Goal: Use online tool/utility: Use online tool/utility

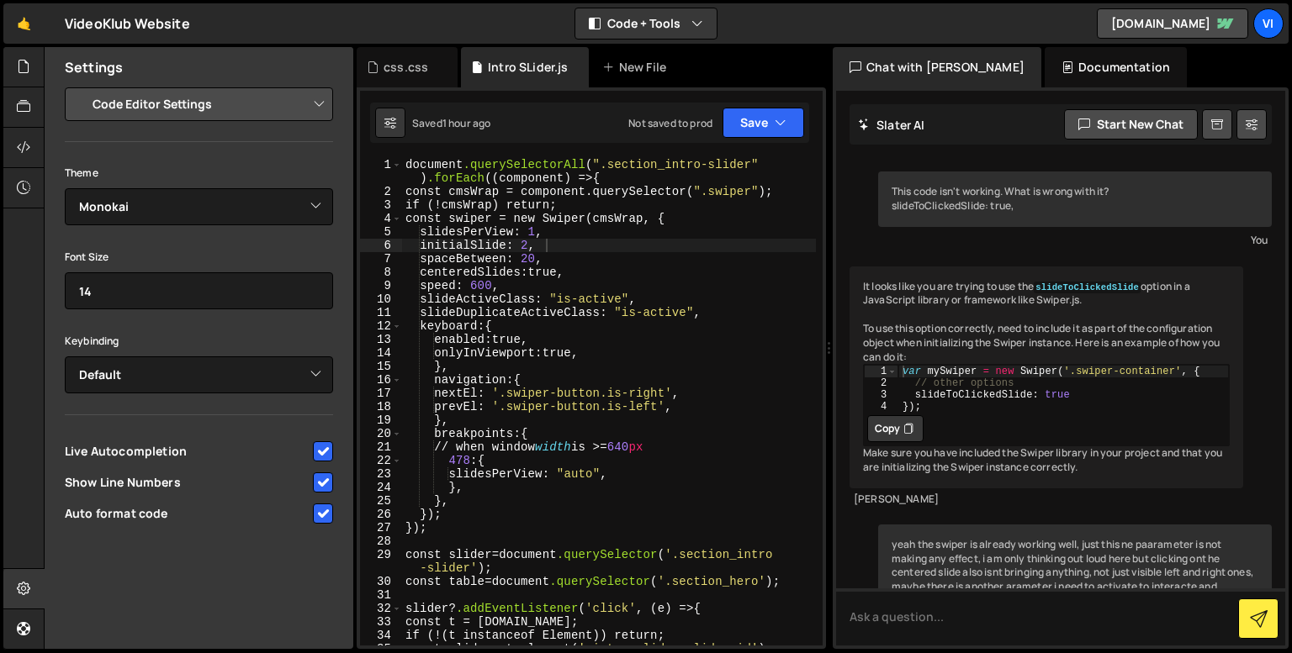
select select "editor"
select select "ace/theme/monokai"
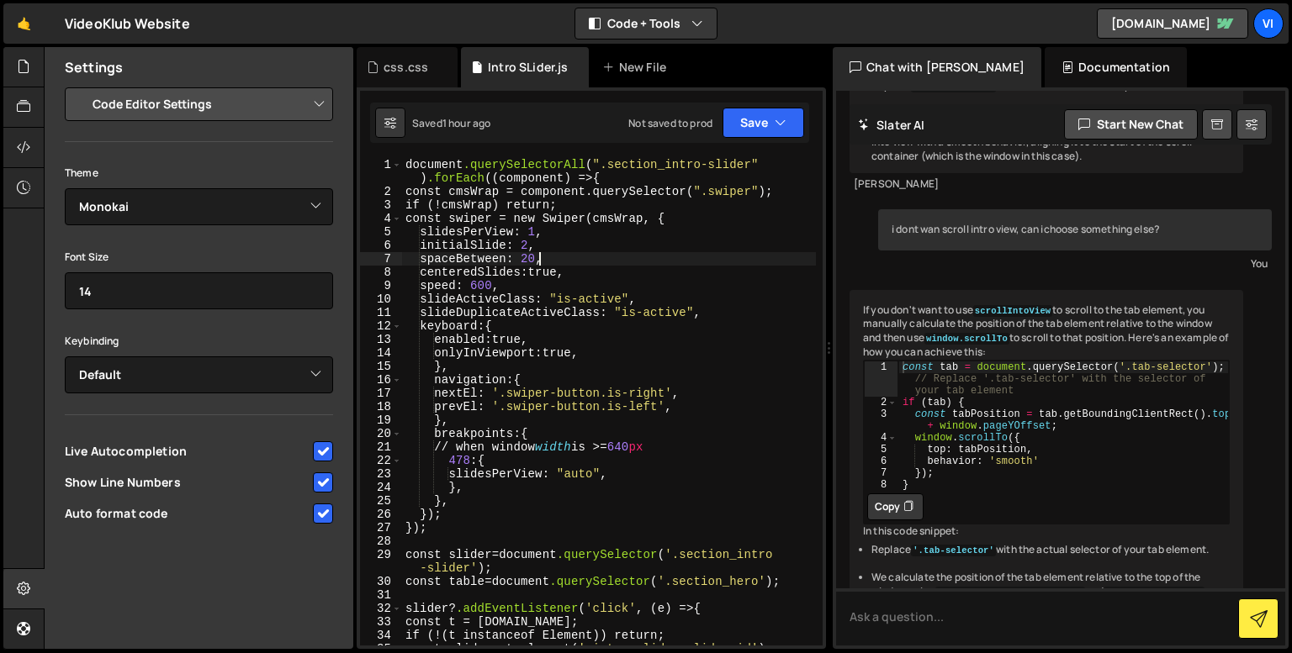
click at [536, 257] on div "document .querySelectorAll ( " .section_intro-slider " ) .forEach (( component …" at bounding box center [609, 422] width 414 height 528
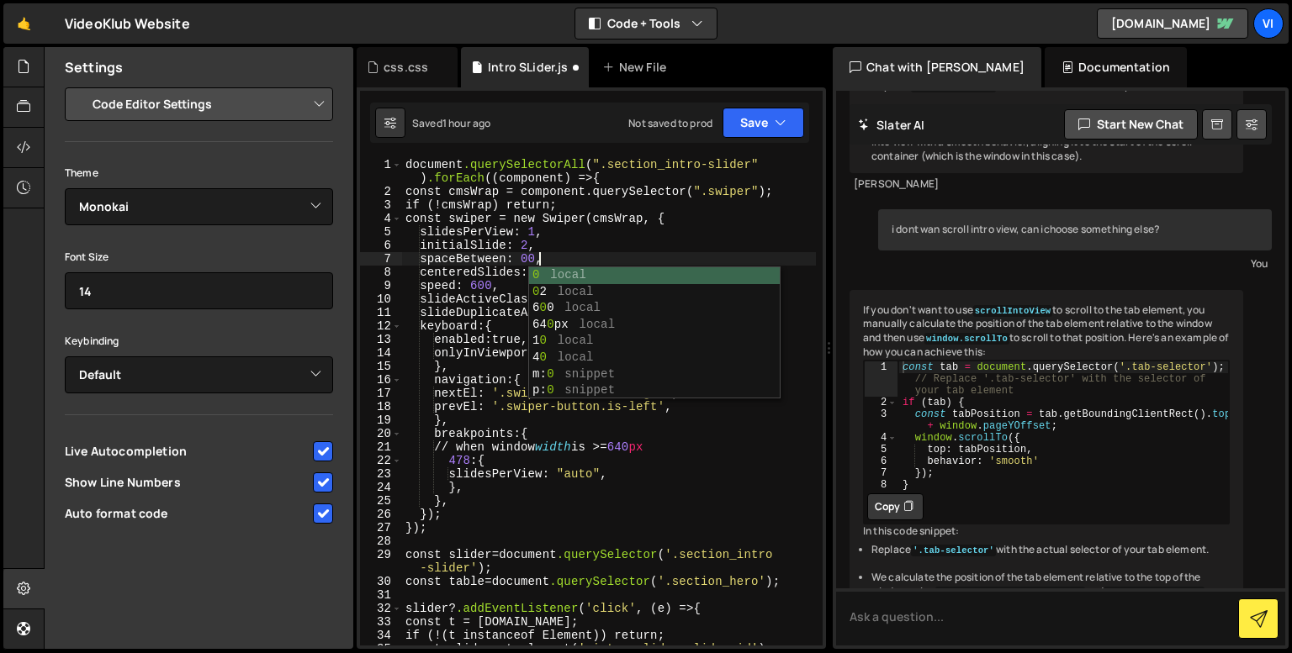
scroll to position [0, 8]
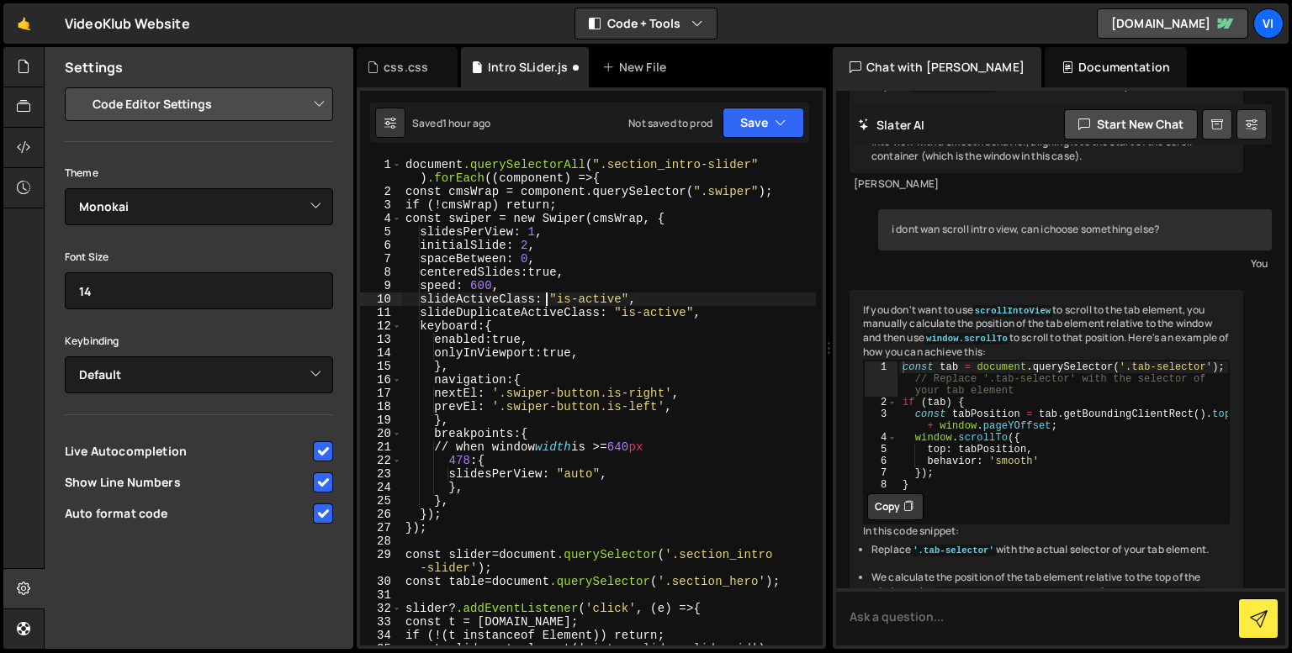
click at [549, 299] on div "document .querySelectorAll ( " .section_intro-slider " ) .forEach (( component …" at bounding box center [609, 422] width 414 height 528
click at [594, 360] on div "document .querySelectorAll ( " .section_intro-slider " ) .forEach (( component …" at bounding box center [609, 422] width 414 height 528
click at [563, 447] on div "document .querySelectorAll ( " .section_intro-slider " ) .forEach (( component …" at bounding box center [609, 422] width 414 height 528
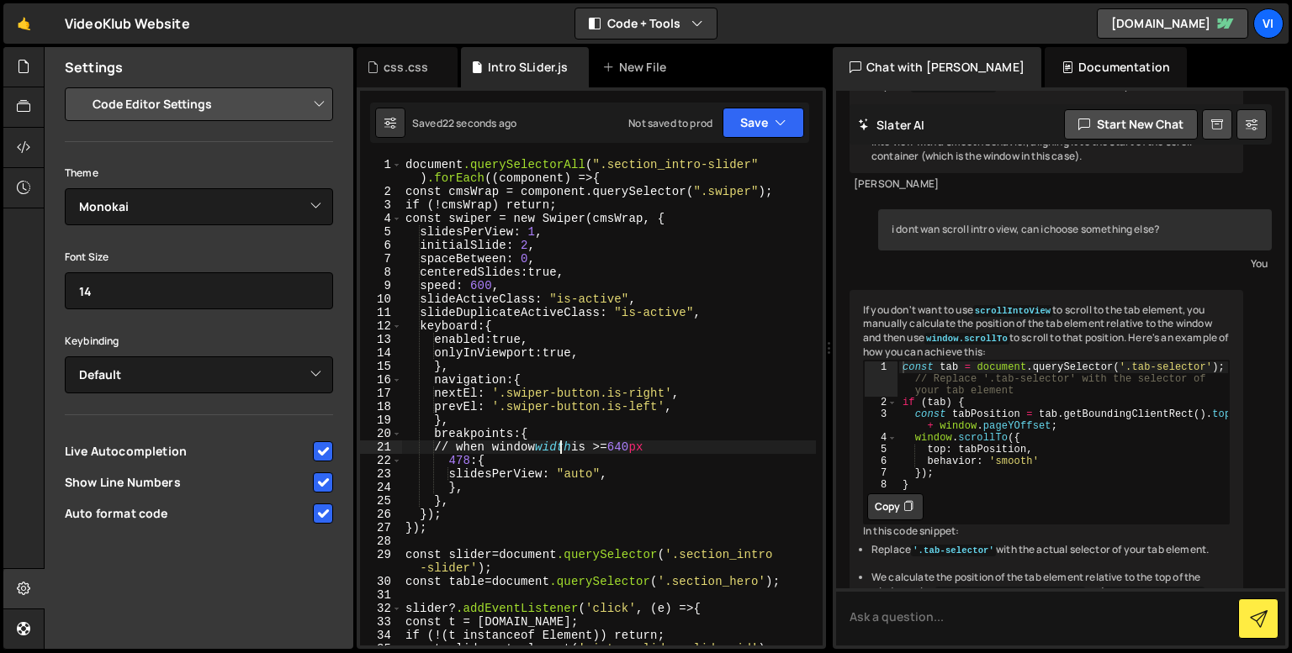
click at [563, 447] on div "document .querySelectorAll ( " .section_intro-slider " ) .forEach (( component …" at bounding box center [609, 422] width 414 height 528
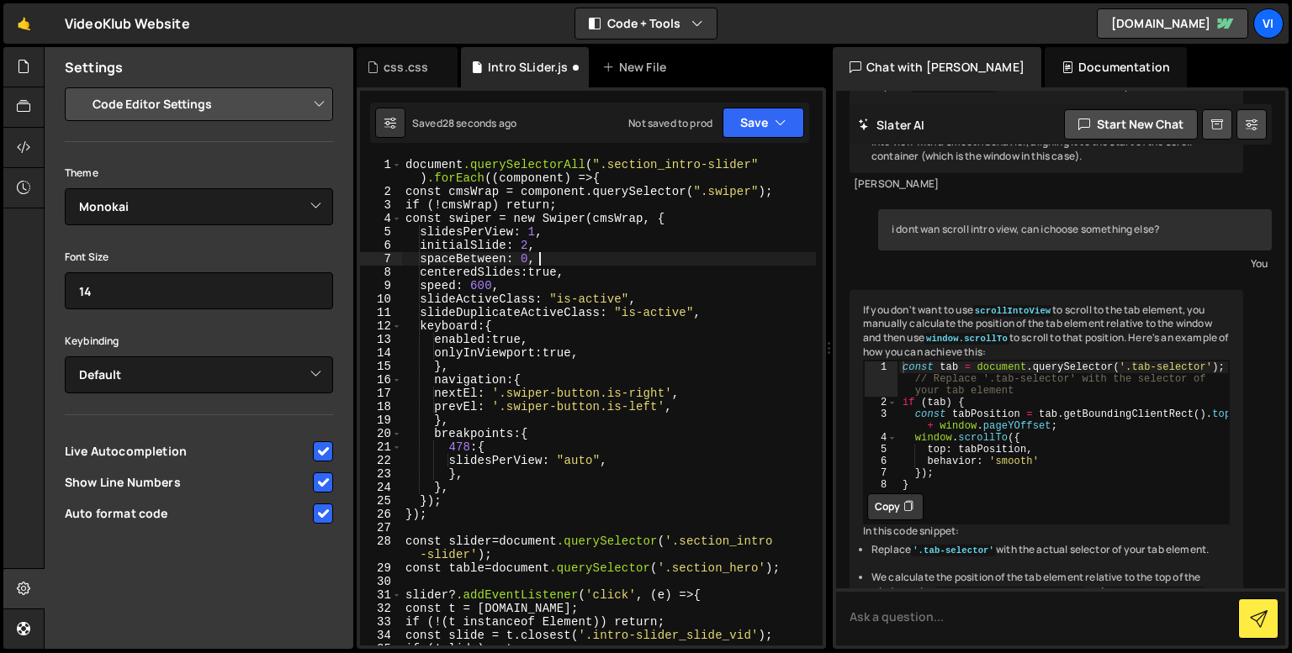
click at [536, 259] on div "document .querySelectorAll ( " .section_intro-slider " ) .forEach (( component …" at bounding box center [609, 422] width 414 height 528
type textarea "spaceBetween: 0,"
click at [384, 77] on div "css.css" at bounding box center [407, 67] width 101 height 40
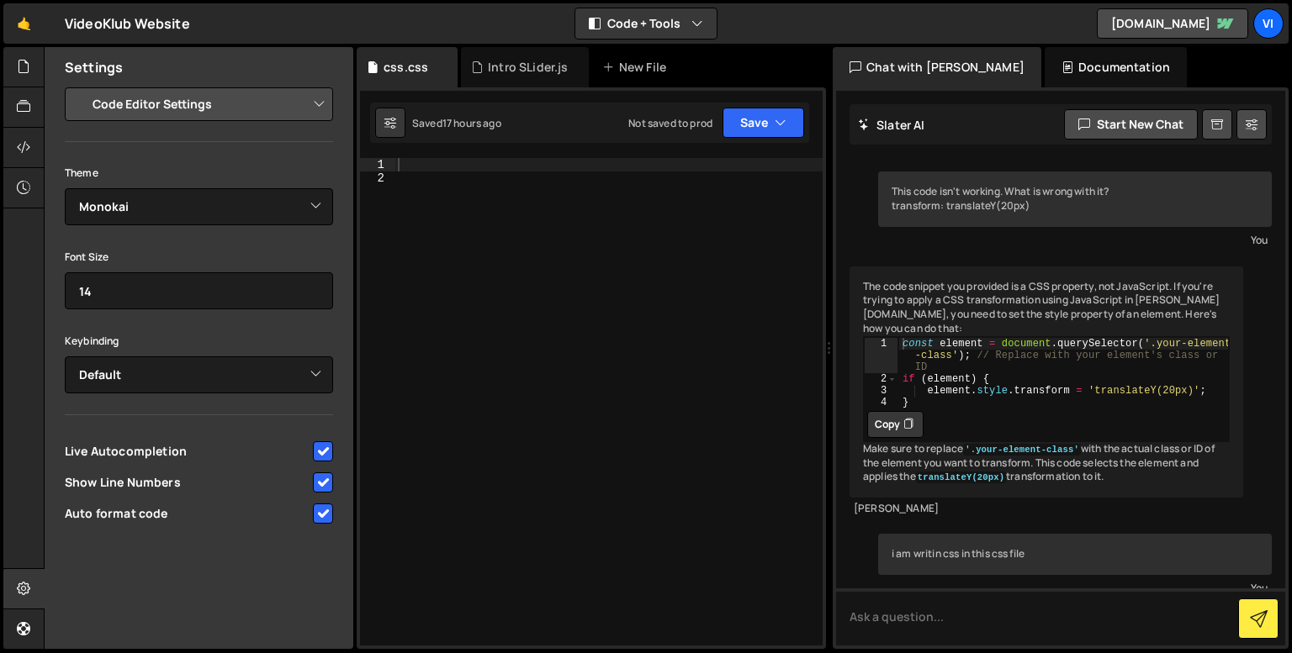
click at [533, 266] on div at bounding box center [608, 415] width 428 height 515
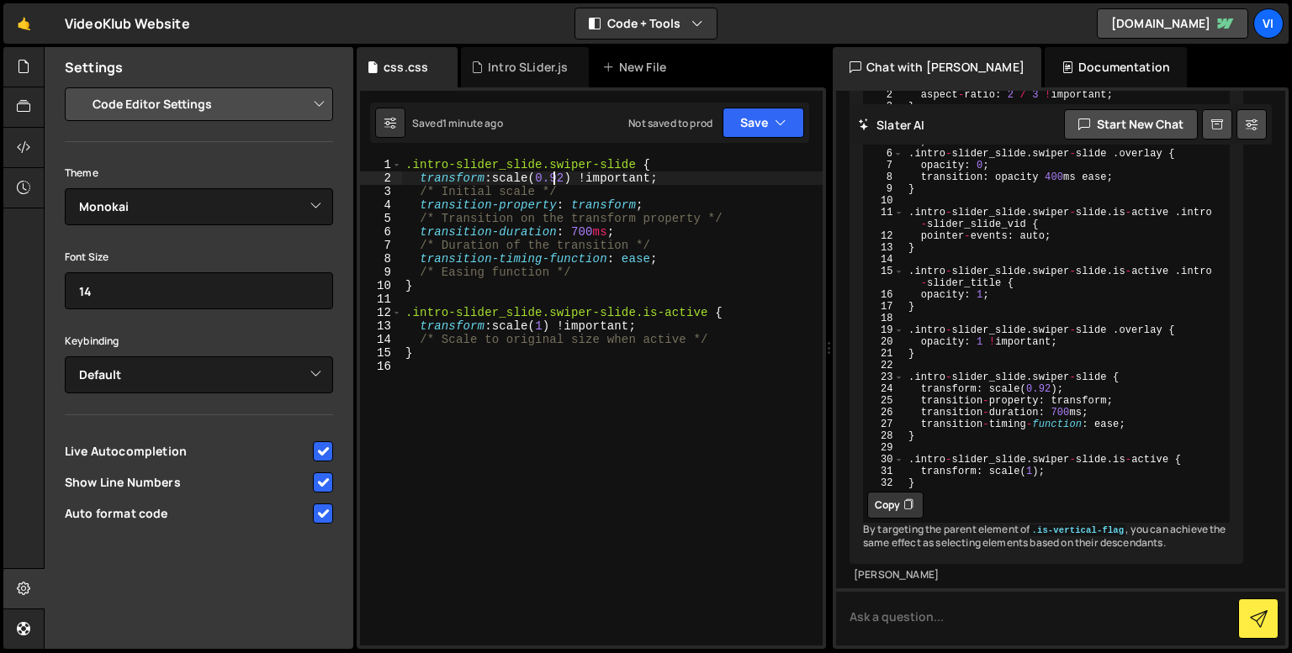
click at [553, 175] on div ".intro-slider_slide.swiper-slide { transform : scale( 0.92 ) !important ; /* In…" at bounding box center [612, 415] width 420 height 515
click at [542, 328] on div ".intro-slider_slide.swiper-slide { transform : scale( 1 ) !important ; /* Initi…" at bounding box center [612, 415] width 420 height 515
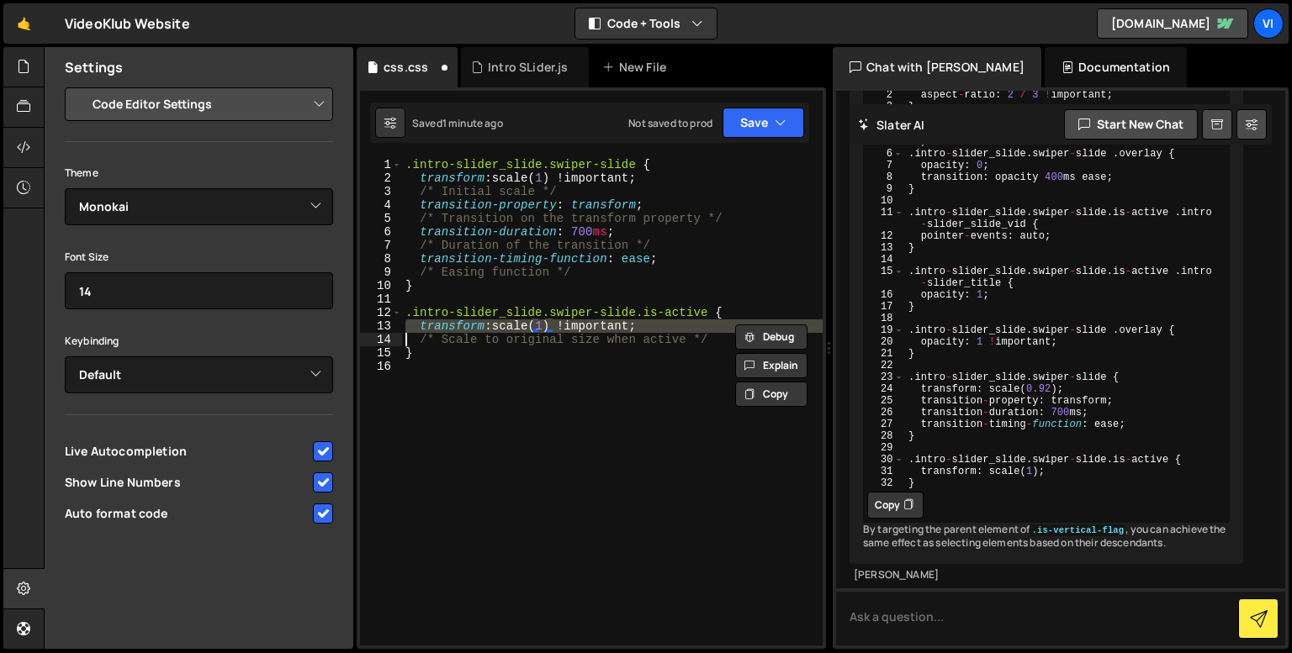
click at [542, 328] on div ".intro-slider_slide.swiper-slide { transform : scale( 1 ) !important ; /* Initi…" at bounding box center [612, 415] width 420 height 515
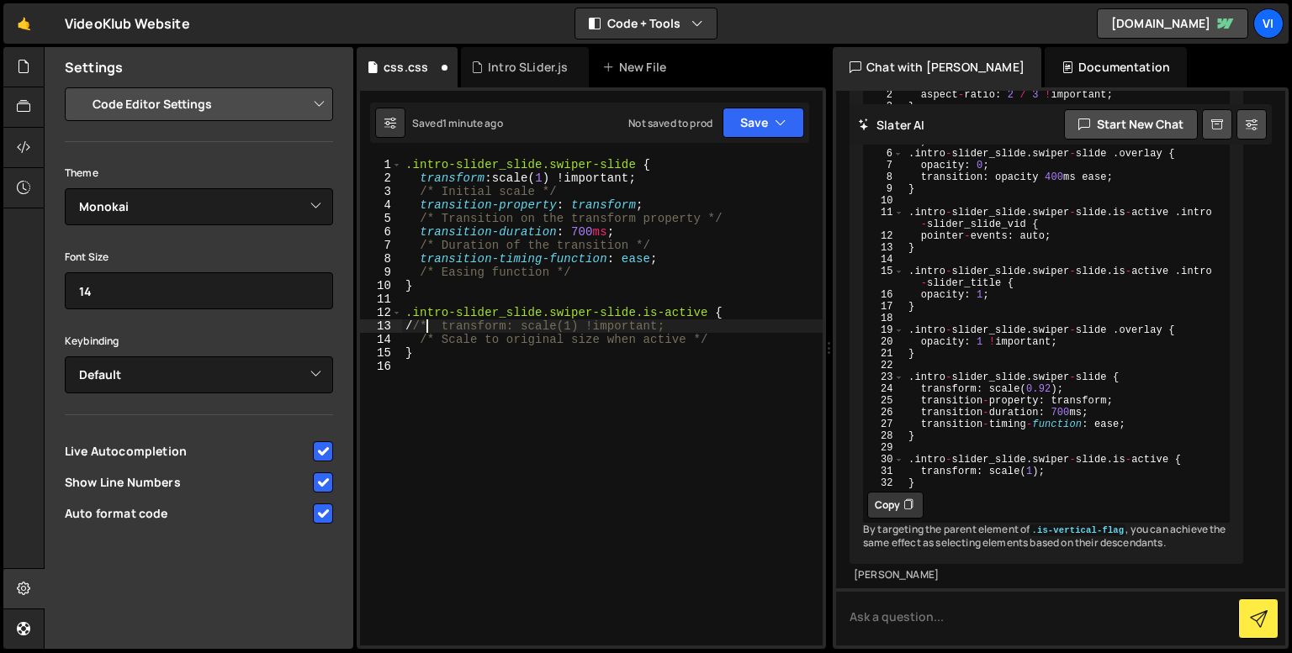
scroll to position [0, 1]
type textarea "/* transform: scale(1) !important;"
click at [474, 384] on div ".intro-slider_slide.swiper-slide { transform : scale( 1 ) !important ; /* Initi…" at bounding box center [612, 415] width 420 height 515
click at [441, 331] on div ".intro-slider_slide.swiper-slide { transform : scale( 1 ) !important ; /* Initi…" at bounding box center [612, 415] width 420 height 515
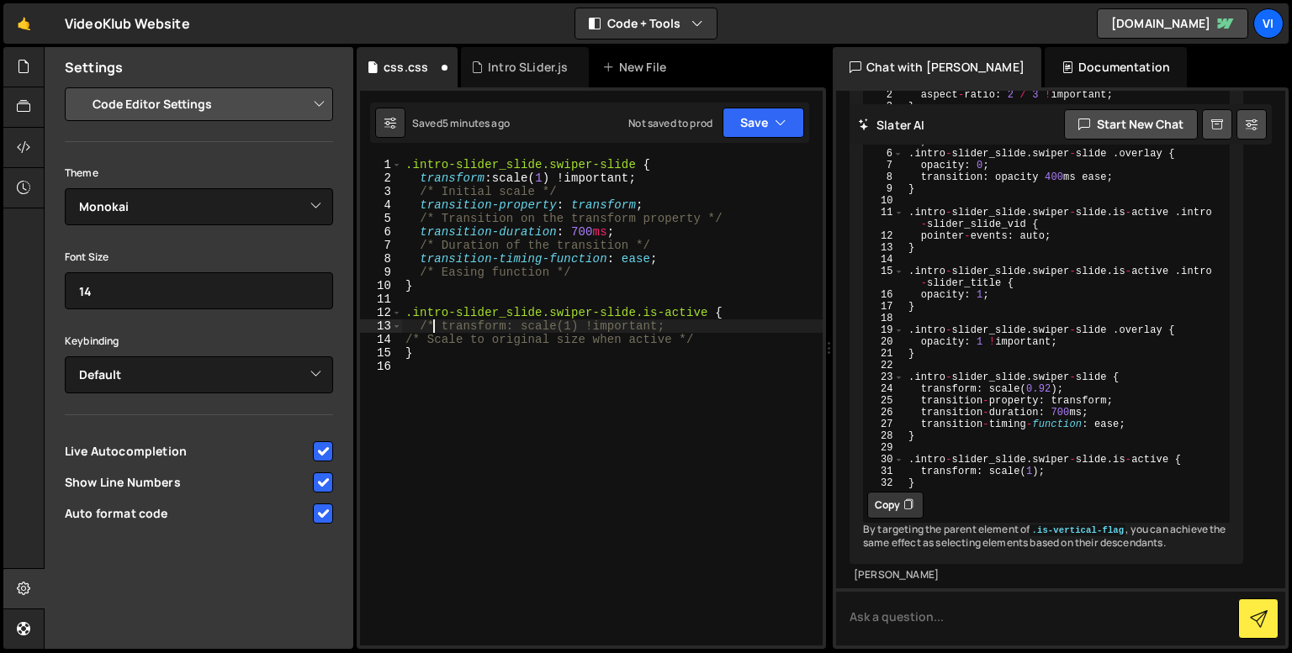
click at [420, 327] on div ".intro-slider_slide.swiper-slide { transform : scale( 1 ) !important ; /* Initi…" at bounding box center [612, 415] width 420 height 515
type textarea "/* transform: scale(1) !important;"
click at [654, 265] on div ".intro-slider_slide.swiper-slide { transform : scale( 1 ) !important ; /* Initi…" at bounding box center [612, 415] width 420 height 515
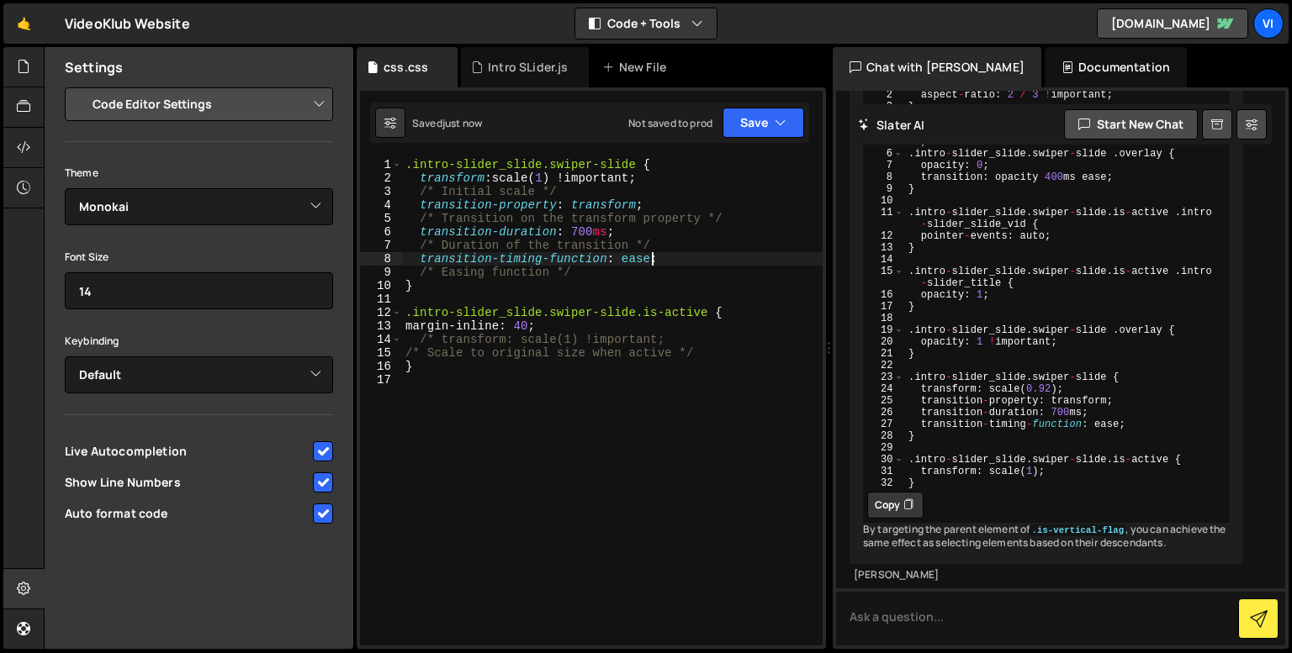
click at [659, 278] on div ".intro-slider_slide.swiper-slide { transform : scale( 1 ) !important ; /* Initi…" at bounding box center [612, 415] width 420 height 515
type textarea "/* Easing function */"
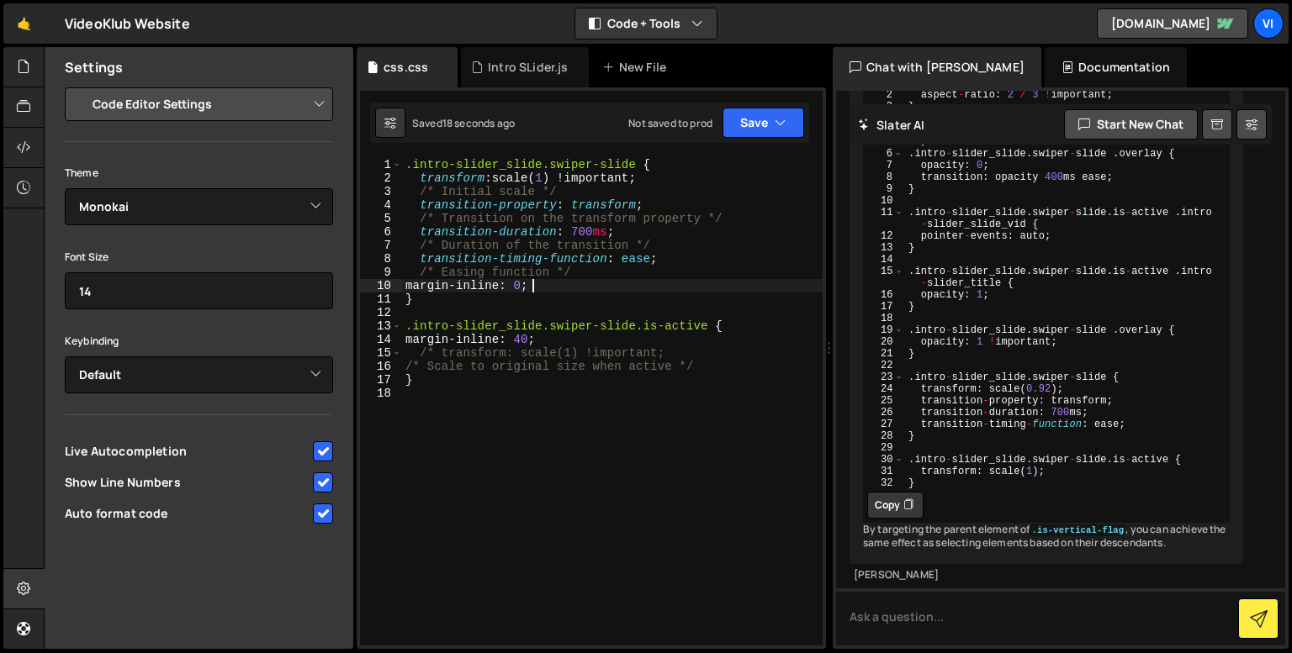
click at [436, 291] on div ".intro-slider_slide.swiper-slide { transform : scale( 1 ) !important ; /* Initi…" at bounding box center [612, 415] width 420 height 515
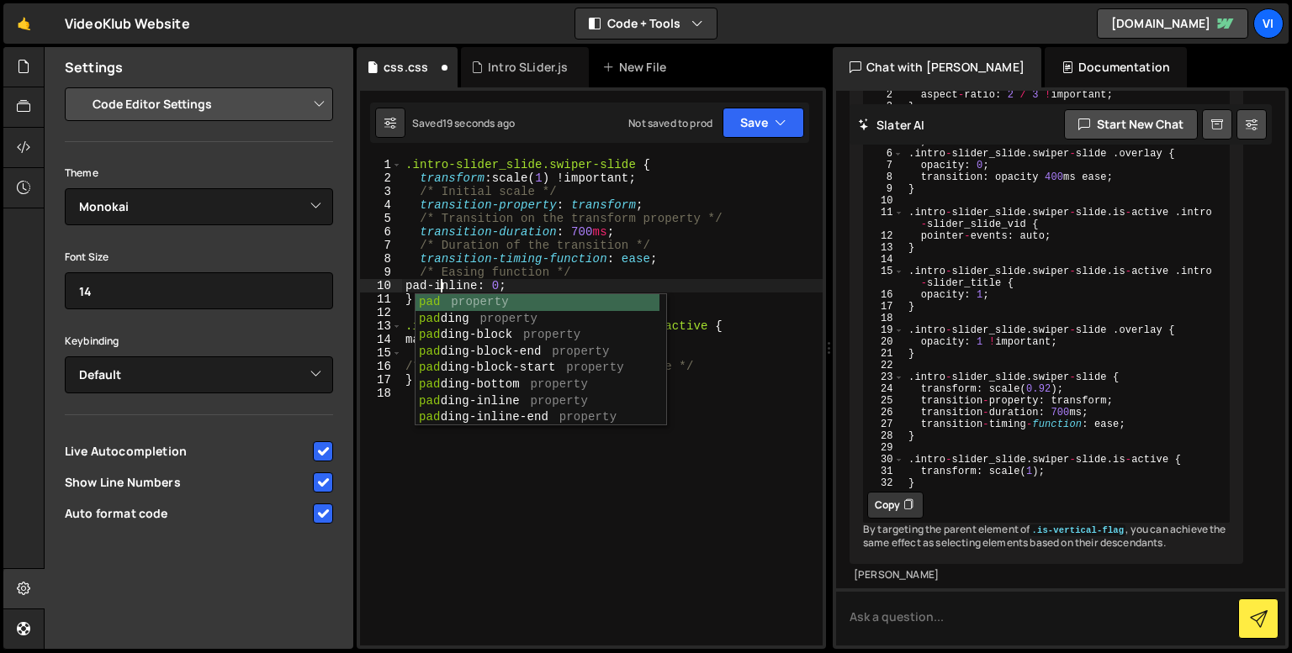
scroll to position [0, 3]
click at [430, 284] on div ".intro-slider_slide.swiper-slide { transform : scale( 1 ) !important ; /* Initi…" at bounding box center [612, 415] width 420 height 515
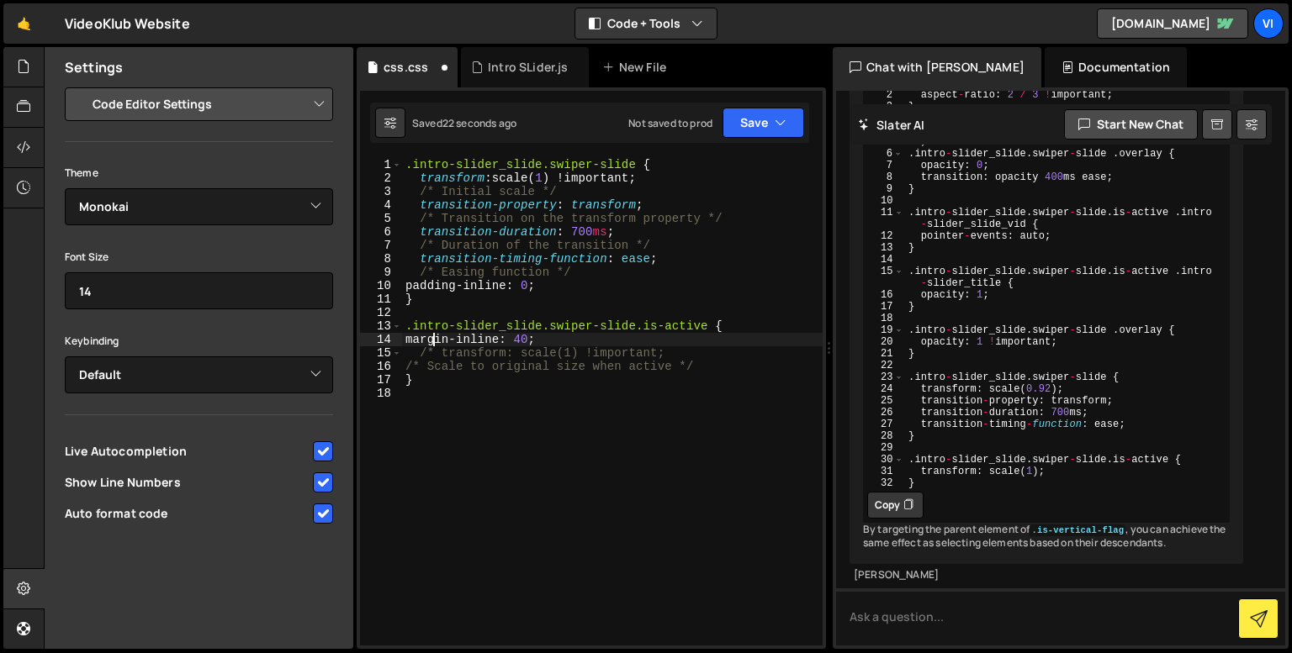
click at [435, 341] on div ".intro-slider_slide.swiper-slide { transform : scale( 1 ) !important ; /* Initi…" at bounding box center [612, 415] width 420 height 515
click at [473, 385] on div ".intro-slider_slide.swiper-slide { transform : scale( 1 ) !important ; /* Initi…" at bounding box center [612, 415] width 420 height 515
click at [540, 290] on div ".intro-slider_slide.swiper-slide { transform : scale( 1 ) !important ; /* Initi…" at bounding box center [612, 415] width 420 height 515
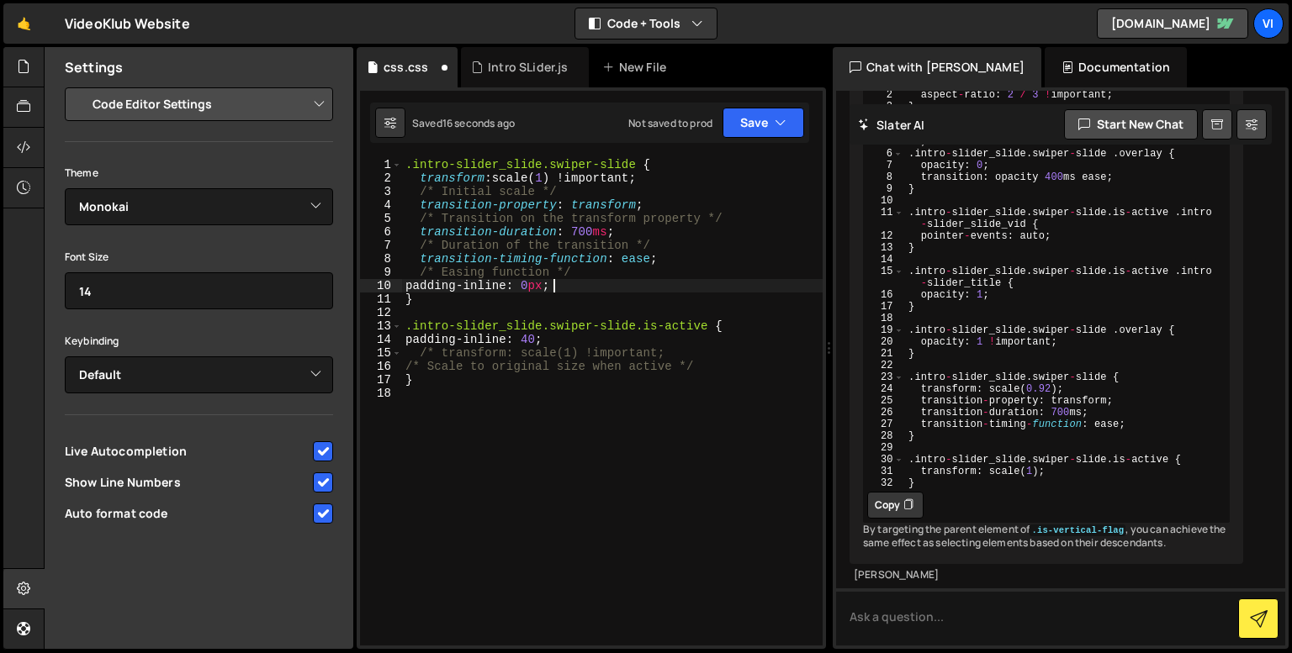
scroll to position [0, 9]
click at [542, 331] on div ".intro-slider_slide.swiper-slide { transform : scale( 1 ) !important ; /* Initi…" at bounding box center [612, 415] width 420 height 515
click at [543, 339] on div ".intro-slider_slide.swiper-slide { transform : scale( 1 ) !important ; /* Initi…" at bounding box center [612, 415] width 420 height 515
click at [444, 285] on div ".intro-slider_slide.swiper-slide { transform : scale( 1 ) !important ; /* Initi…" at bounding box center [612, 415] width 420 height 515
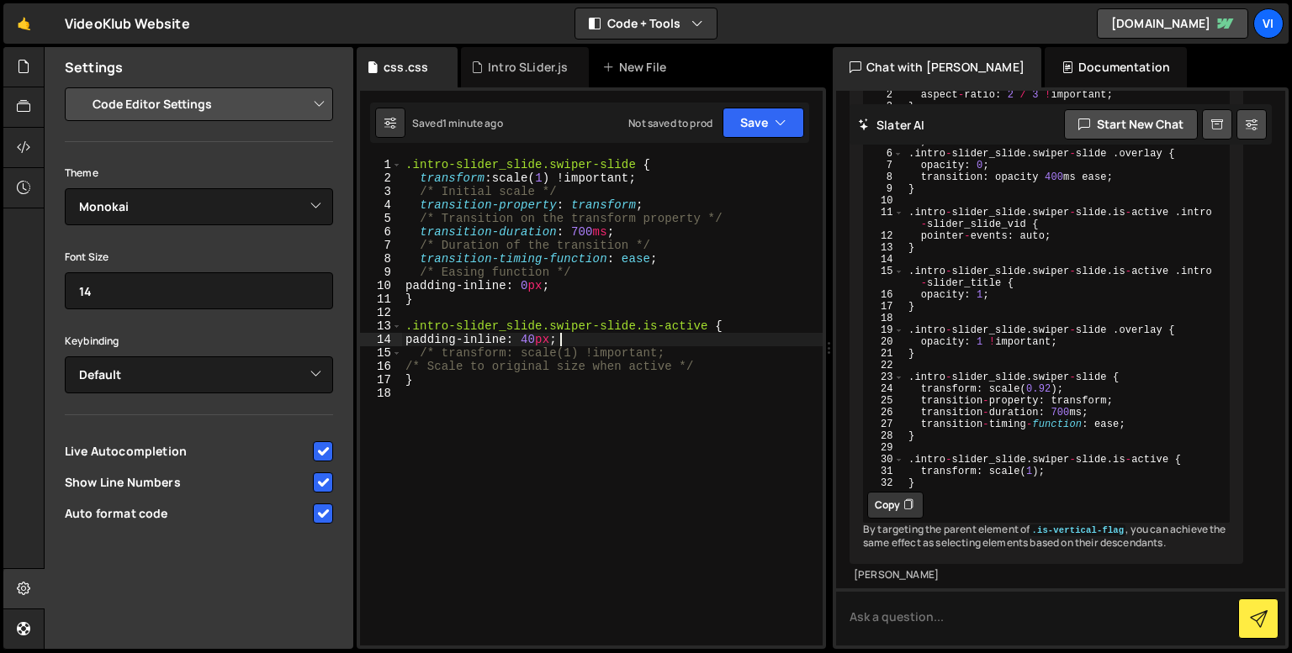
click at [444, 285] on div ".intro-slider_slide.swiper-slide { transform : scale( 1 ) !important ; /* Initi…" at bounding box center [612, 415] width 420 height 515
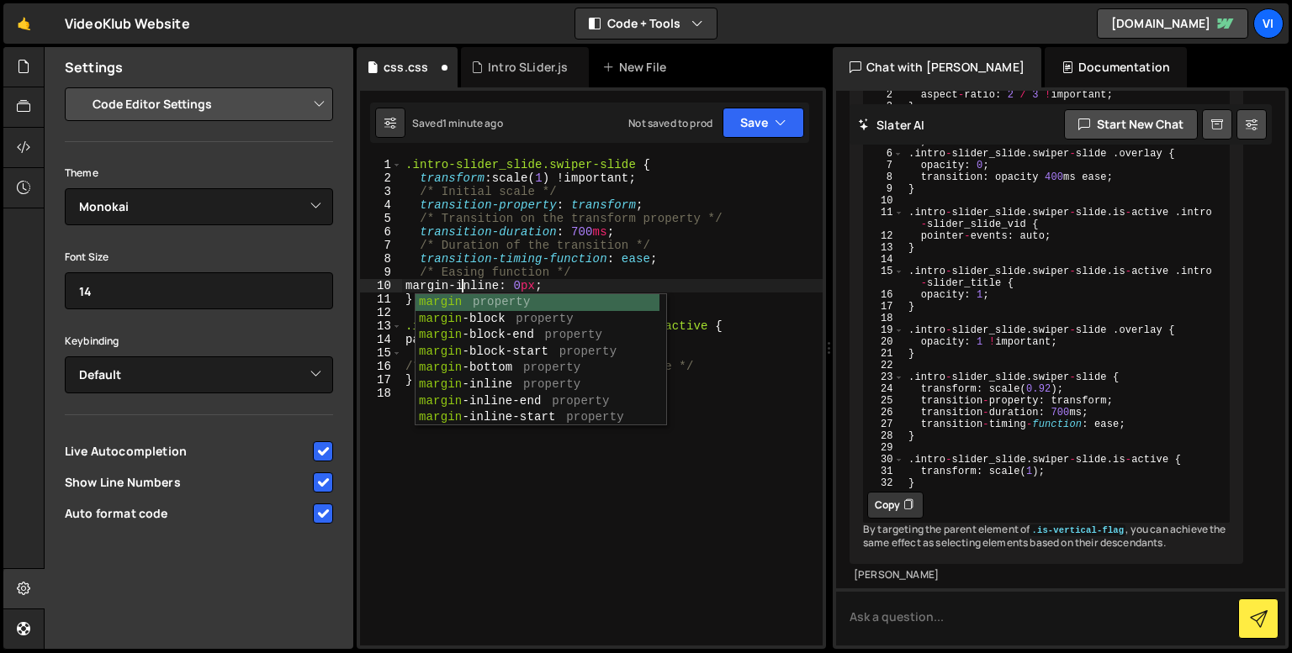
scroll to position [0, 3]
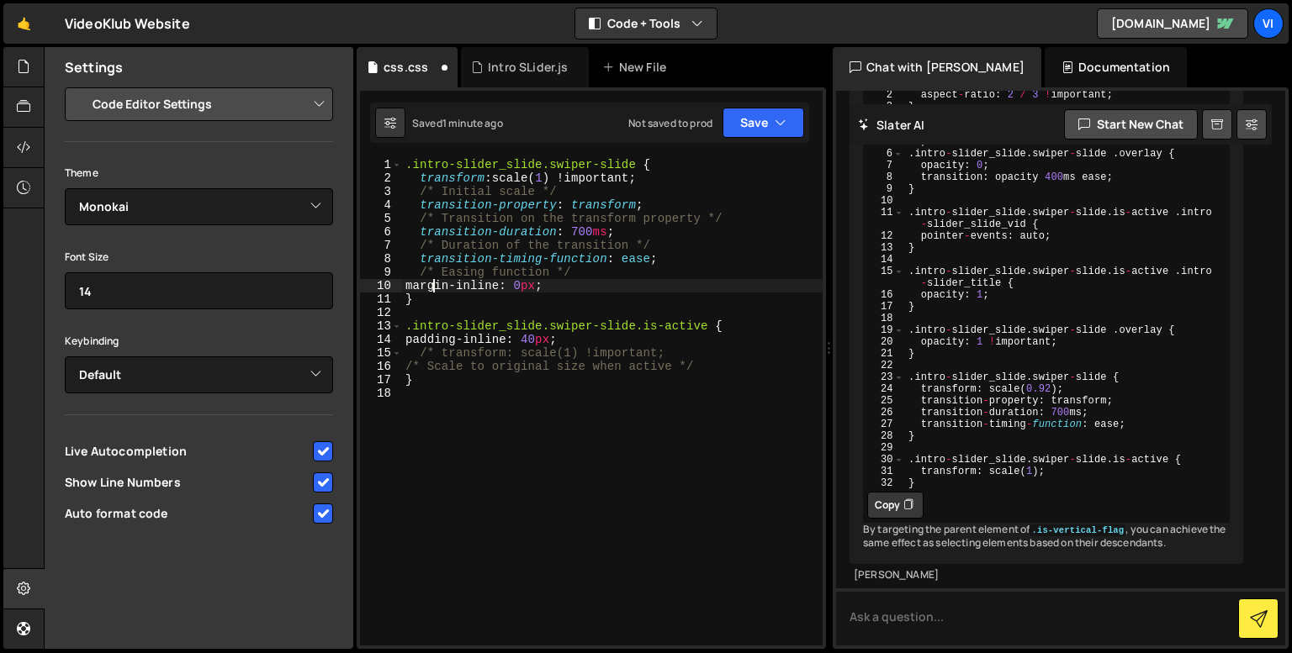
click at [436, 280] on div ".intro-slider_slide.swiper-slide { transform : scale( 1 ) !important ; /* Initi…" at bounding box center [612, 415] width 420 height 515
click at [529, 288] on div ".intro-slider_slide.swiper-slide { transform : scale( 1 ) !important ; /* Initi…" at bounding box center [612, 415] width 420 height 515
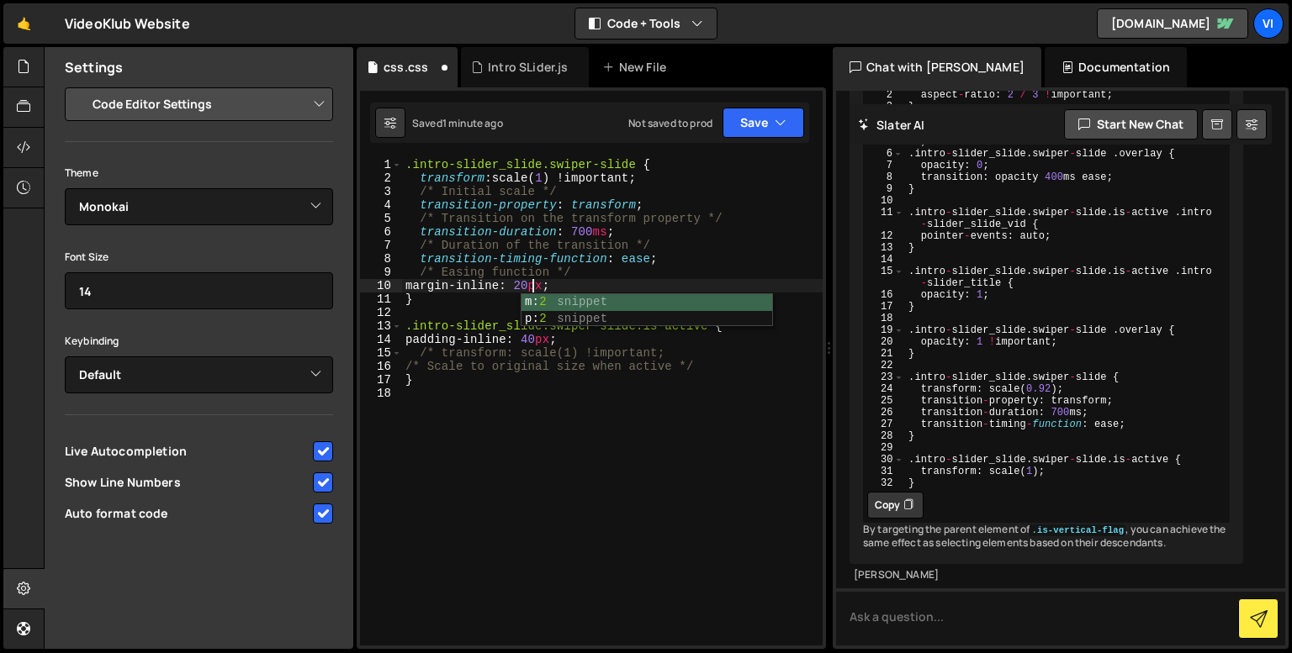
scroll to position [0, 8]
click at [432, 344] on div ".intro-slider_slide.swiper-slide { transform : scale( 1 ) !important ; /* Initi…" at bounding box center [612, 415] width 420 height 515
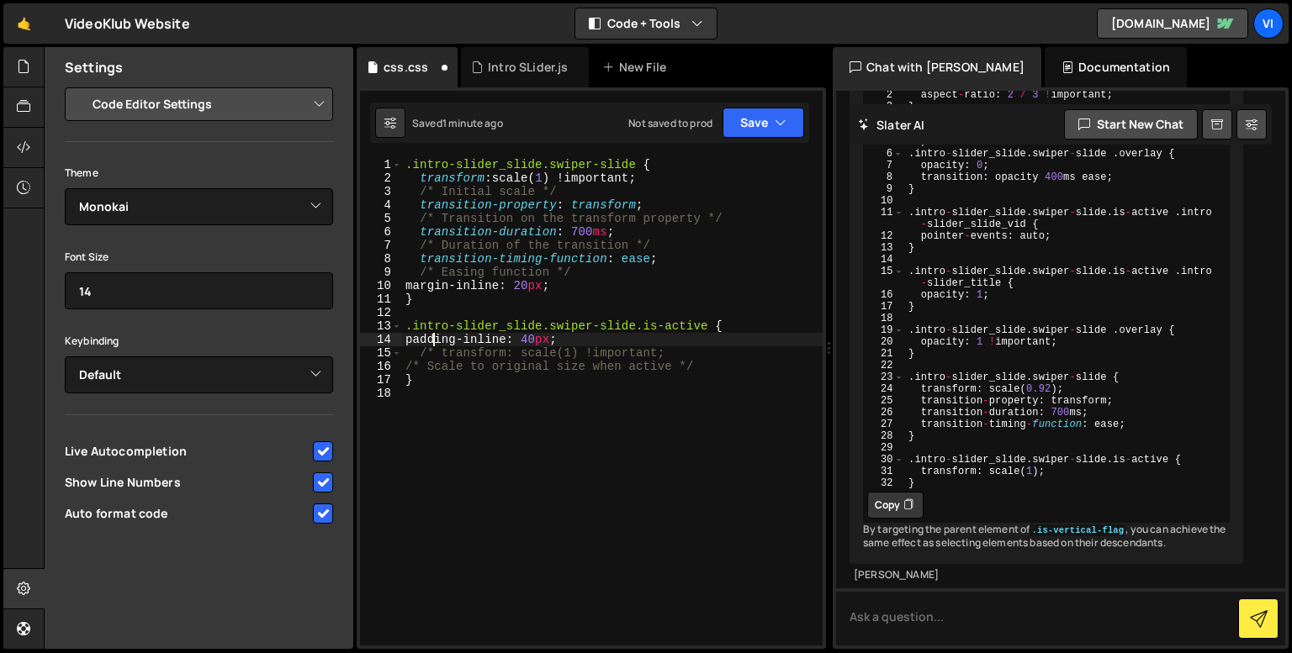
click at [432, 344] on div ".intro-slider_slide.swiper-slide { transform : scale( 1 ) !important ; /* Initi…" at bounding box center [612, 415] width 420 height 515
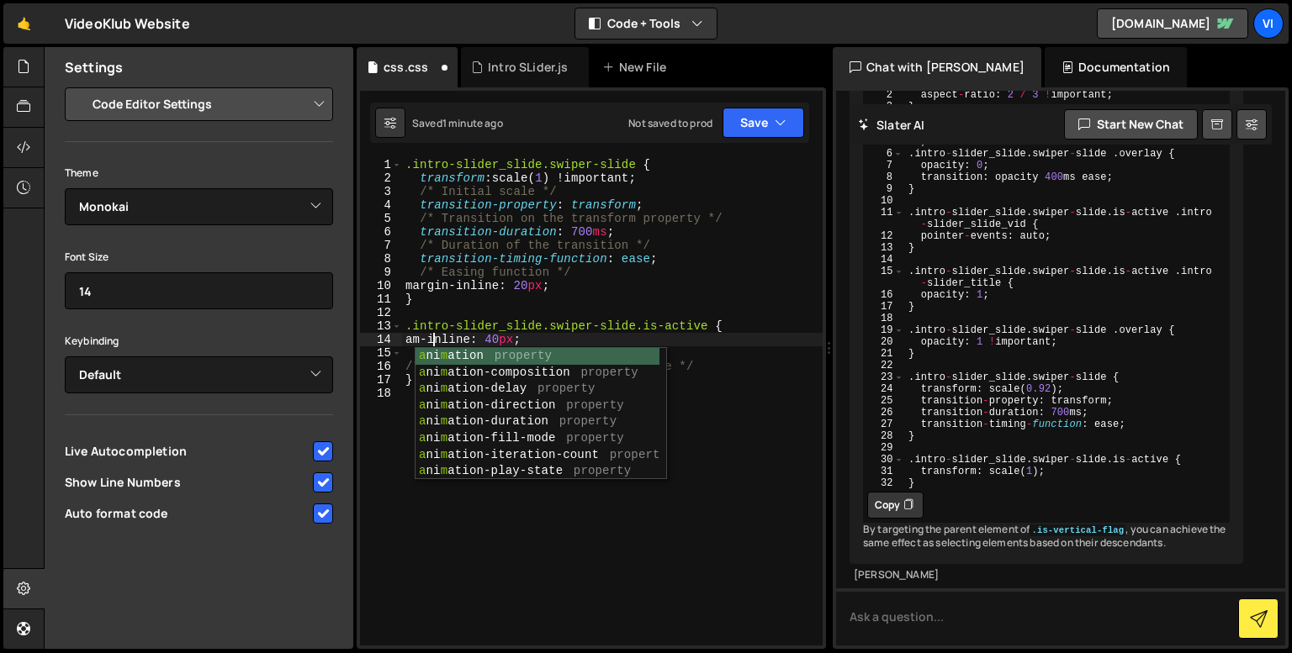
scroll to position [0, 2]
type textarea "margin-inline: 40px;"
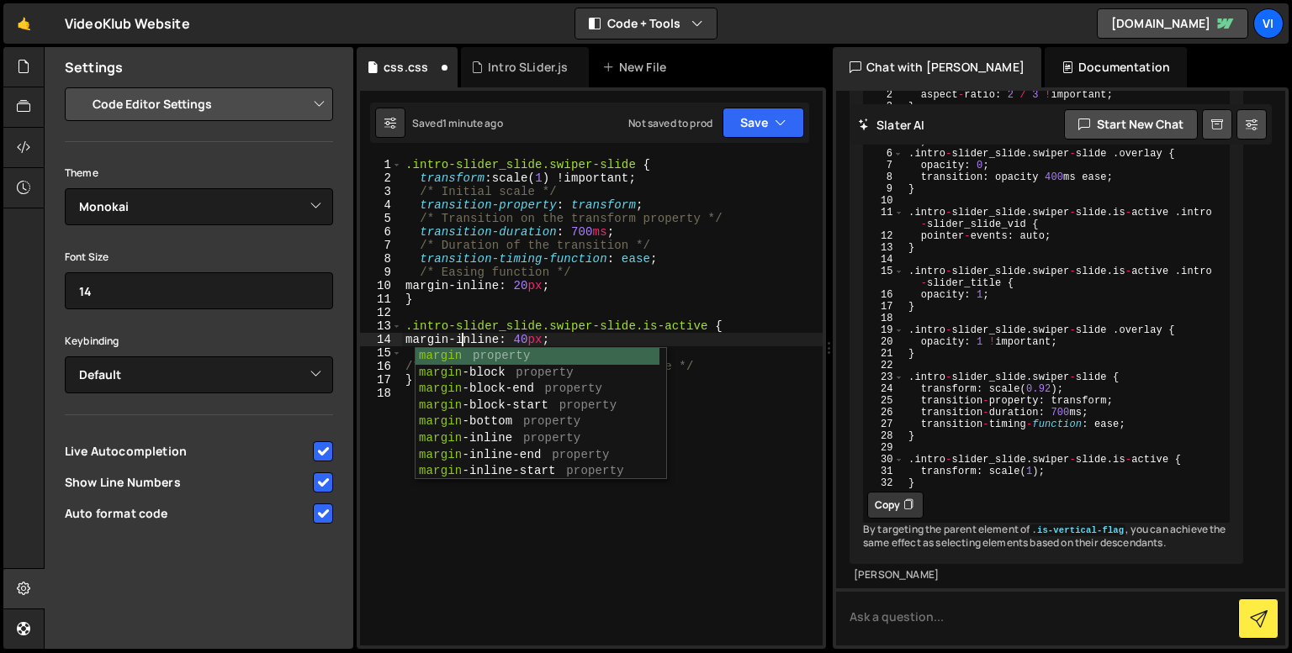
scroll to position [0, 3]
click at [520, 543] on div ".intro-slider_slide.swiper-slide { transform : scale( 1 ) !important ; /* Initi…" at bounding box center [612, 415] width 420 height 515
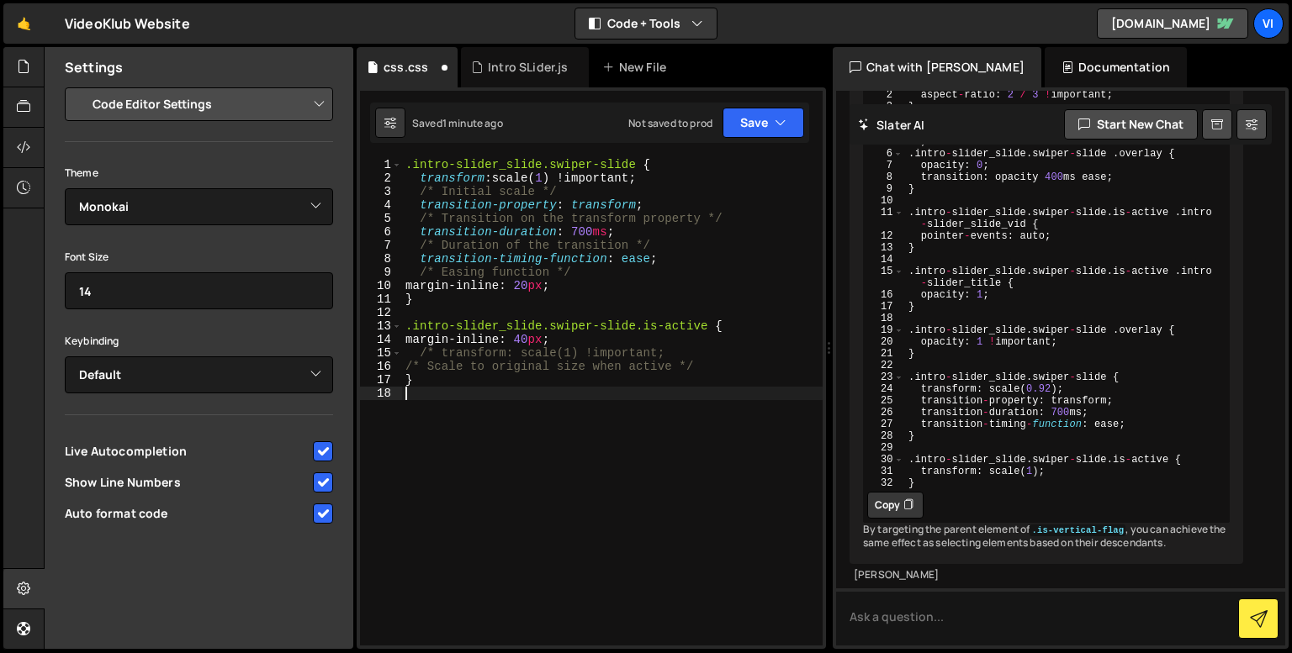
scroll to position [0, 0]
click at [576, 214] on div ".intro-slider_slide.swiper-slide { transform : scale( 1 ) !important ; /* Initi…" at bounding box center [612, 415] width 420 height 515
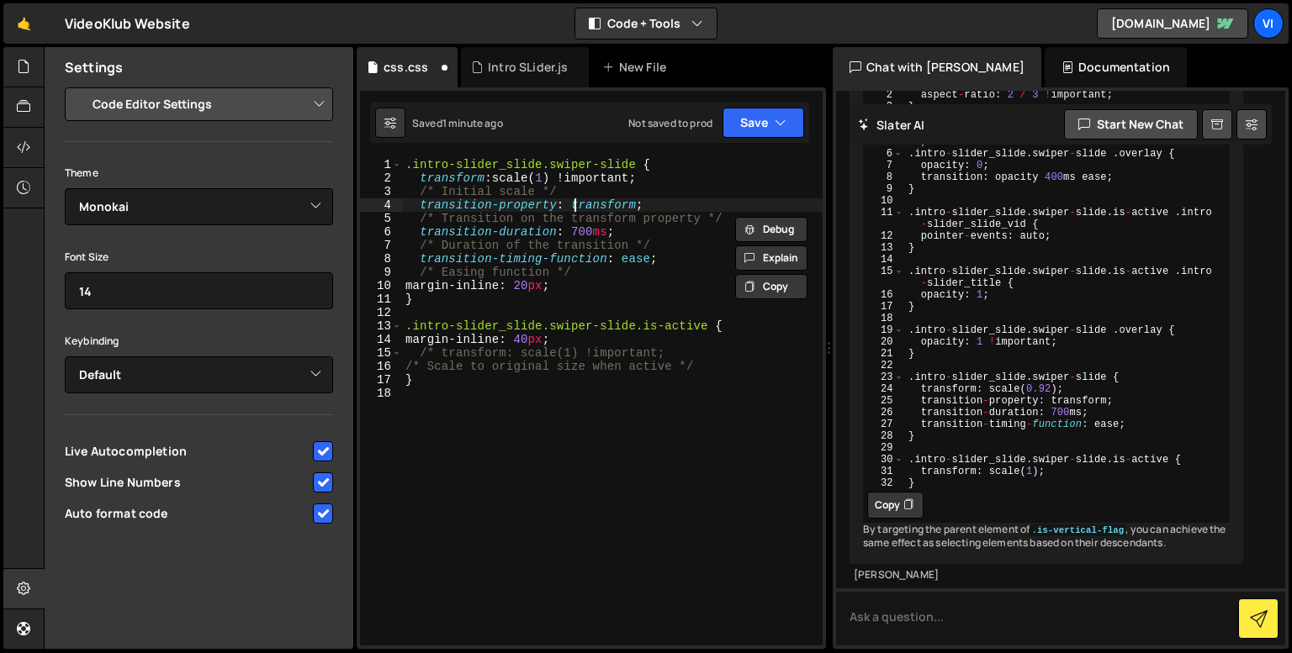
click at [577, 208] on div ".intro-slider_slide.swiper-slide { transform : scale( 1 ) !important ; /* Initi…" at bounding box center [612, 415] width 420 height 515
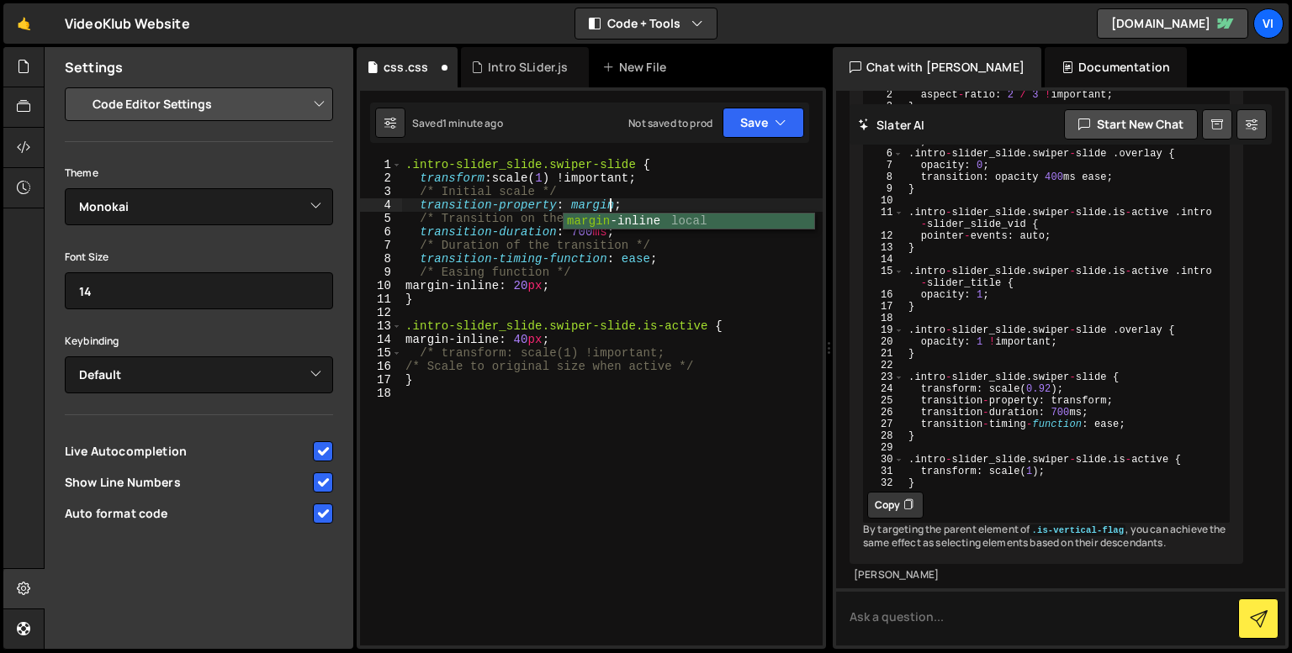
scroll to position [0, 13]
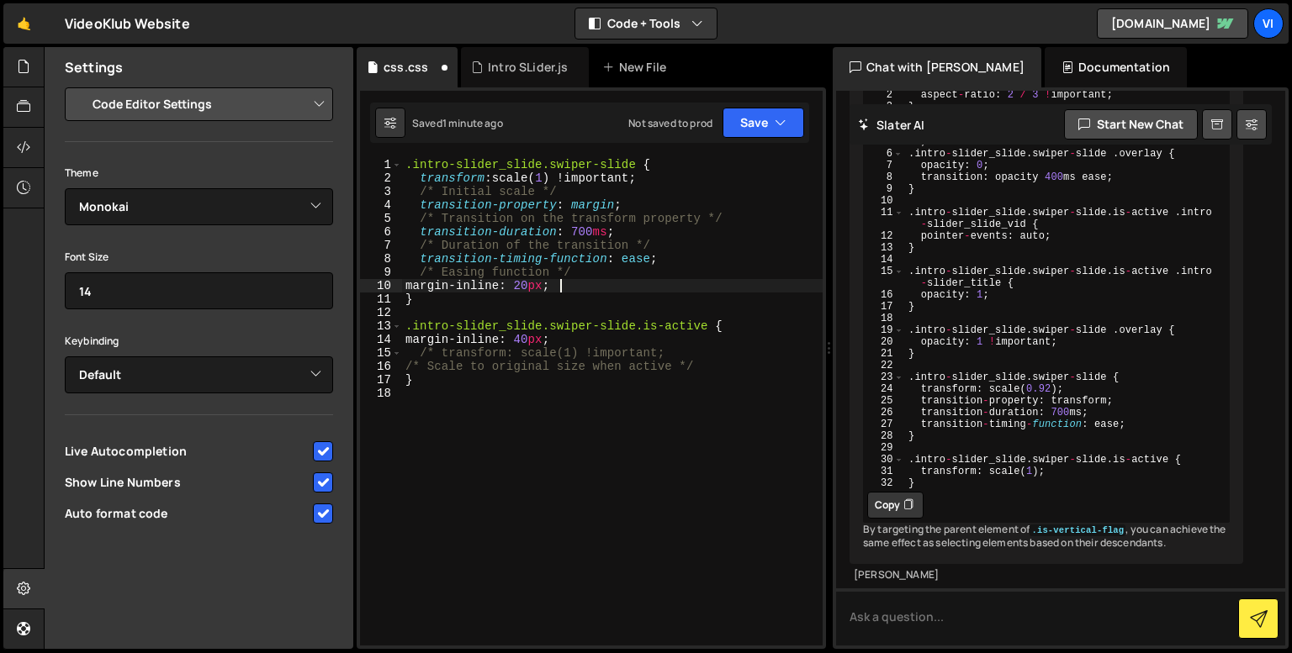
click at [606, 288] on div ".intro-slider_slide.swiper-slide { transform : scale( 1 ) !important ; /* Initi…" at bounding box center [612, 415] width 420 height 515
drag, startPoint x: 422, startPoint y: 285, endPoint x: 511, endPoint y: 288, distance: 89.2
click at [511, 288] on div ".intro-slider_slide.swiper-slide { transform : scale( 1 ) !important ; /* Initi…" at bounding box center [612, 415] width 420 height 515
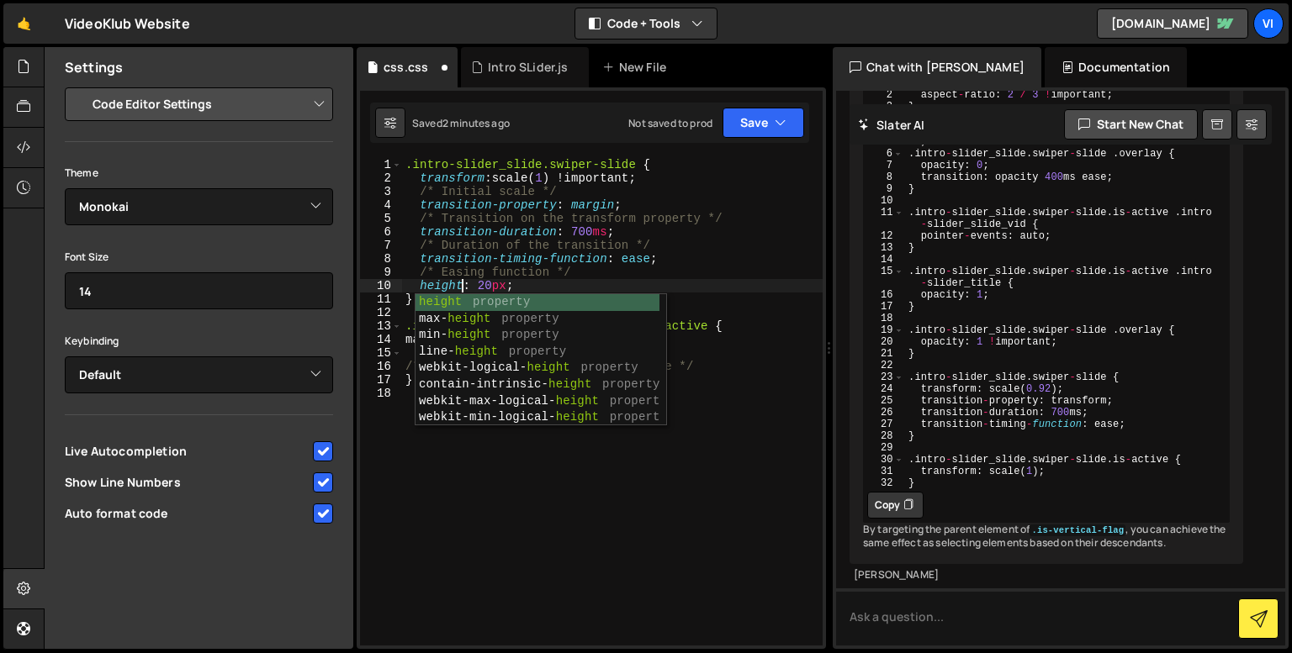
scroll to position [0, 3]
click at [483, 284] on div ".intro-slider_slide.swiper-slide { transform : scale( 1 ) !important ; /* Initi…" at bounding box center [612, 415] width 420 height 515
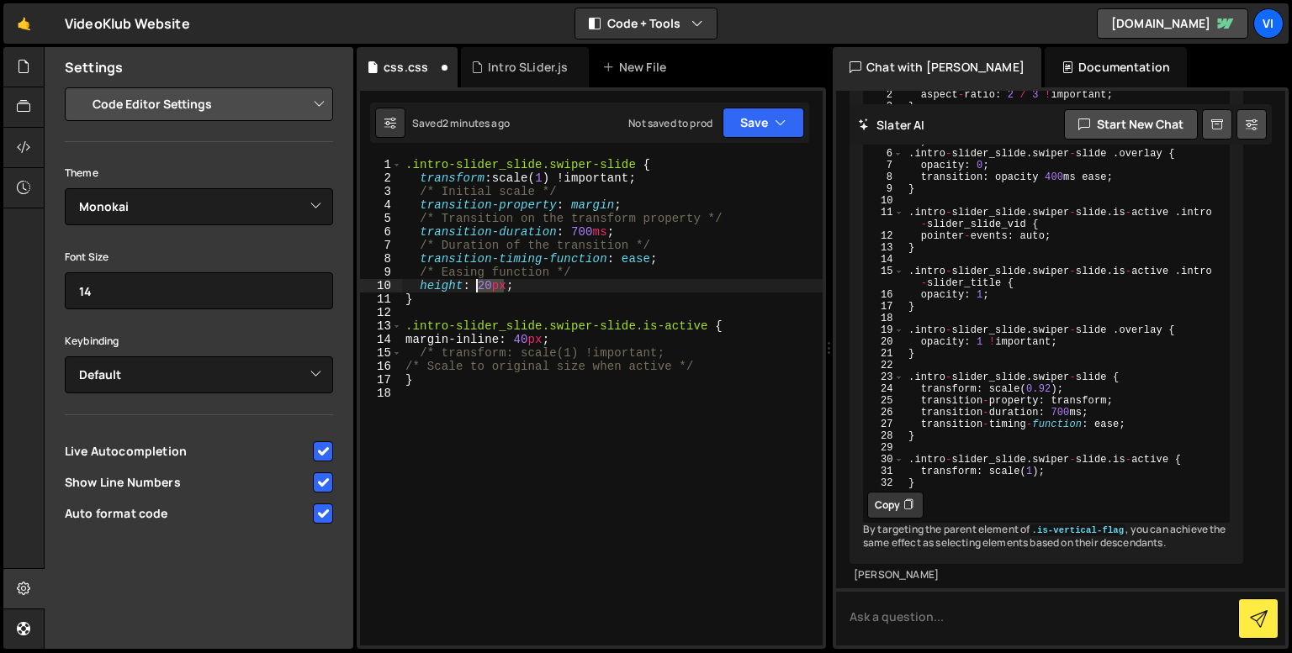
click at [483, 284] on div ".intro-slider_slide.swiper-slide { transform : scale( 1 ) !important ; /* Initi…" at bounding box center [612, 415] width 420 height 515
drag, startPoint x: 420, startPoint y: 343, endPoint x: 552, endPoint y: 344, distance: 132.0
click at [552, 344] on div ".intro-slider_slide.swiper-slide { transform : scale( 1 ) !important ; /* Initi…" at bounding box center [612, 415] width 420 height 515
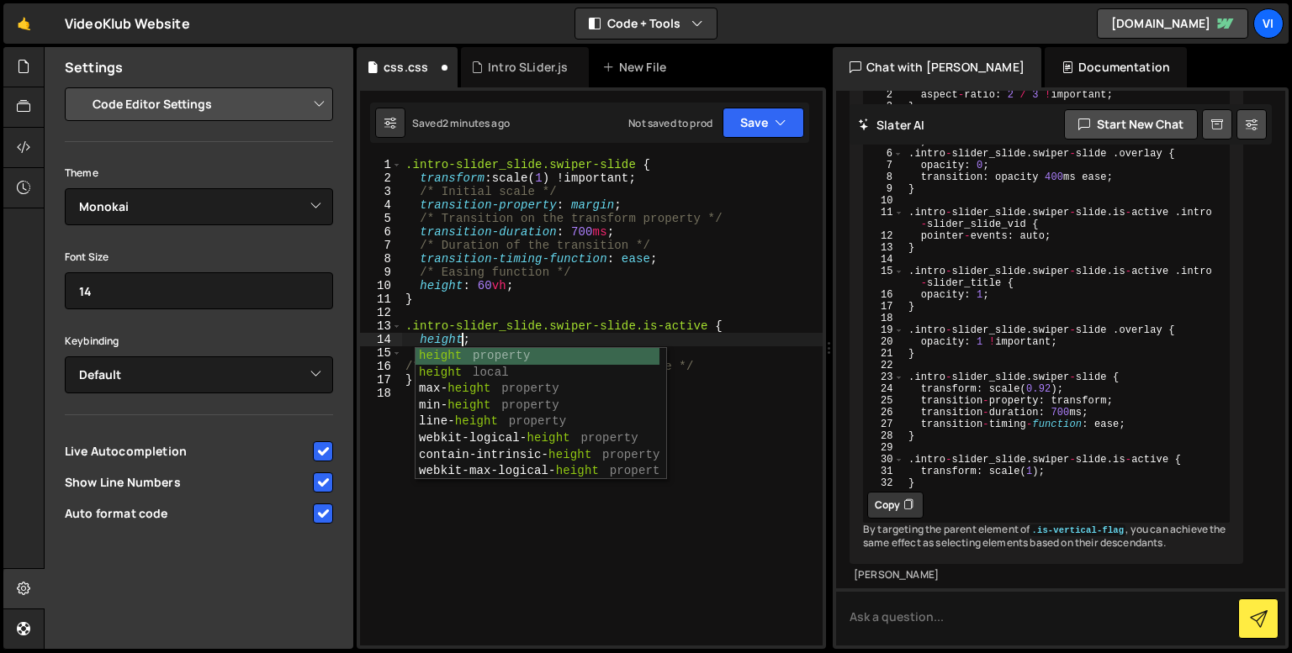
scroll to position [0, 3]
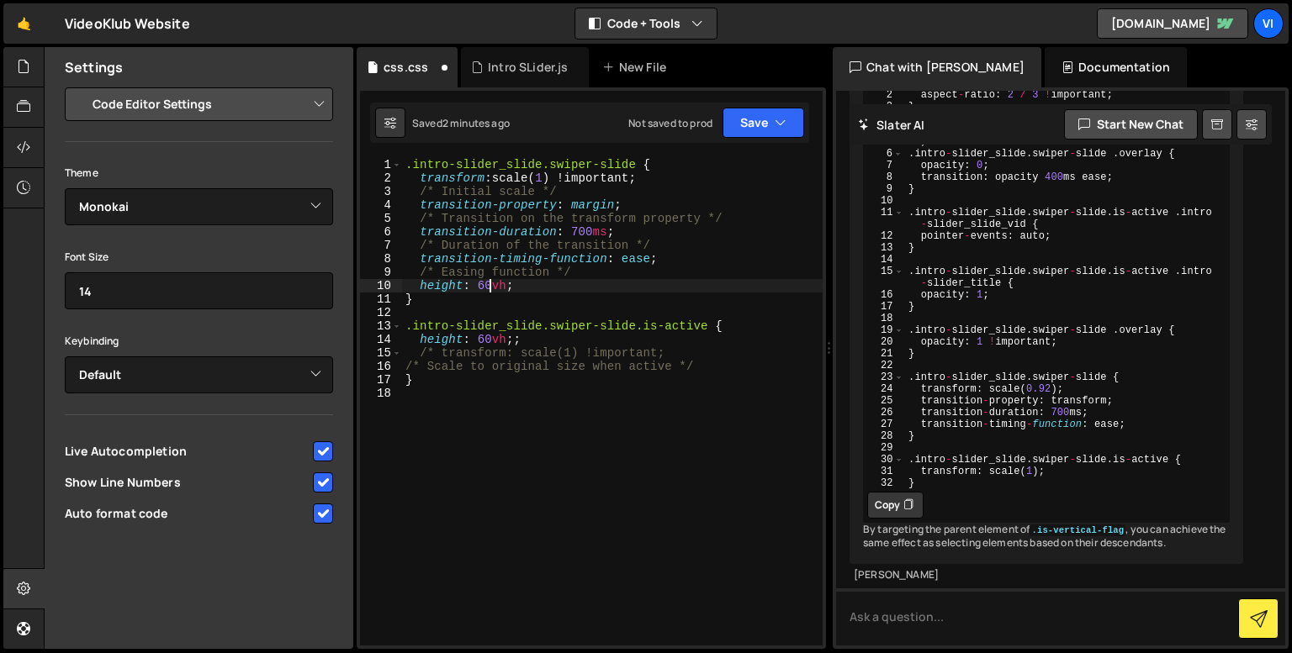
click at [486, 285] on div ".intro-slider_slide.swiper-slide { transform : scale( 1 ) !important ; /* Initi…" at bounding box center [612, 415] width 420 height 515
click at [575, 209] on div ".intro-slider_slide.swiper-slide { transform : scale( 1 ) !important ; /* Initi…" at bounding box center [612, 415] width 420 height 515
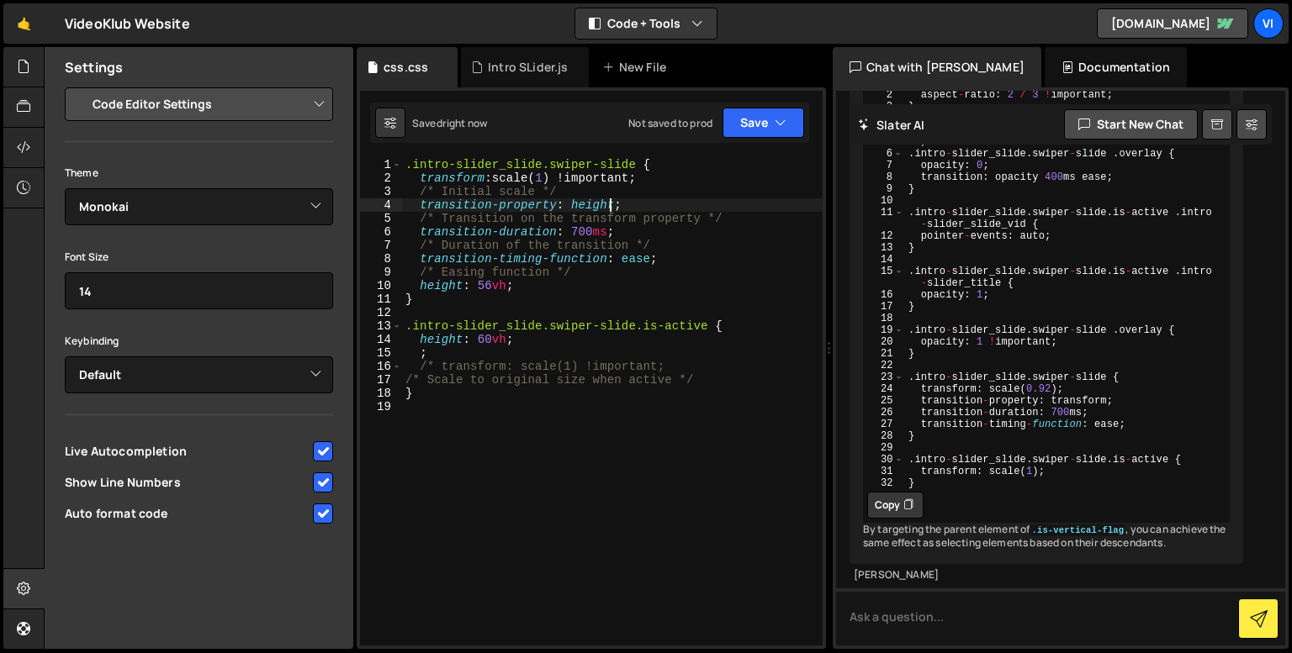
type textarea "transition-property: height;"
click at [505, 67] on div "Intro SLider.js" at bounding box center [528, 67] width 80 height 17
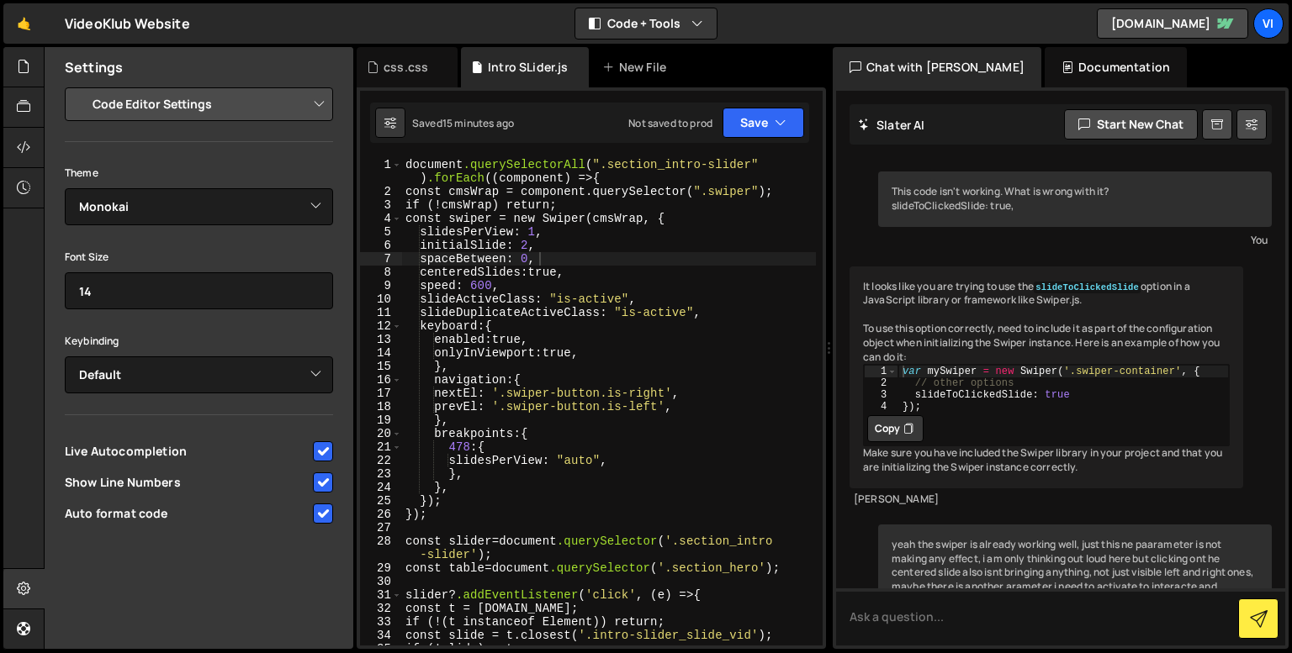
scroll to position [11921, 0]
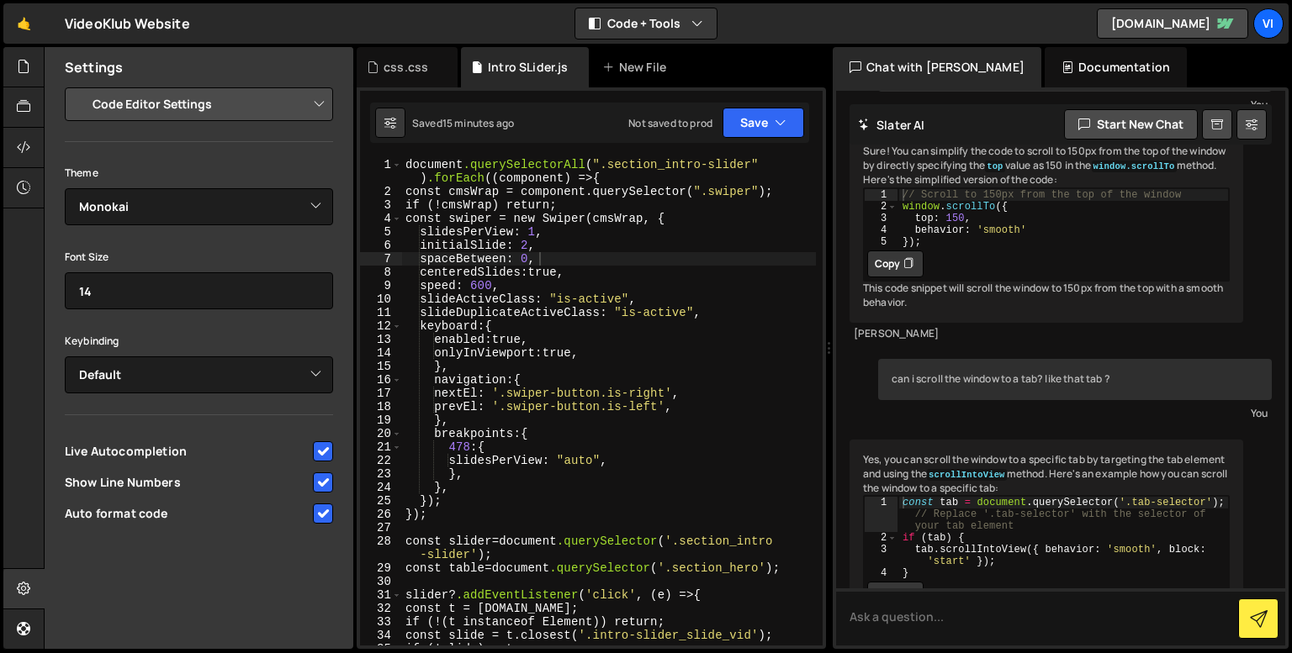
click at [535, 260] on div "document .querySelectorAll ( " .section_intro-slider " ) .forEach (( component …" at bounding box center [609, 422] width 414 height 528
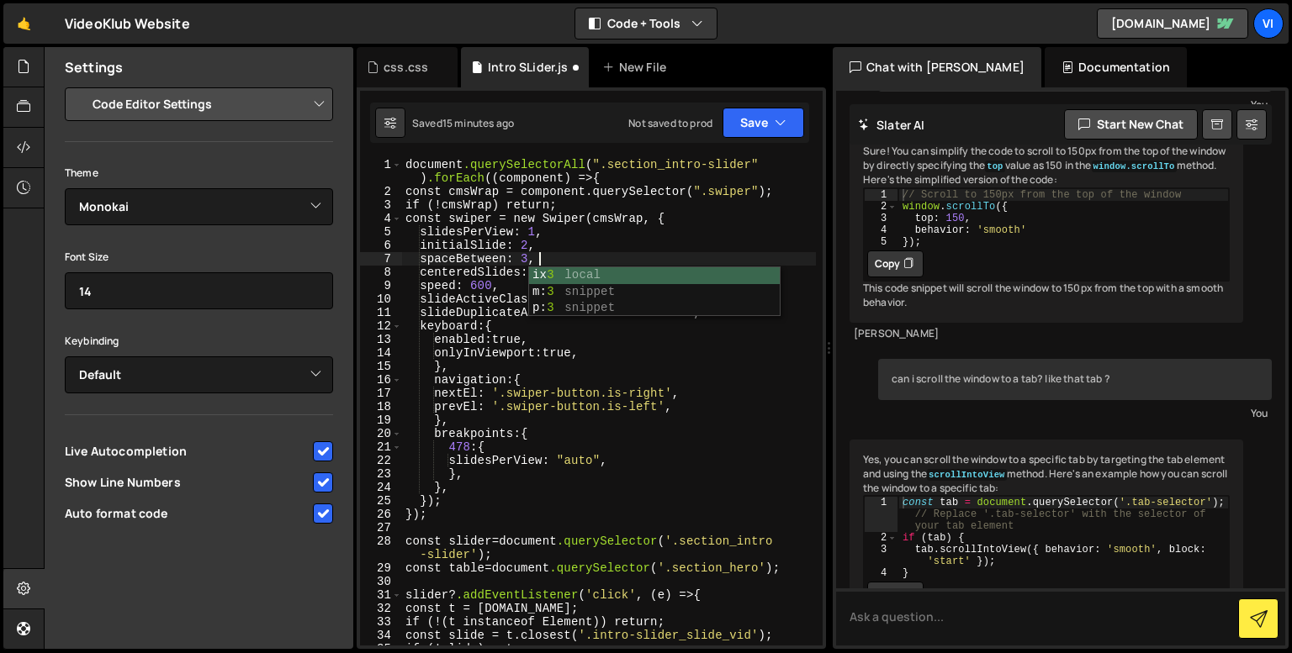
scroll to position [0, 8]
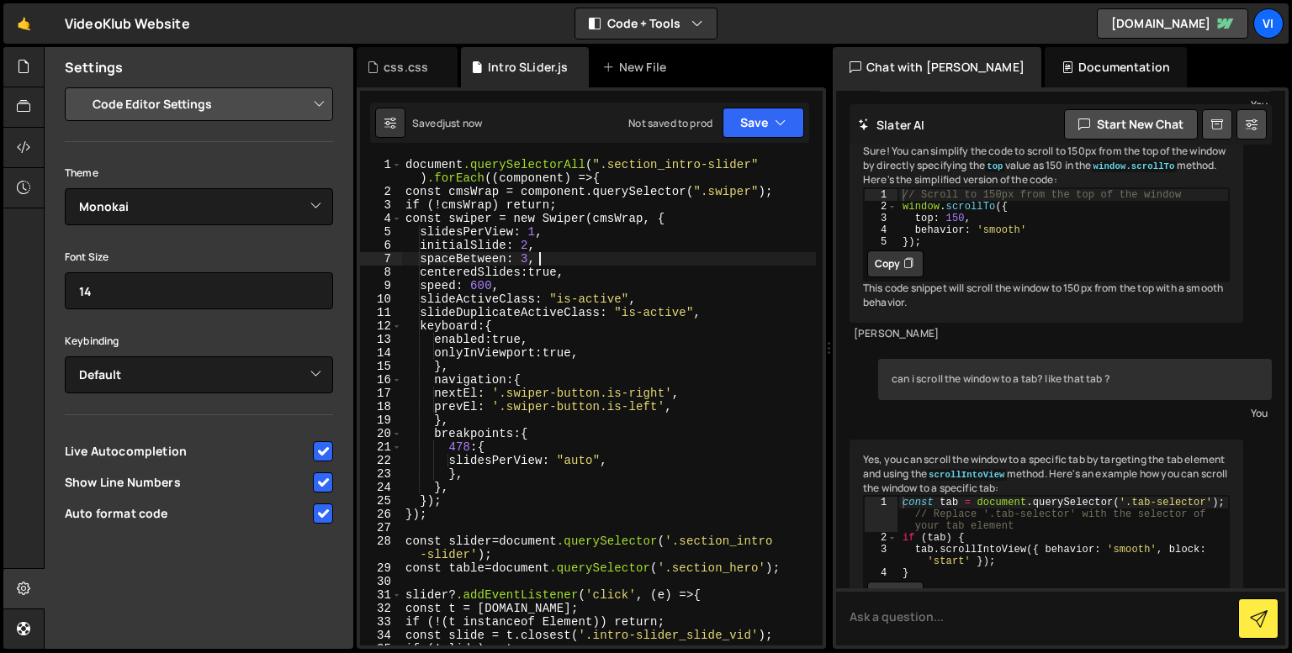
type textarea "spaceBetween: 3,"
click at [391, 69] on div "css.css" at bounding box center [405, 67] width 45 height 17
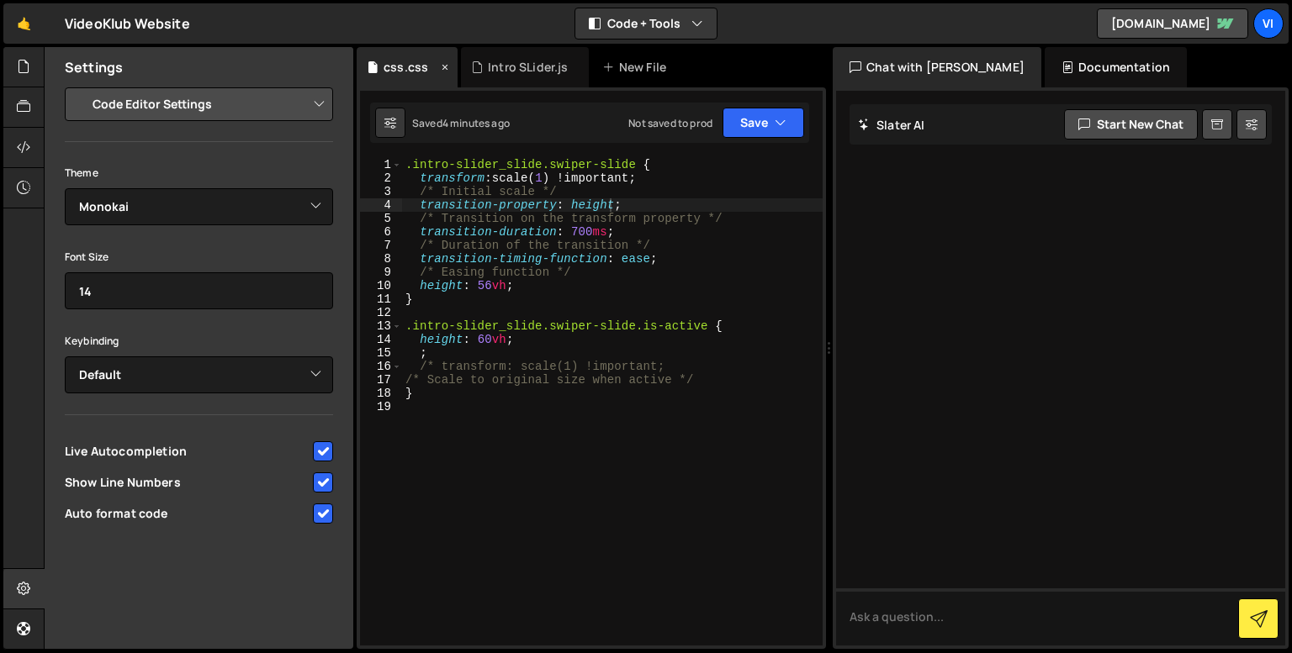
scroll to position [0, 0]
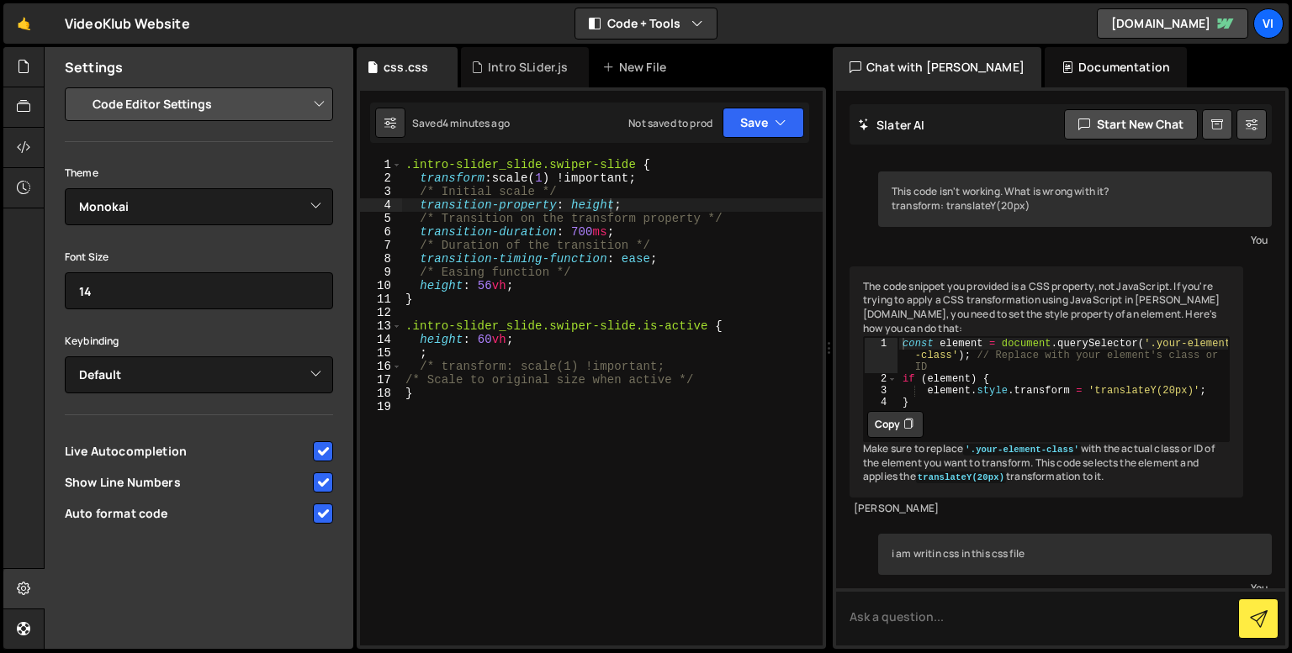
click at [483, 342] on div ".intro-slider_slide.swiper-slide { transform : scale( 1 ) !important ; /* Initi…" at bounding box center [612, 415] width 420 height 515
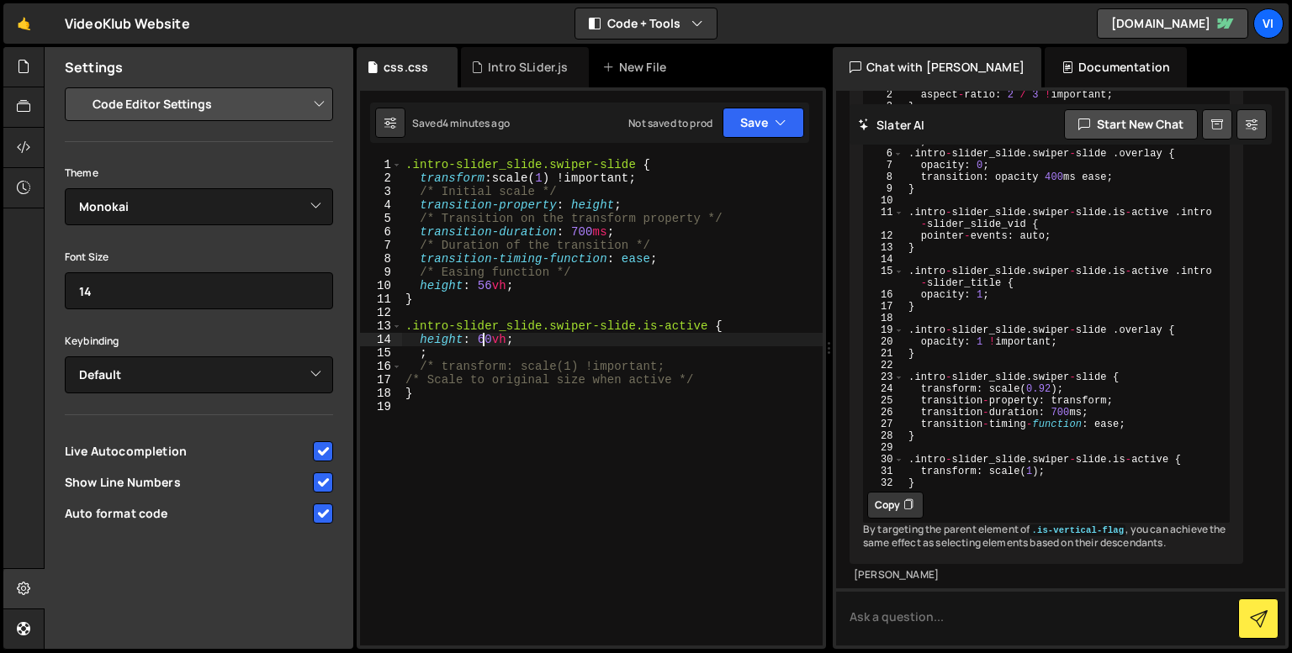
scroll to position [5755, 0]
click at [440, 342] on div ".intro-slider_slide.swiper-slide { transform : scale( 1 ) !important ; /* Initi…" at bounding box center [612, 415] width 420 height 515
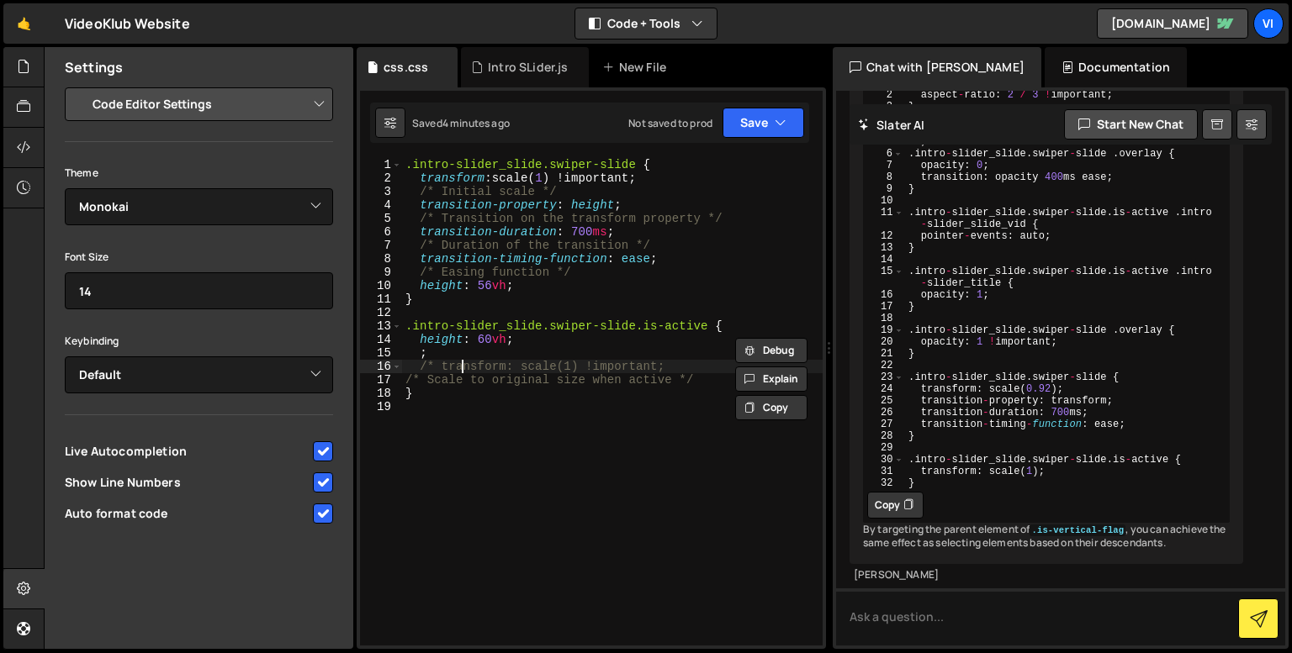
click at [461, 365] on div ".intro-slider_slide.swiper-slide { transform : scale( 1 ) !important ; /* Initi…" at bounding box center [612, 415] width 420 height 515
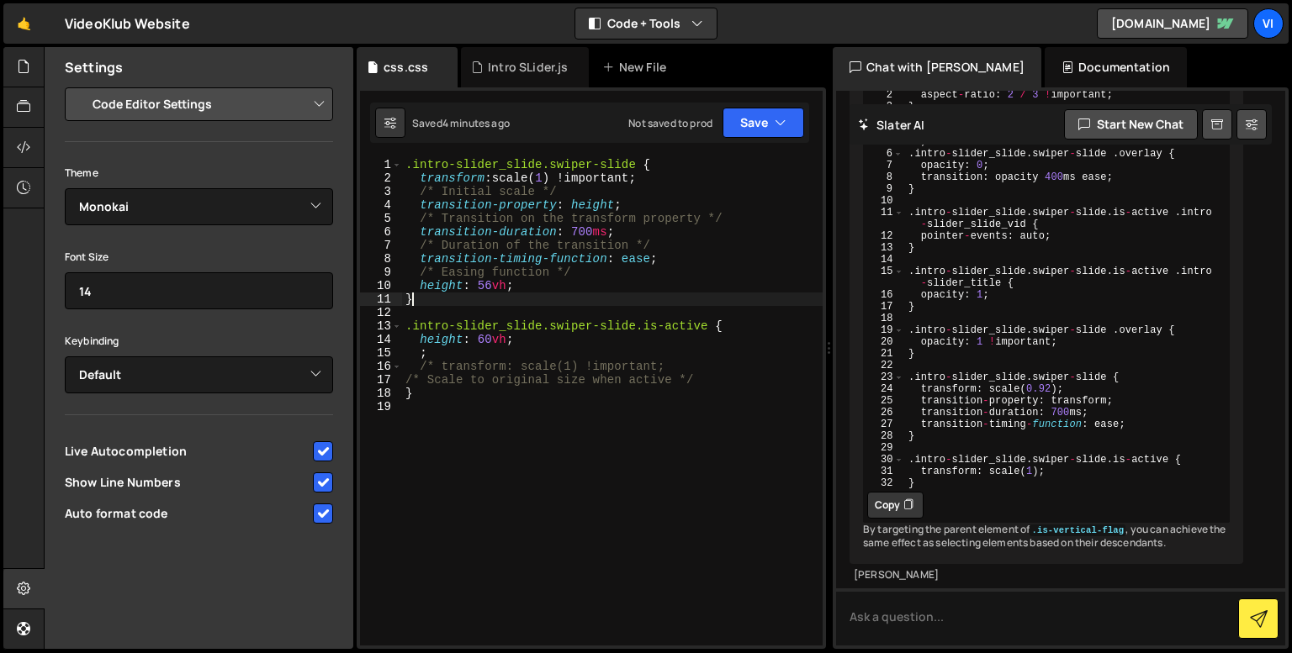
click at [422, 298] on div ".intro-slider_slide.swiper-slide { transform : scale( 1 ) !important ; /* Initi…" at bounding box center [612, 415] width 420 height 515
click at [445, 287] on div ".intro-slider_slide.swiper-slide { transform : scale( 1 ) !important ; /* Initi…" at bounding box center [612, 415] width 420 height 515
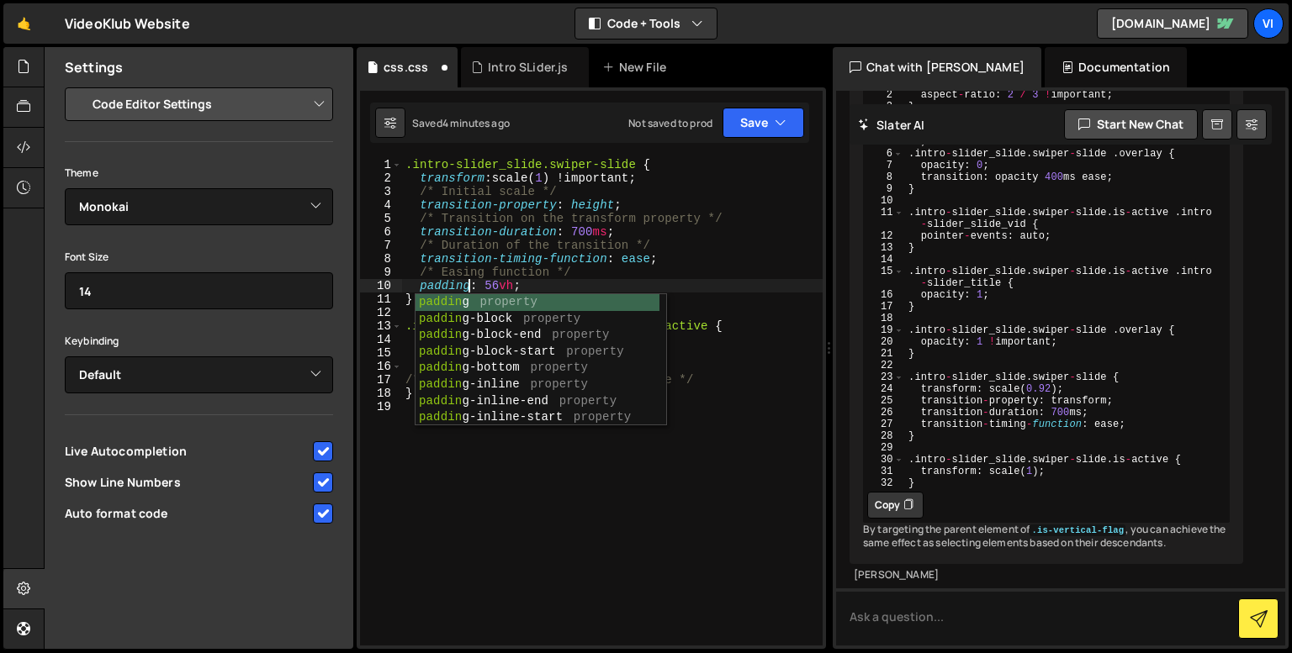
scroll to position [0, 3]
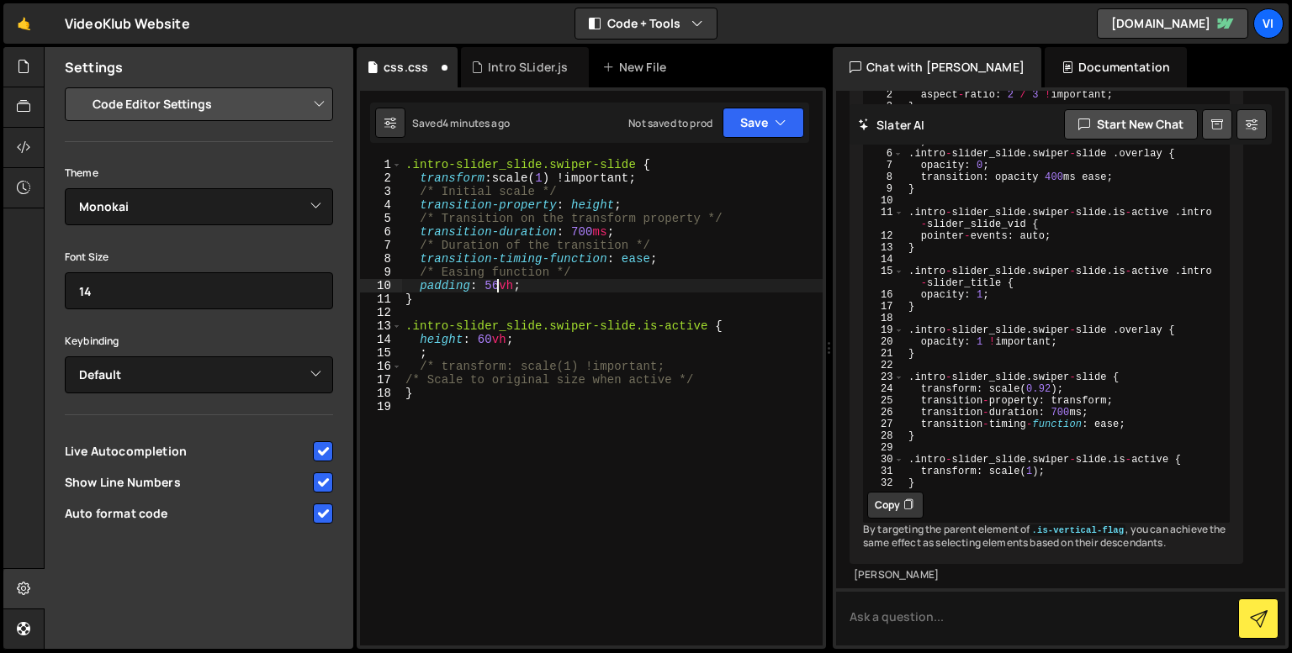
click at [495, 288] on div ".intro-slider_slide.swiper-slide { transform : scale( 1 ) !important ; /* Initi…" at bounding box center [612, 415] width 420 height 515
drag, startPoint x: 508, startPoint y: 288, endPoint x: 480, endPoint y: 288, distance: 27.8
click at [480, 288] on div ".intro-slider_slide.swiper-slide { transform : scale( 1 ) !important ; /* Initi…" at bounding box center [612, 415] width 420 height 515
click at [429, 351] on div ".intro-slider_slide.swiper-slide { transform : scale( 1 ) !important ; /* Initi…" at bounding box center [612, 415] width 420 height 515
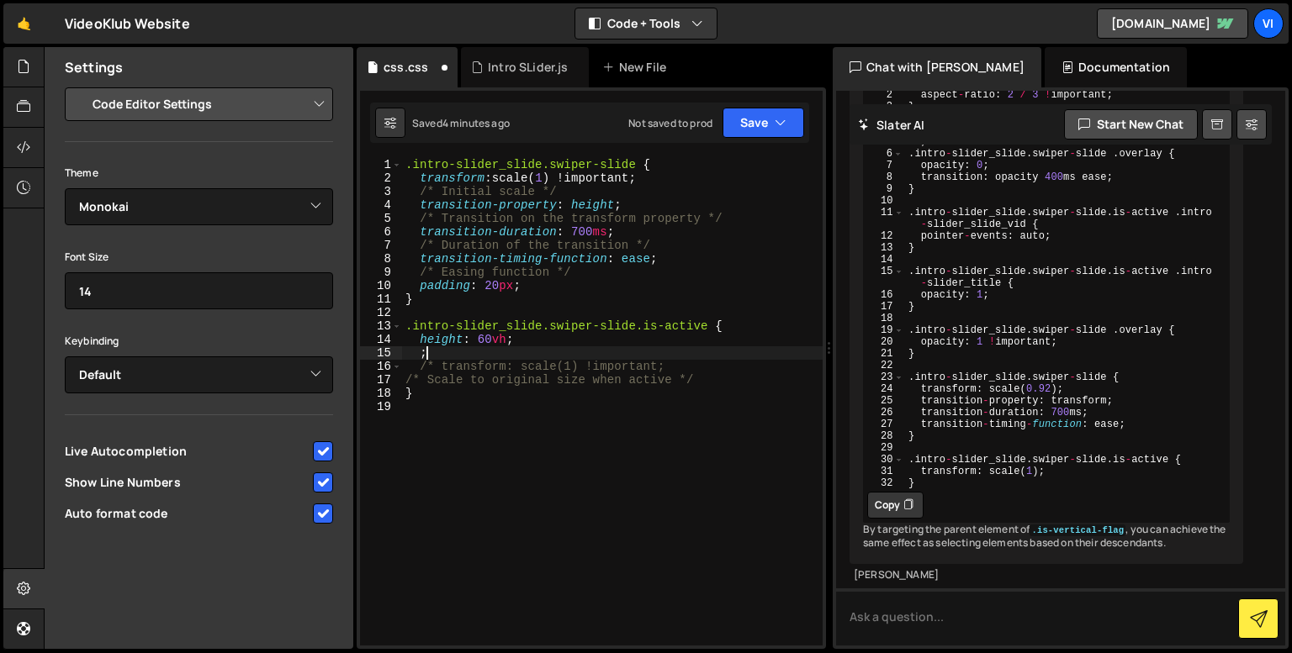
scroll to position [0, 0]
click at [436, 341] on div ".intro-slider_slide.swiper-slide { transform : scale( 1 ) !important ; /* Initi…" at bounding box center [612, 415] width 420 height 515
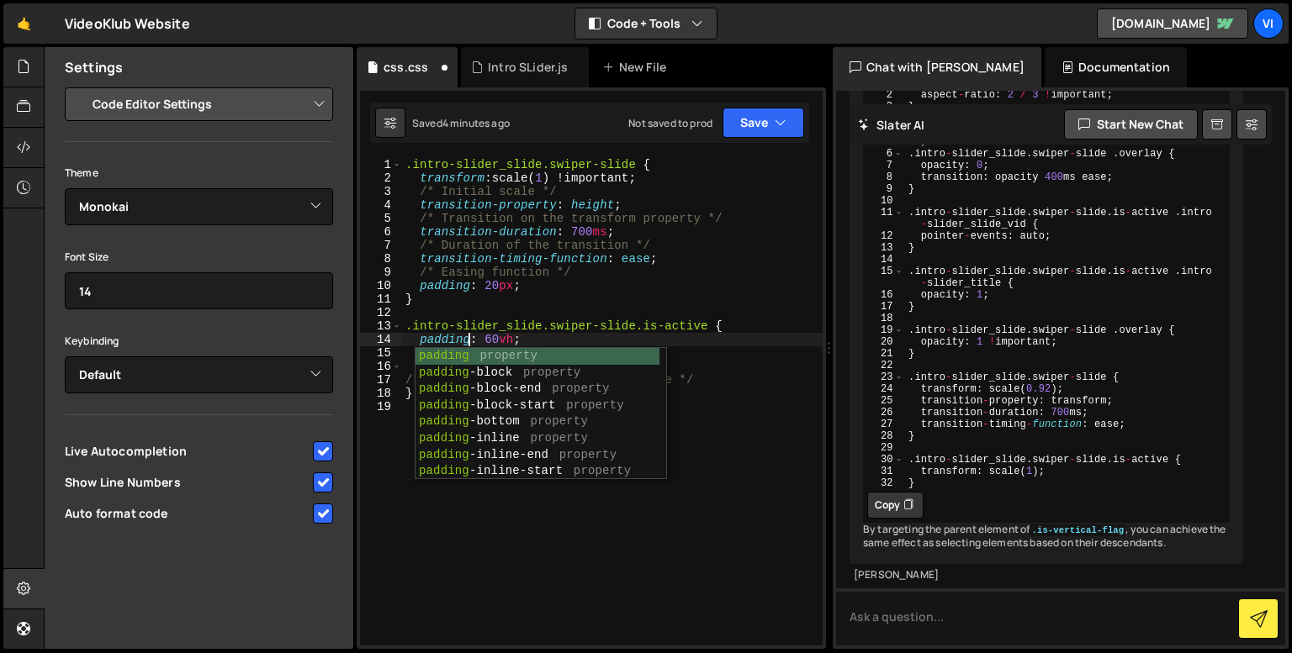
scroll to position [0, 3]
click at [494, 340] on div ".intro-slider_slide.swiper-slide { transform : scale( 1 ) !important ; /* Initi…" at bounding box center [612, 415] width 420 height 515
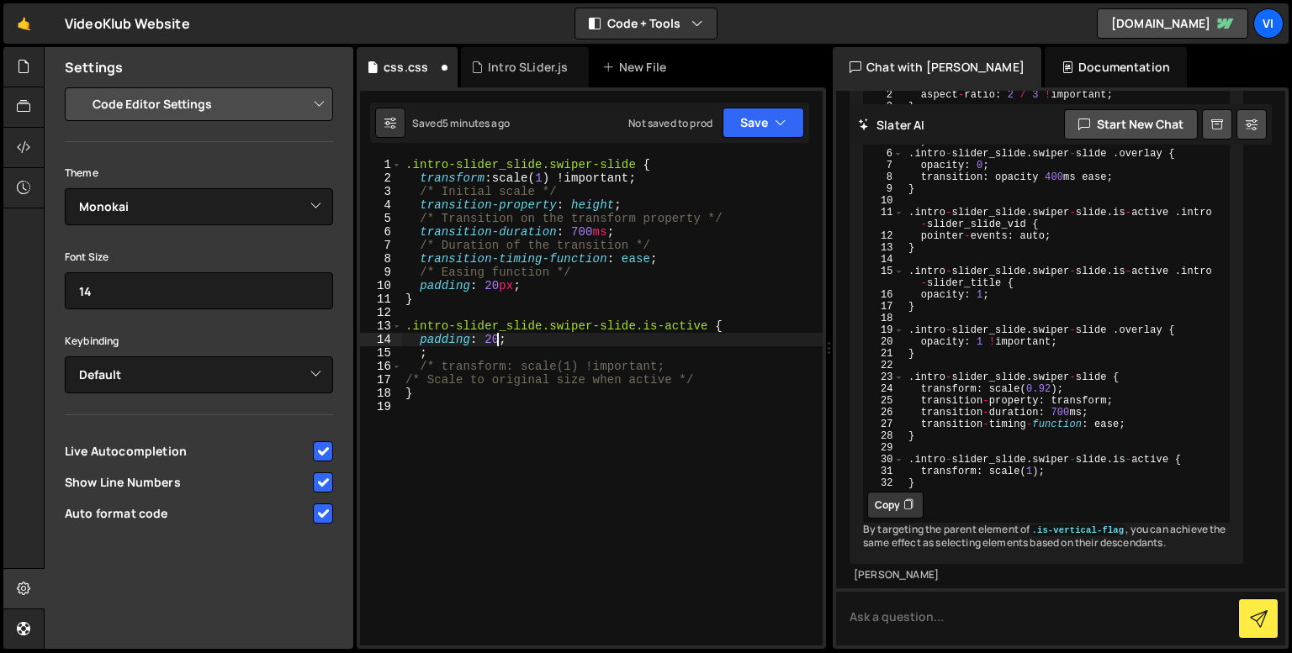
scroll to position [0, 7]
click at [641, 168] on div ".intro-slider_slide.swiper-slide { transform : scale( 1 ) !important ; /* Initi…" at bounding box center [612, 415] width 420 height 515
paste textarea "intro-slider_slide_vid"
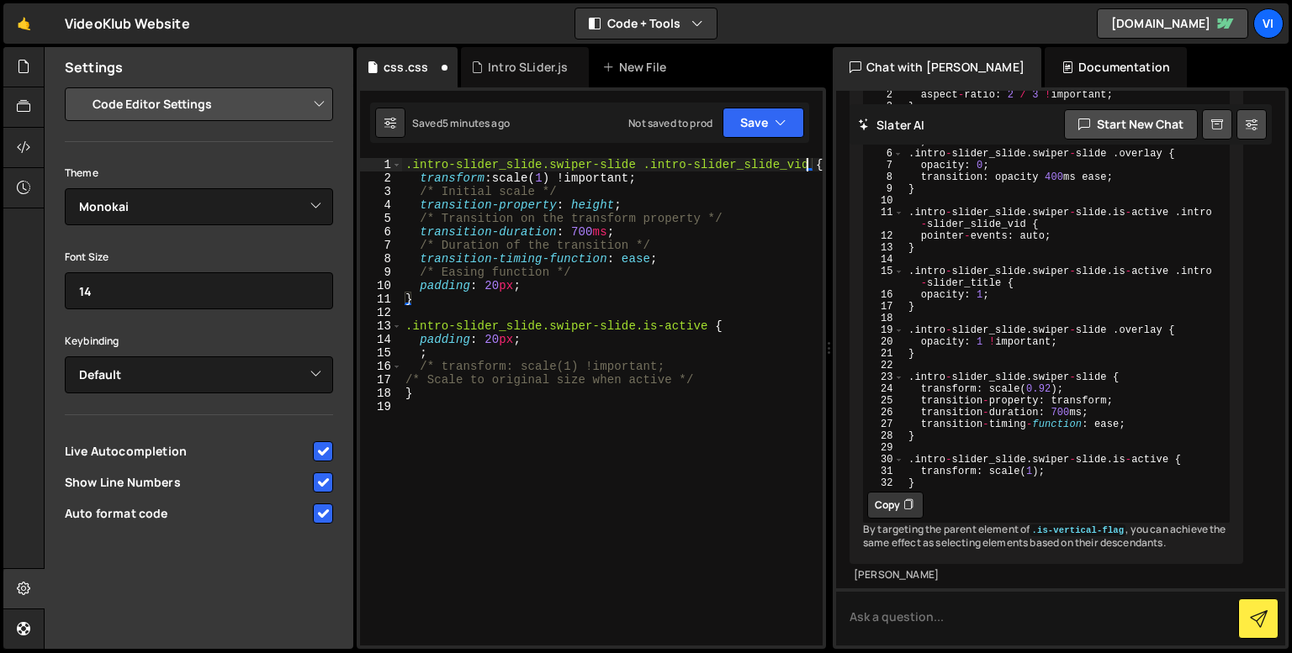
scroll to position [0, 27]
click at [537, 172] on div ".intro-slider_slide.swiper-slide .intro-slider_slide_vid { transform : scale( 1…" at bounding box center [612, 415] width 420 height 515
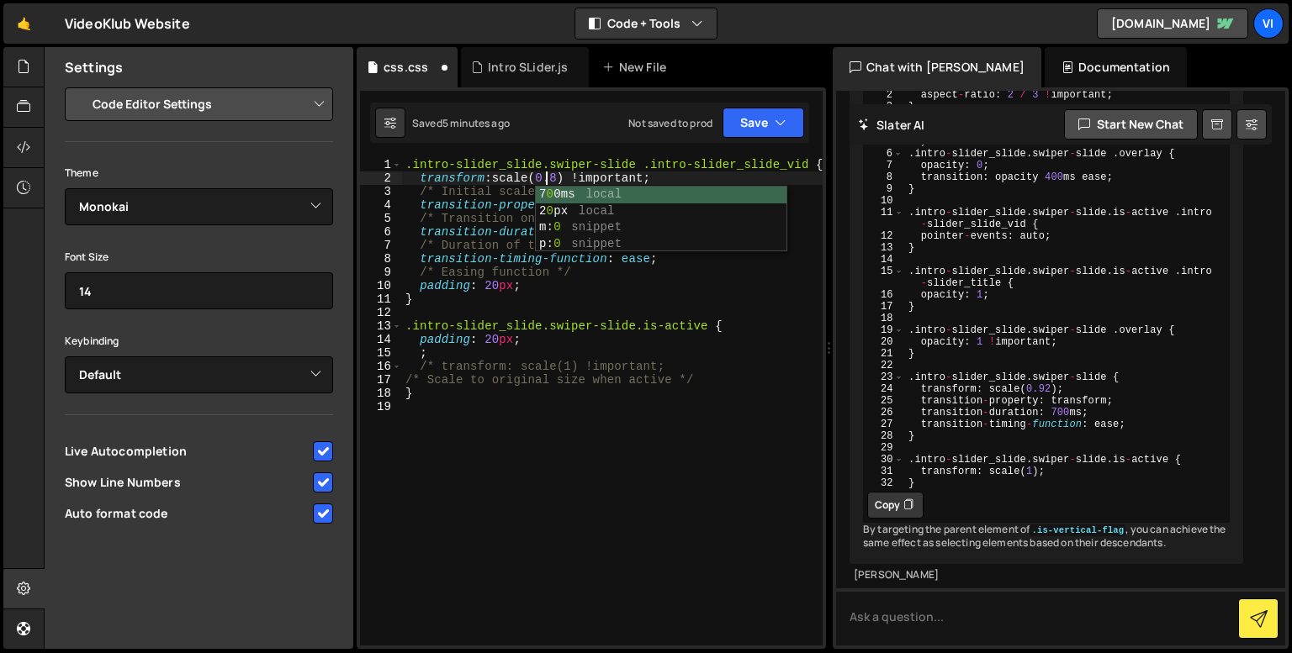
click at [525, 332] on div ".intro-slider_slide.swiper-slide .intro-slider_slide_vid { transform : scale( 0…" at bounding box center [612, 415] width 420 height 515
type textarea ".intro-slider_slide.swiper-slide.is-active {"
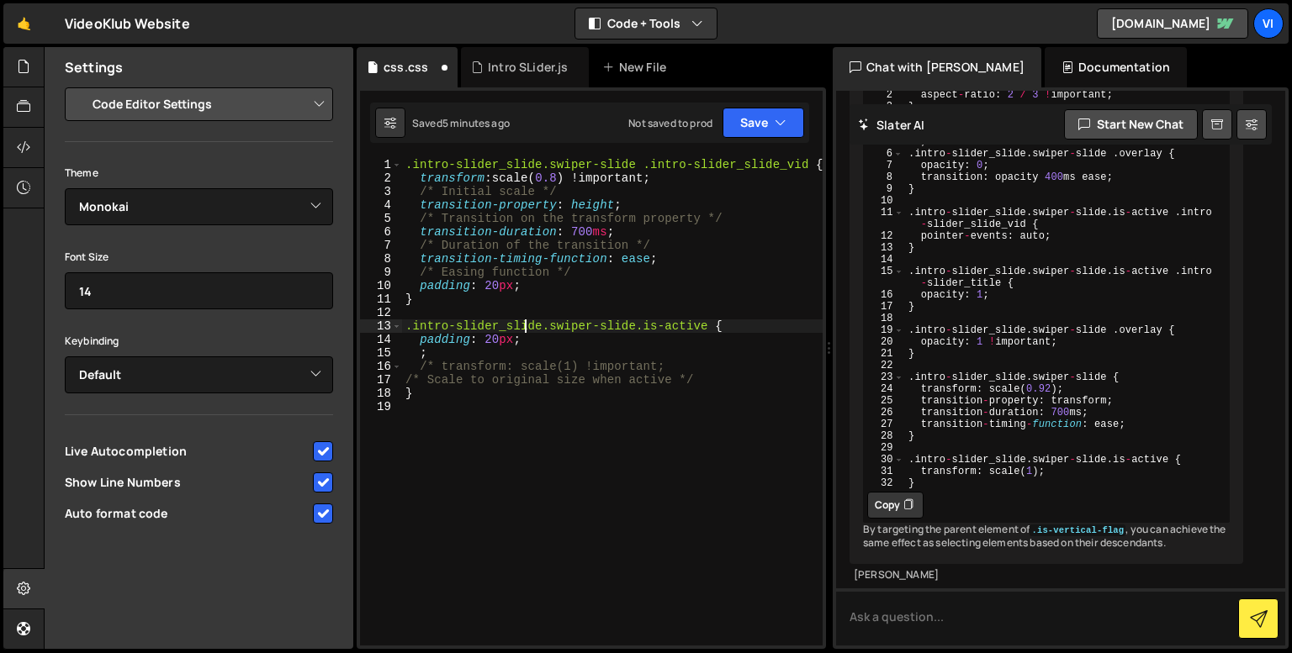
click at [715, 323] on div ".intro-slider_slide.swiper-slide .intro-slider_slide_vid { transform : scale( 0…" at bounding box center [612, 415] width 420 height 515
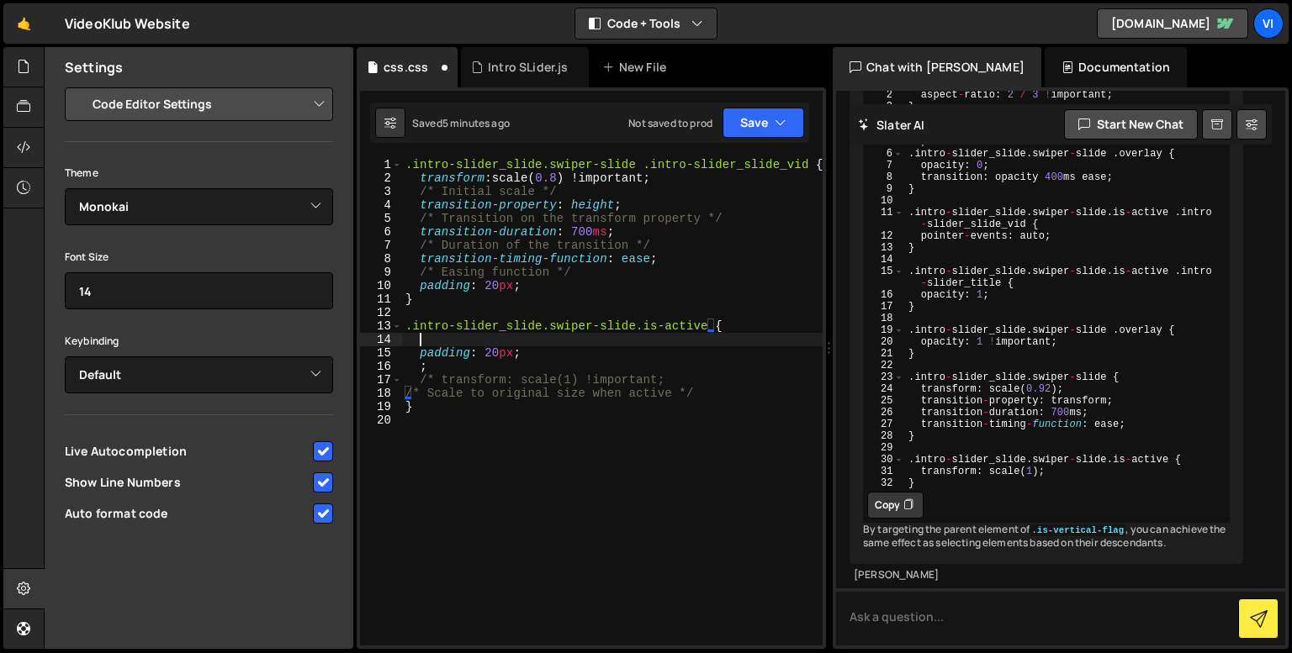
scroll to position [0, 0]
click at [696, 331] on div ".intro-slider_slide.swiper-slide .intro-slider_slide_vid { transform : scale( 0…" at bounding box center [612, 415] width 420 height 515
paste textarea "intro-slider_slide_vid"
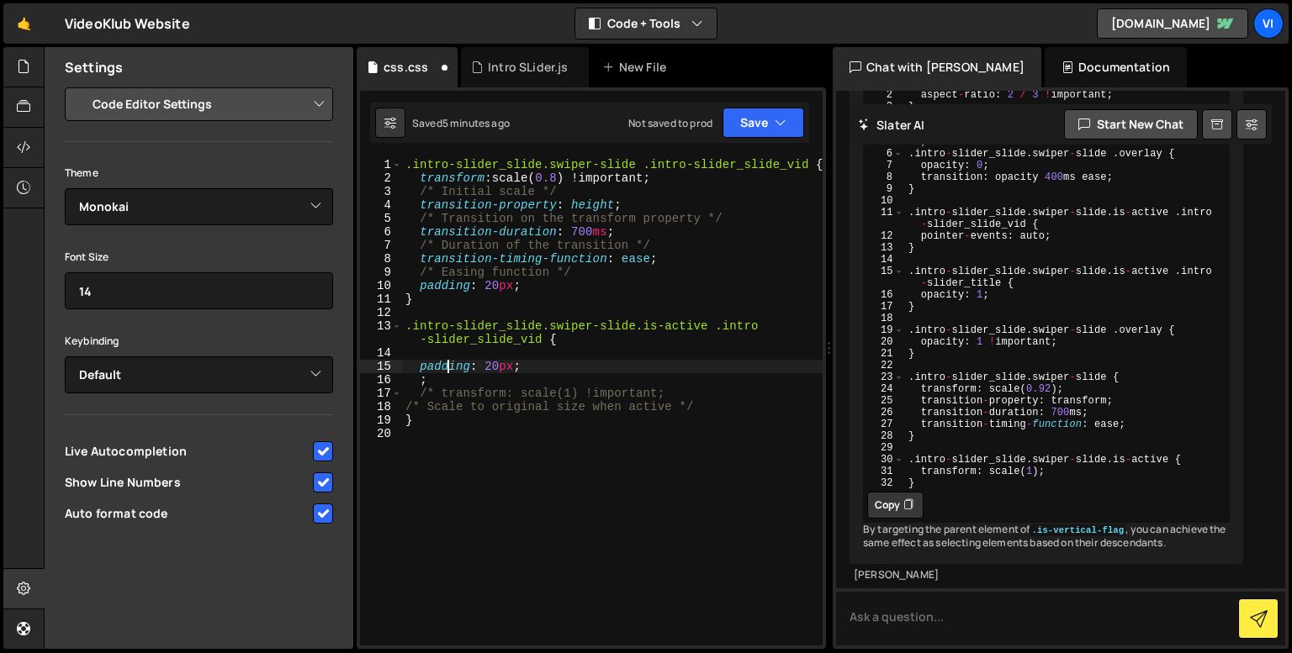
click at [444, 364] on div ".intro-slider_slide.swiper-slide .intro-slider_slide_vid { transform : scale( 0…" at bounding box center [612, 415] width 420 height 515
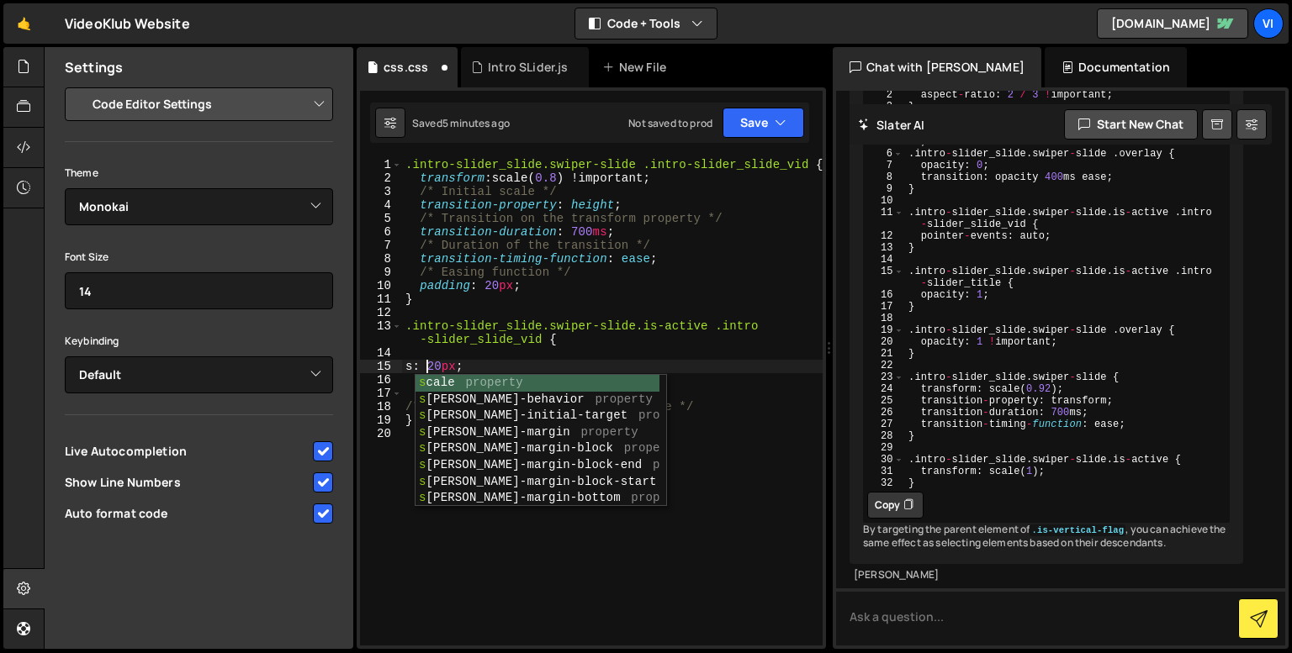
scroll to position [0, 2]
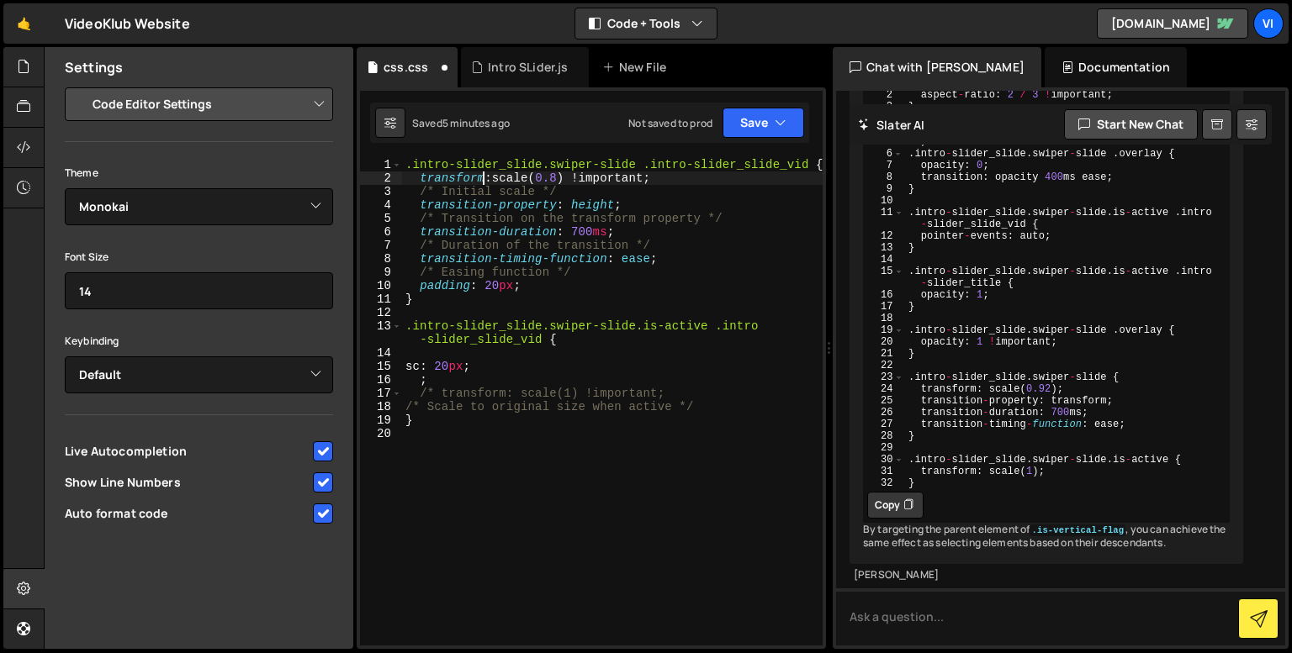
click at [483, 176] on div ".intro-slider_slide.swiper-slide .intro-slider_slide_vid { transform : scale( 0…" at bounding box center [612, 415] width 420 height 515
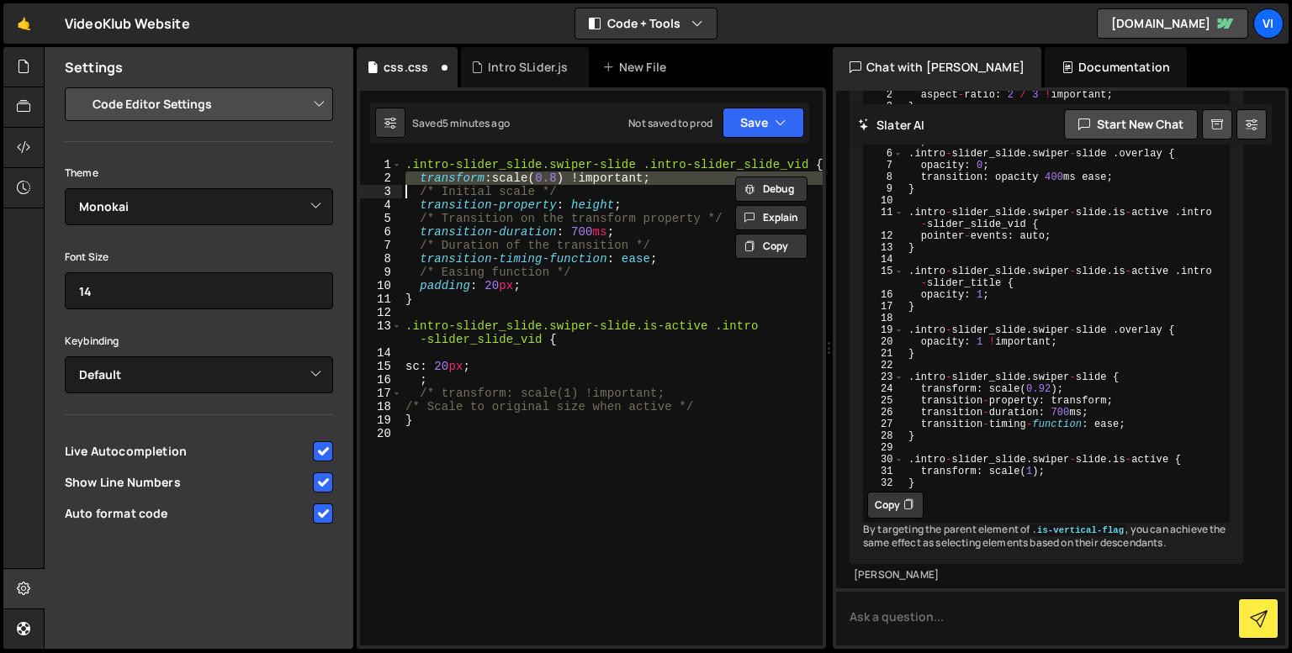
click at [457, 364] on div ".intro-slider_slide.swiper-slide .intro-slider_slide_vid { transform : scale( 0…" at bounding box center [612, 415] width 420 height 515
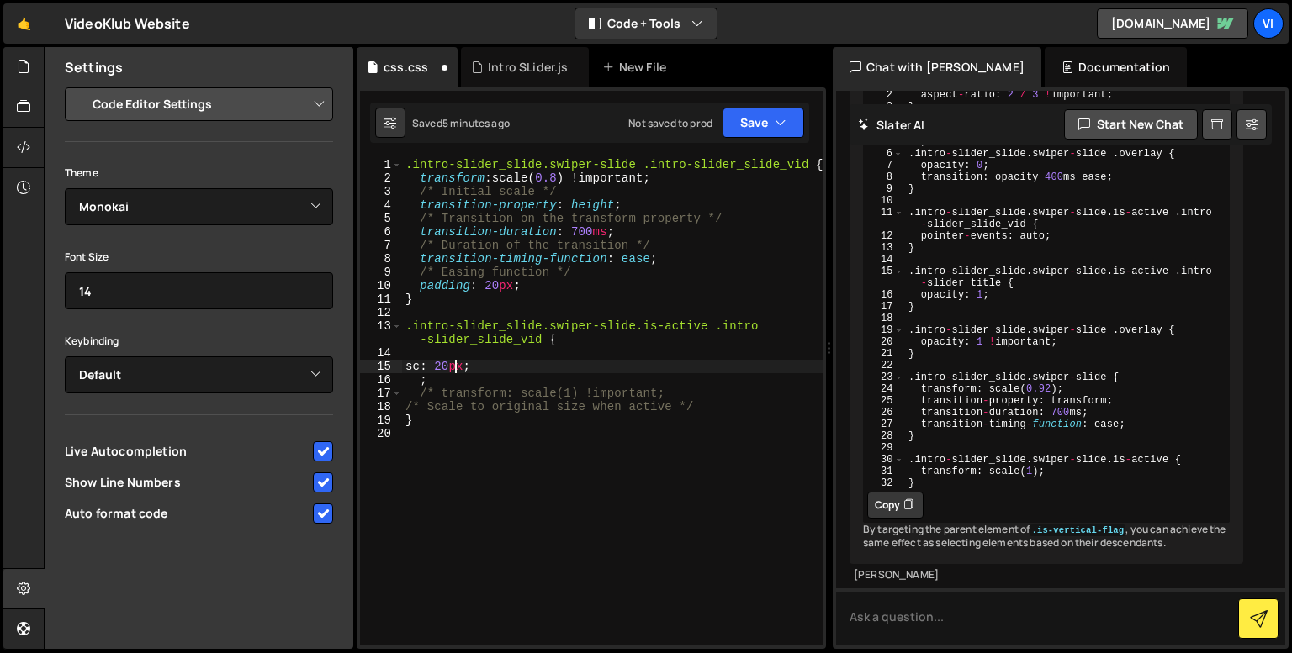
click at [457, 364] on div ".intro-slider_slide.swiper-slide .intro-slider_slide_vid { transform : scale( 0…" at bounding box center [612, 415] width 420 height 515
paste textarea
type textarea "transform: scale(0.8) !important ;"
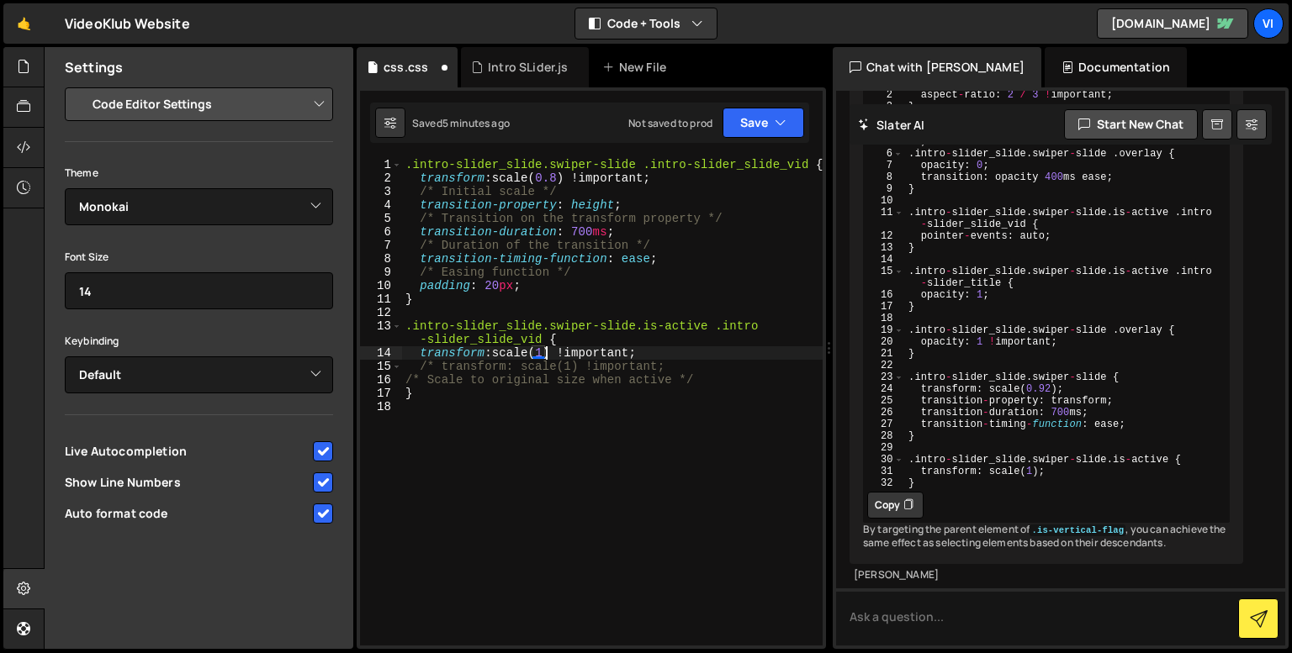
scroll to position [0, 9]
click at [583, 209] on div ".intro-slider_slide.swiper-slide .intro-slider_slide_vid { transform : scale( 0…" at bounding box center [612, 415] width 420 height 515
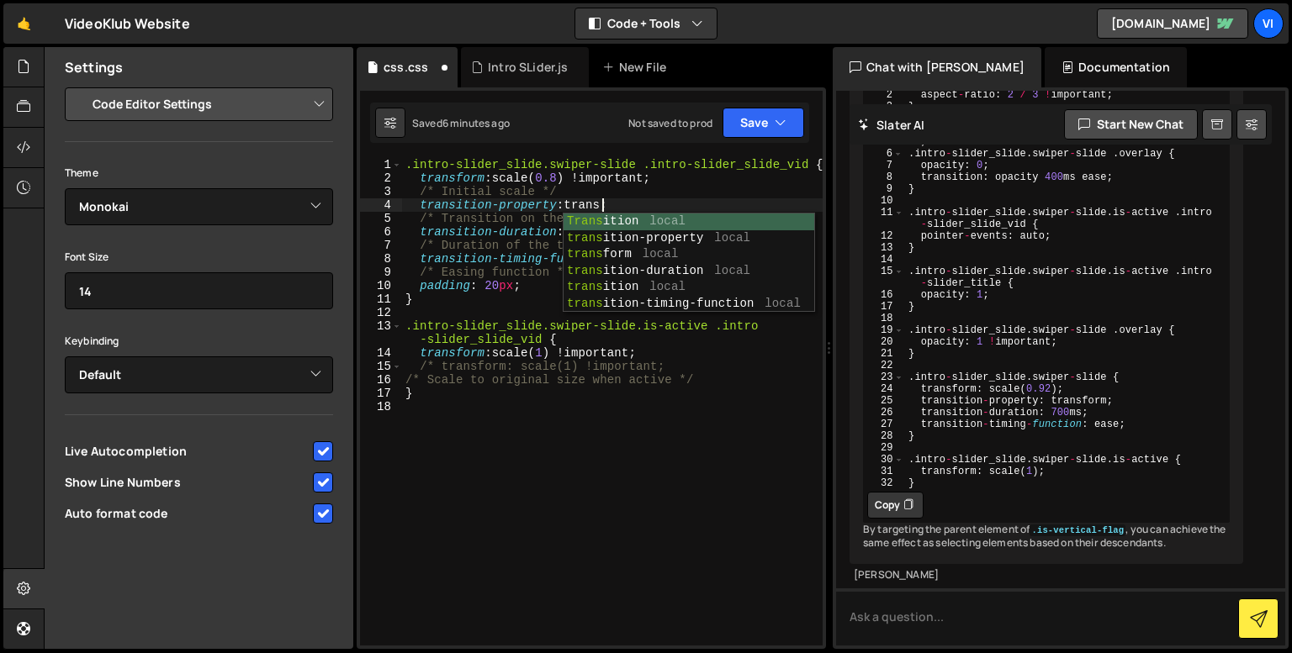
scroll to position [0, 13]
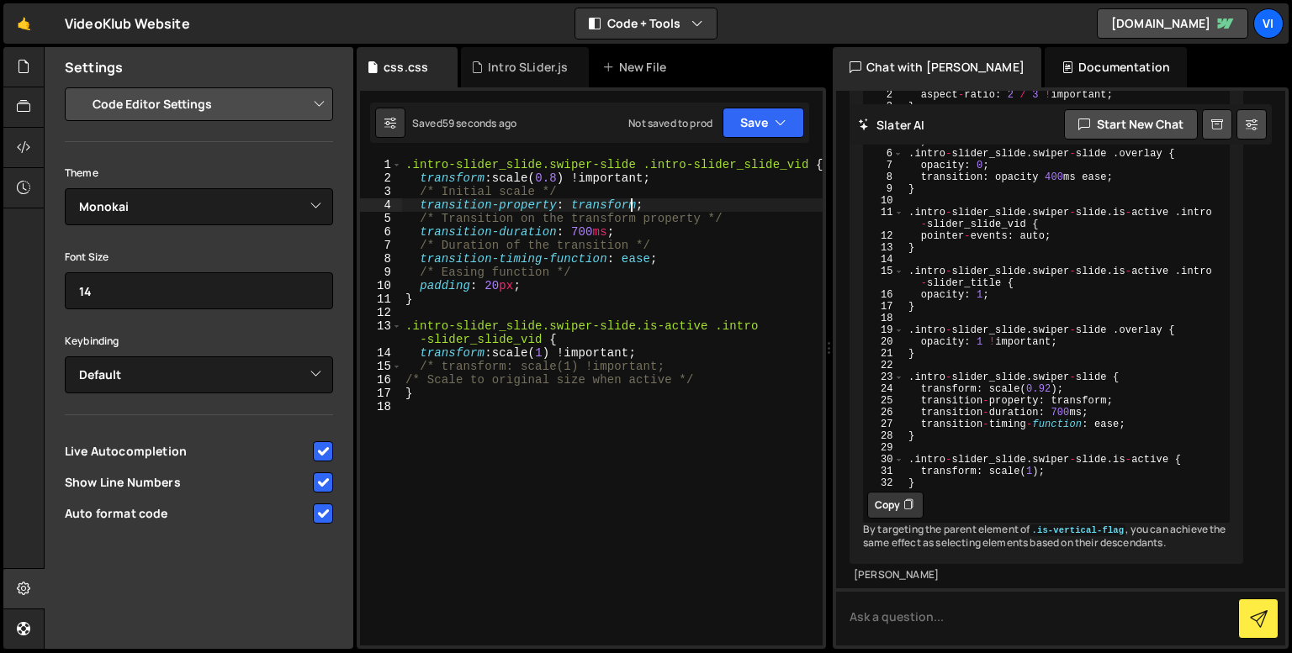
click at [479, 178] on div ".intro-slider_slide.swiper-slide .intro-slider_slide_vid { transform : scale( 0…" at bounding box center [612, 415] width 420 height 515
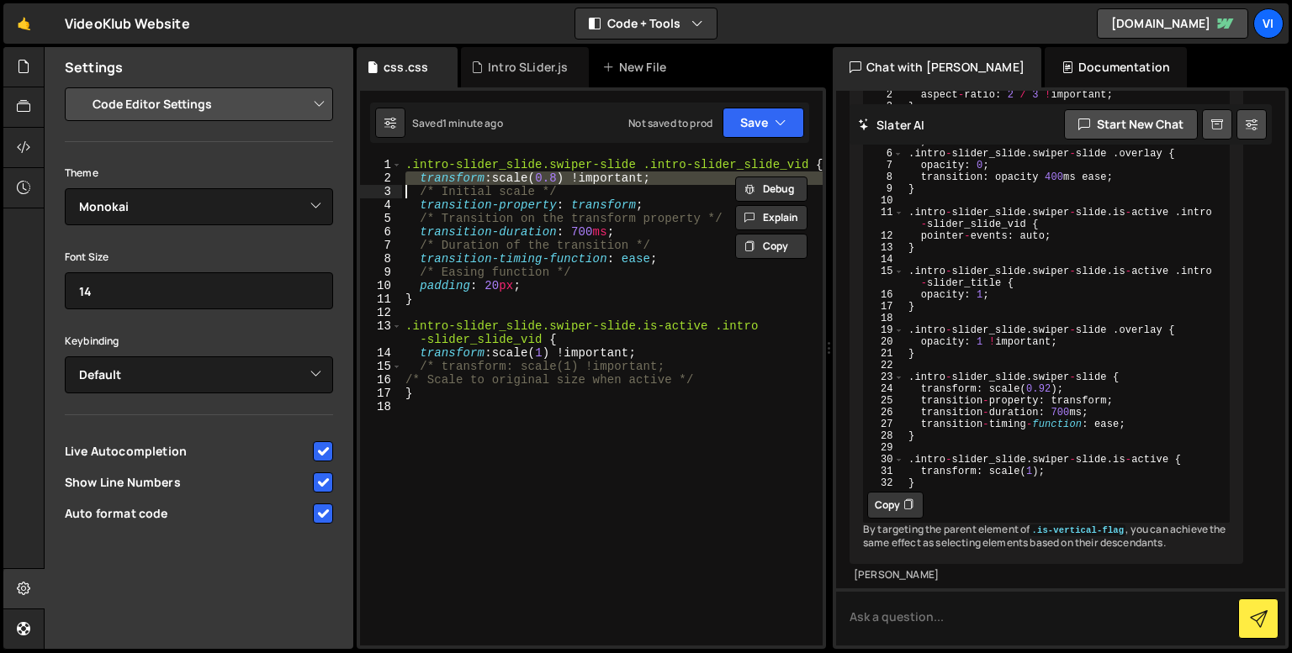
click at [479, 178] on div ".intro-slider_slide.swiper-slide .intro-slider_slide_vid { transform : scale( 0…" at bounding box center [612, 415] width 420 height 515
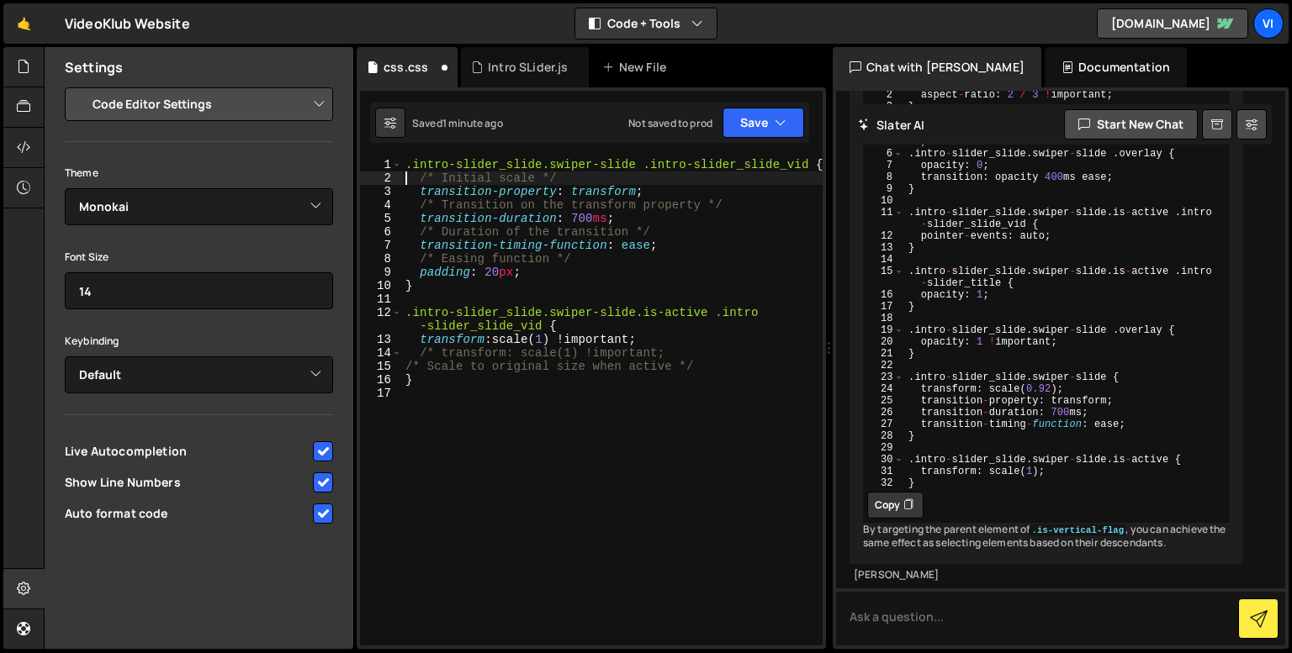
scroll to position [0, 9]
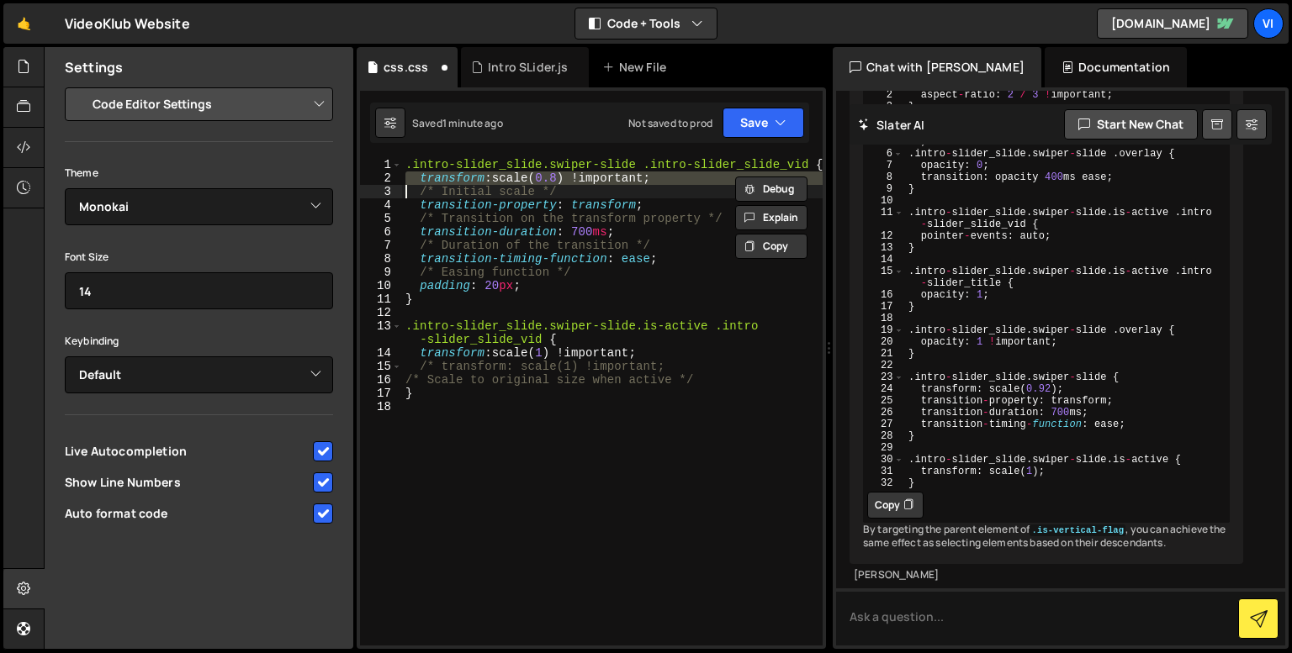
click at [421, 179] on div ".intro-slider_slide.swiper-slide .intro-slider_slide_vid { transform : scale( 0…" at bounding box center [612, 402] width 420 height 488
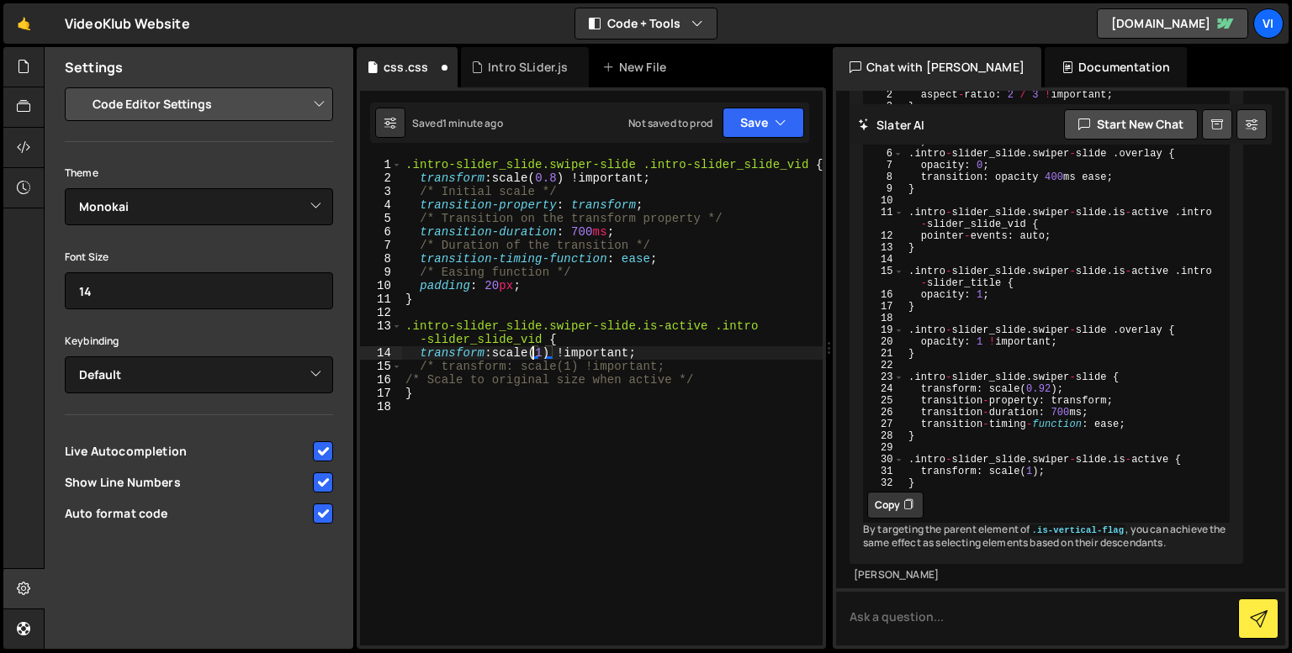
click at [533, 353] on div ".intro-slider_slide.swiper-slide .intro-slider_slide_vid { transform : scale( 0…" at bounding box center [612, 415] width 420 height 515
click at [461, 289] on div ".intro-slider_slide.swiper-slide .intro-slider_slide_vid { transform : scale( 0…" at bounding box center [612, 415] width 420 height 515
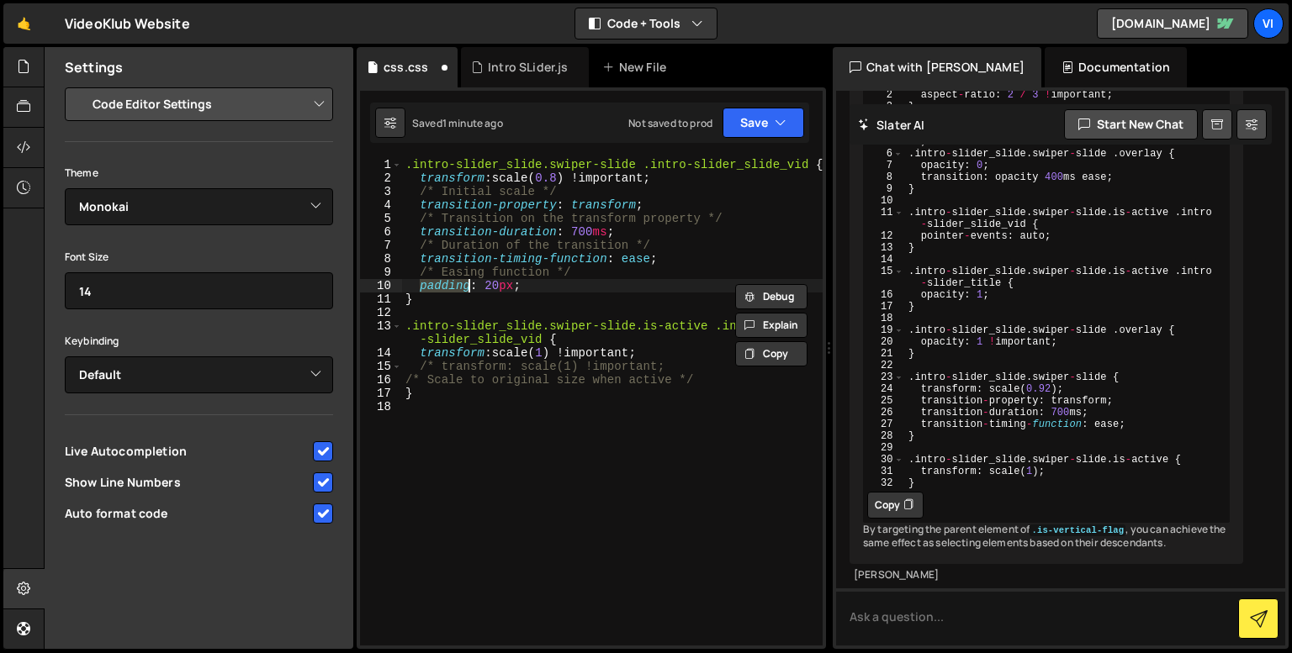
click at [575, 343] on div ".intro-slider_slide.swiper-slide .intro-slider_slide_vid { transform : scale( 0…" at bounding box center [612, 415] width 420 height 515
type textarea ".intro-slider_slide.swiper-slide.is-active .intro-slider_slide_vid {"
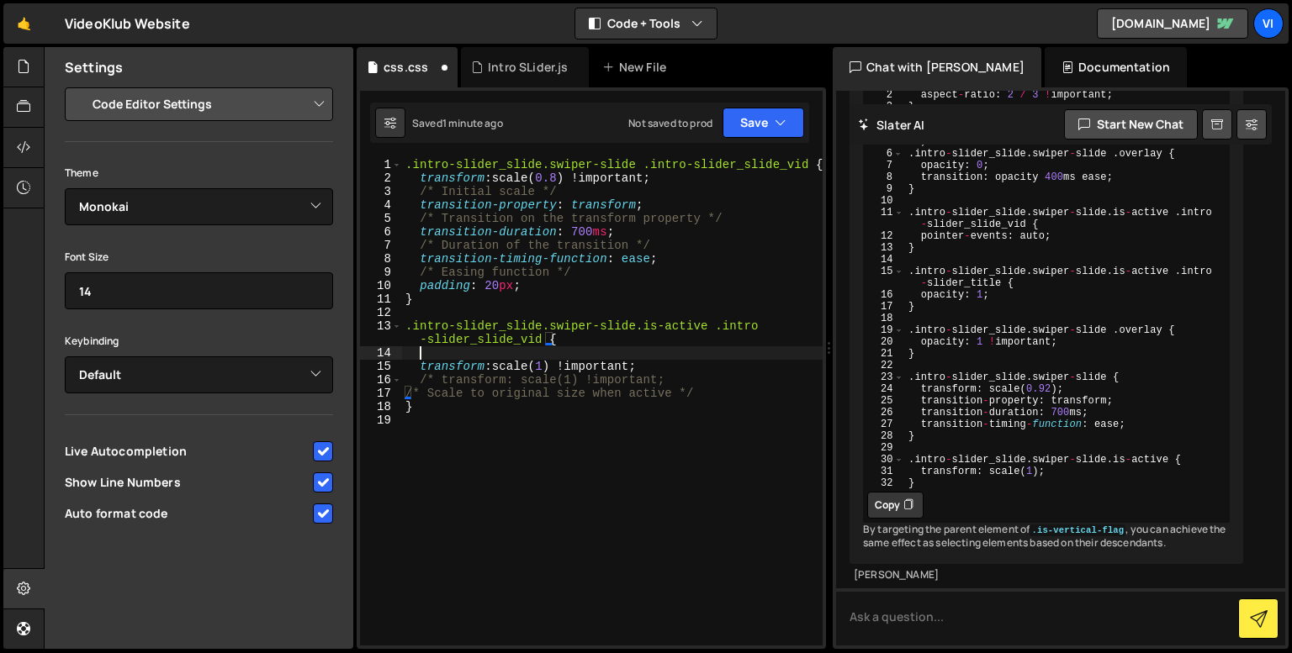
scroll to position [0, 0]
paste textarea "padding"
click at [490, 288] on div ".intro-slider_slide.swiper-slide .intro-slider_slide_vid { transform : scale( 0…" at bounding box center [612, 415] width 420 height 515
click at [473, 293] on div ".intro-slider_slide.swiper-slide .intro-slider_slide_vid { transform : scale( 0…" at bounding box center [612, 415] width 420 height 515
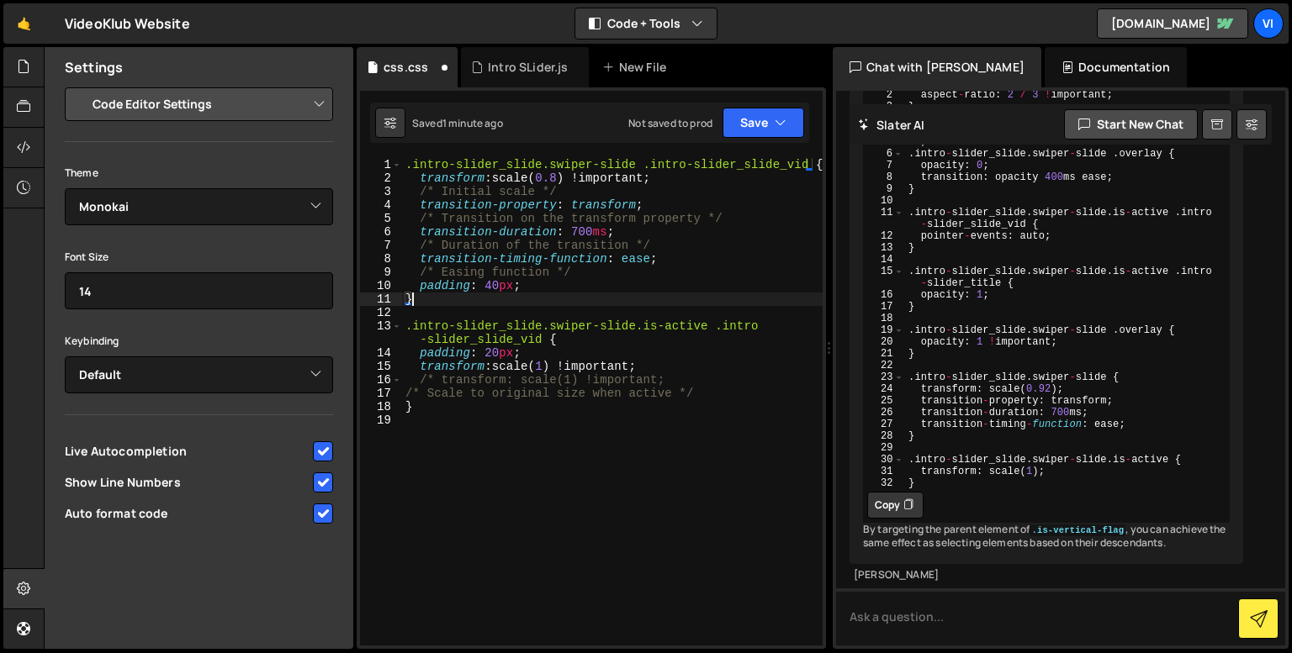
scroll to position [0, 0]
click at [504, 181] on div ".intro-slider_slide.swiper-slide .intro-slider_slide_vid { transform : scale( 0…" at bounding box center [612, 415] width 420 height 515
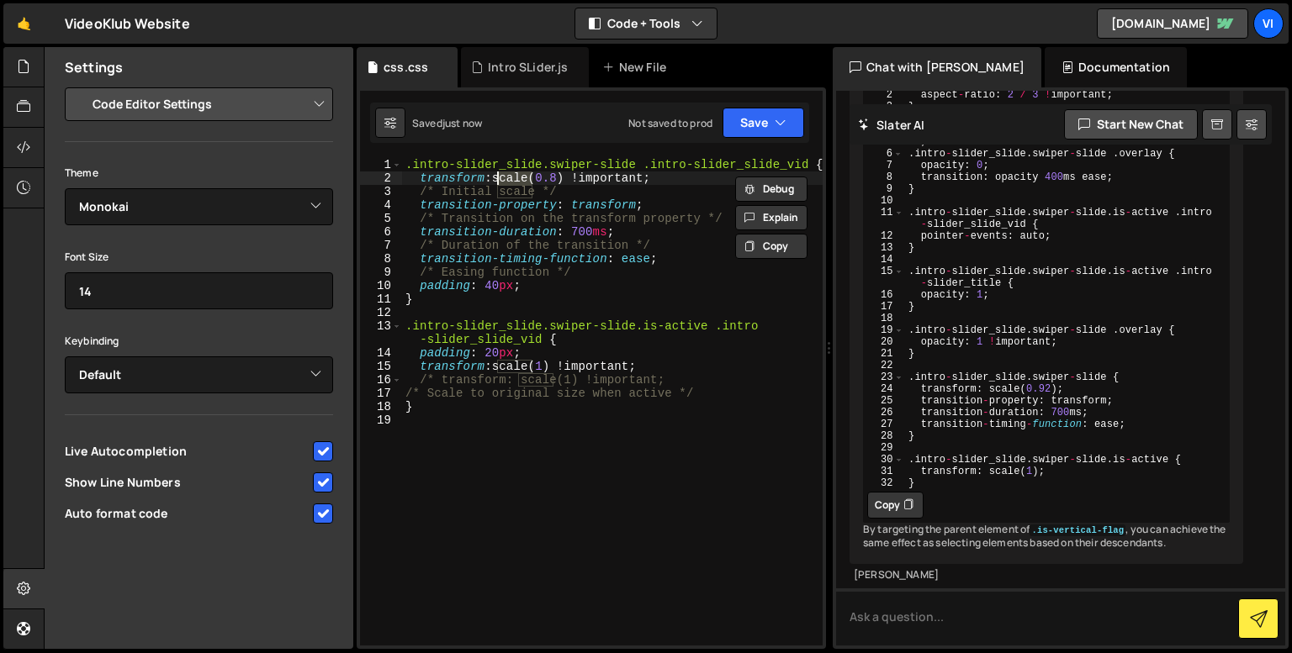
click at [504, 181] on div ".intro-slider_slide.swiper-slide .intro-slider_slide_vid { transform : scale( 0…" at bounding box center [612, 415] width 420 height 515
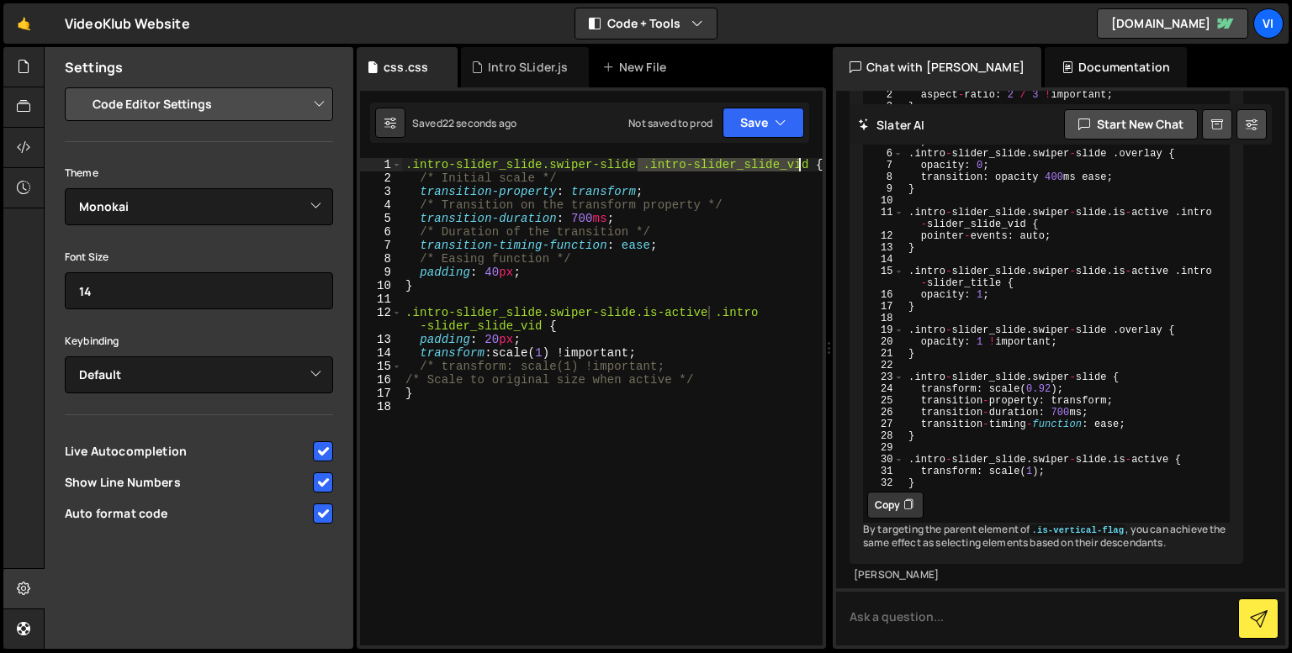
drag, startPoint x: 637, startPoint y: 169, endPoint x: 799, endPoint y: 171, distance: 162.3
click at [799, 171] on div ".intro-slider_slide.swiper-slide .intro-slider_slide_vid { /* Initial scale */ …" at bounding box center [612, 415] width 420 height 515
type textarea ".intro-slider_slide.swiper-slide {"
click at [506, 530] on div ".intro-slider_slide.swiper-slide { /* Initial scale */ transition-property : tr…" at bounding box center [612, 415] width 420 height 515
click at [440, 174] on div ".intro-slider_slide.swiper-slide { /* Initial scale */ transition-property : tr…" at bounding box center [612, 415] width 420 height 515
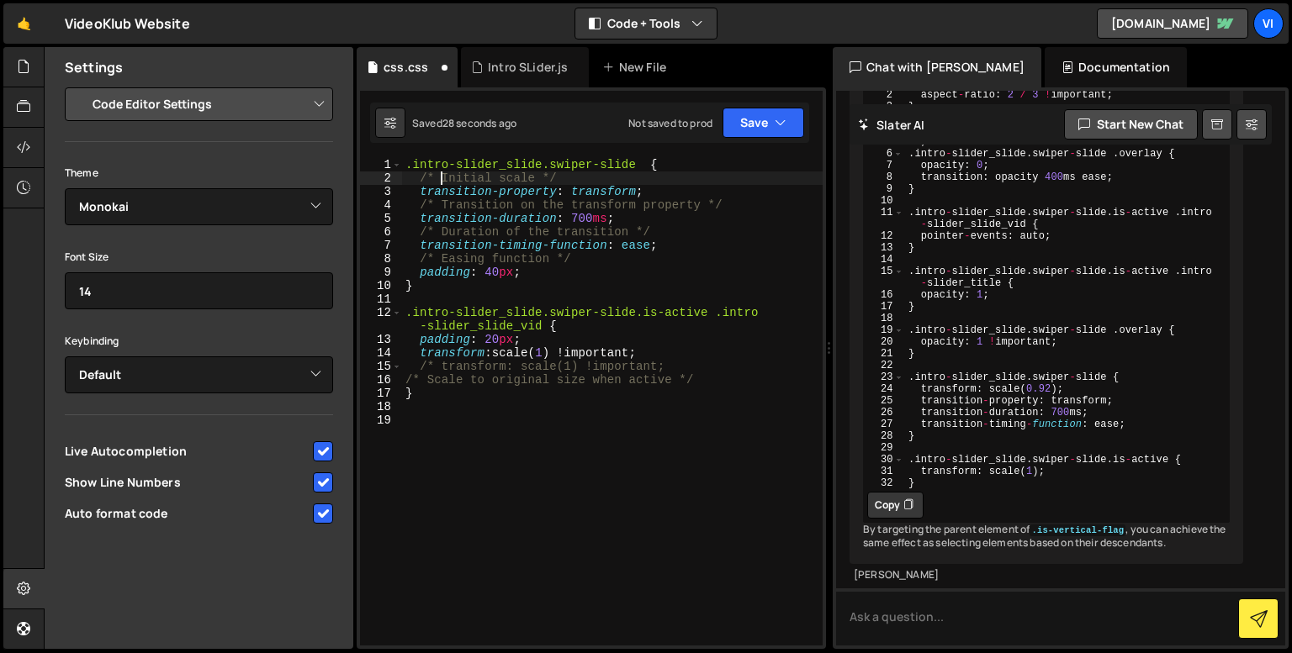
paste textarea ".intro-slider_slide_vid"
click at [617, 181] on div ".intro-slider_slide.swiper-slide { /* .intro-slider_slide_vidInitial scale */ t…" at bounding box center [612, 415] width 420 height 515
drag, startPoint x: 601, startPoint y: 179, endPoint x: 691, endPoint y: 178, distance: 90.0
click at [691, 178] on div ".intro-slider_slide.swiper-slide { /* .intro-slider_slide_vidInitial scale */ t…" at bounding box center [612, 415] width 420 height 515
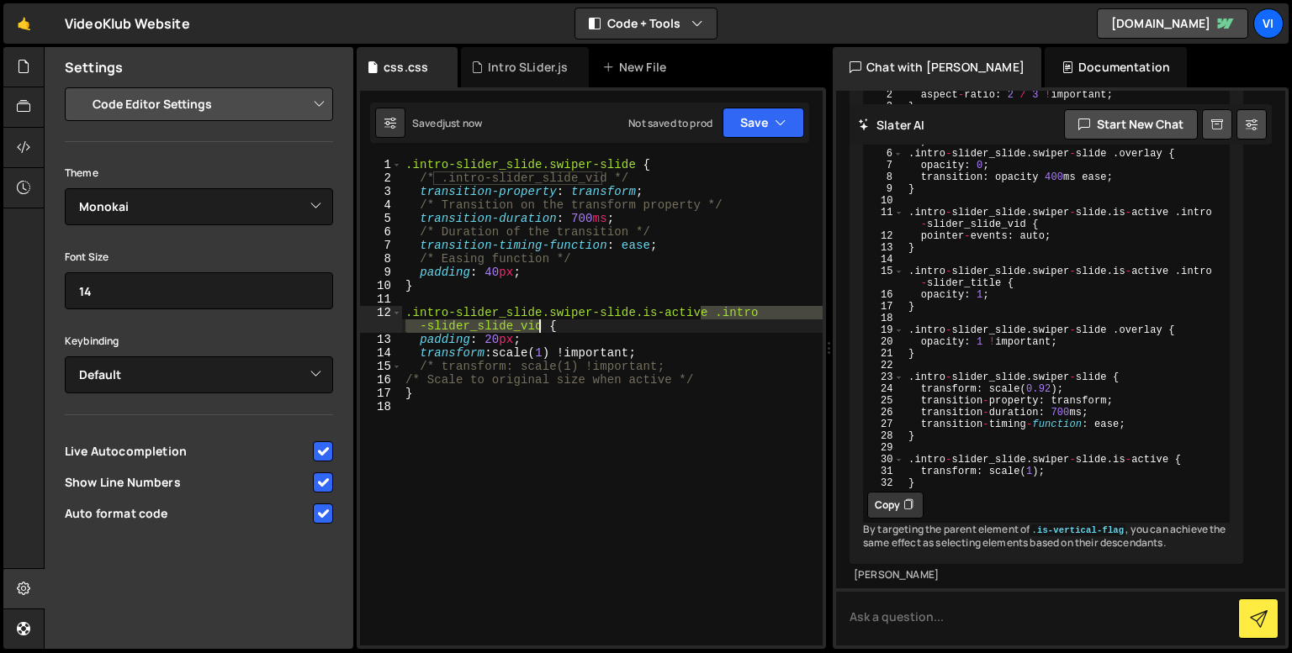
drag, startPoint x: 701, startPoint y: 313, endPoint x: 539, endPoint y: 329, distance: 162.3
click at [539, 329] on div ".intro-slider_slide.swiper-slide { /* .intro-slider_slide_vid */ transition-pro…" at bounding box center [612, 415] width 420 height 515
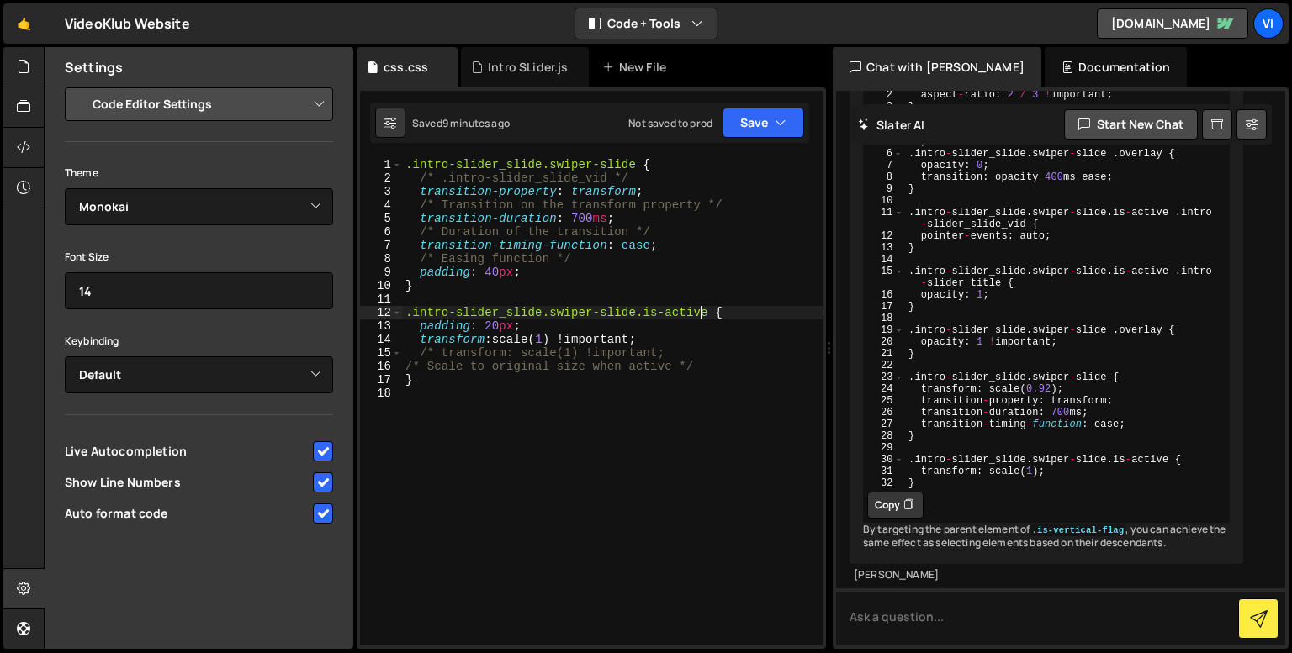
click at [492, 275] on div ".intro-slider_slide.swiper-slide { /* .intro-slider_slide_vid */ transition-pro…" at bounding box center [612, 415] width 420 height 515
click at [492, 323] on div ".intro-slider_slide.swiper-slide { /* .intro-slider_slide_vid */ transition-pro…" at bounding box center [612, 415] width 420 height 515
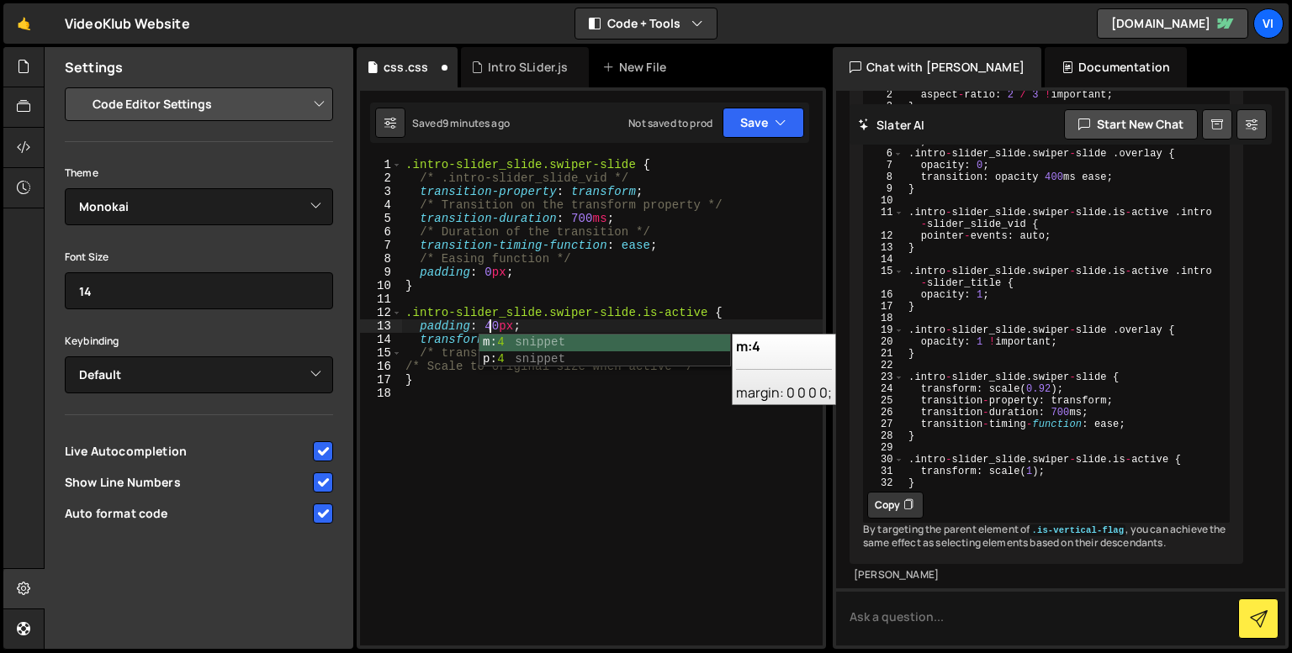
scroll to position [0, 5]
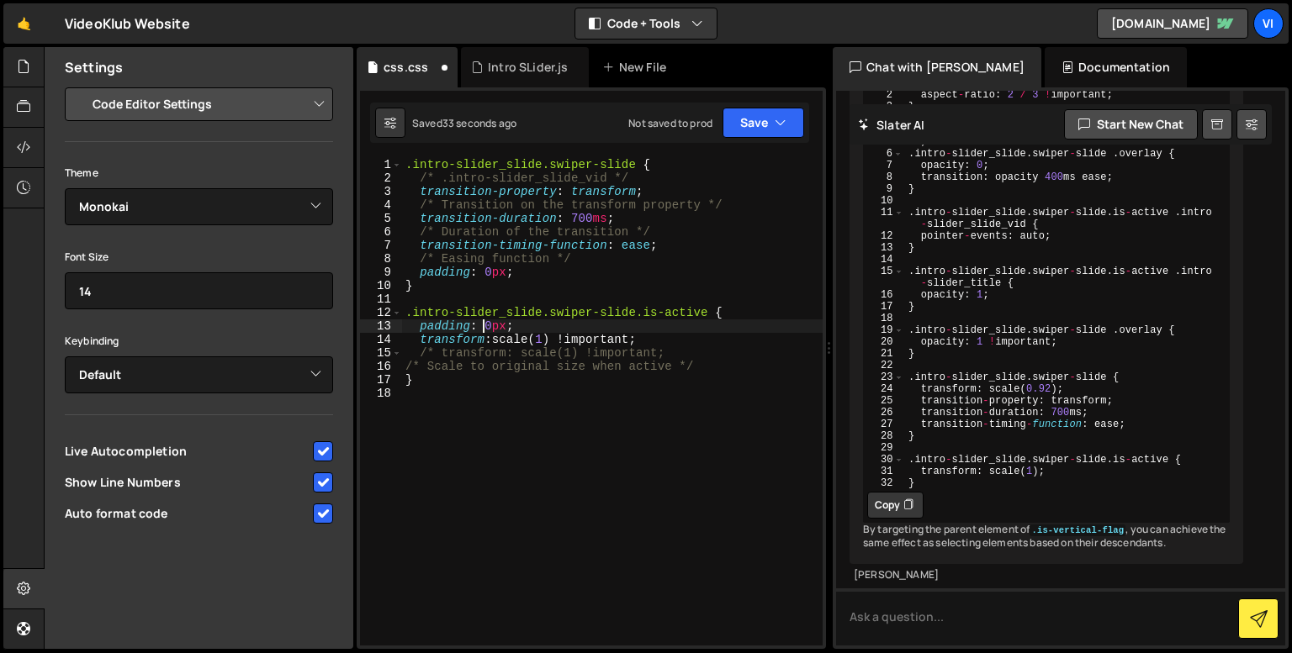
click at [489, 270] on div ".intro-slider_slide.swiper-slide { /* .intro-slider_slide_vid */ transition-pro…" at bounding box center [612, 415] width 420 height 515
type textarea "padding: 40px;"
click at [512, 69] on div "Intro SLider.js" at bounding box center [528, 67] width 80 height 17
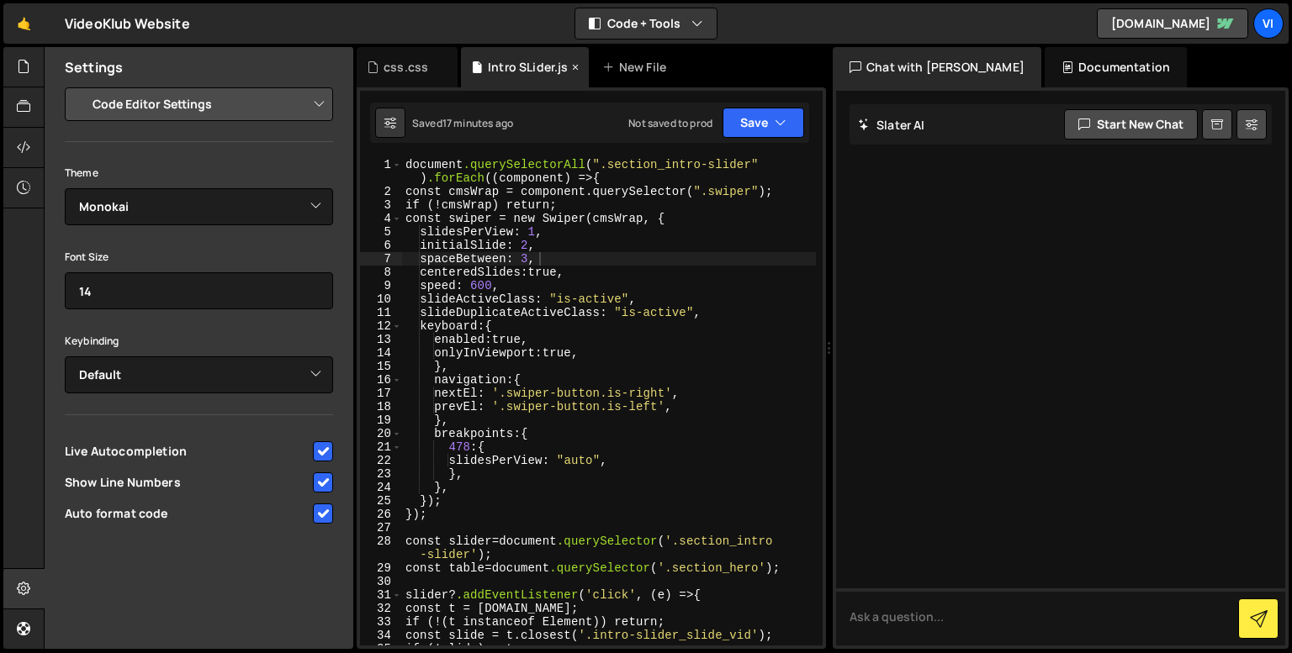
scroll to position [0, 0]
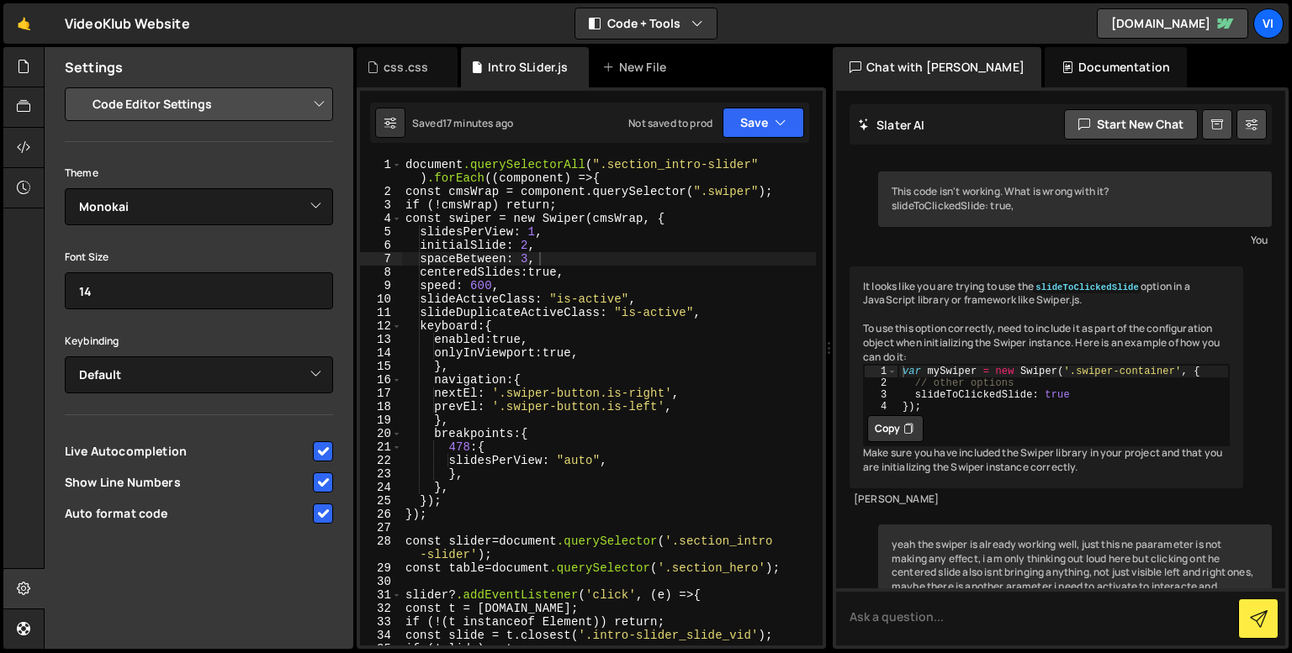
click at [539, 254] on div "document .querySelectorAll ( " .section_intro-slider " ) .forEach (( component …" at bounding box center [609, 422] width 414 height 528
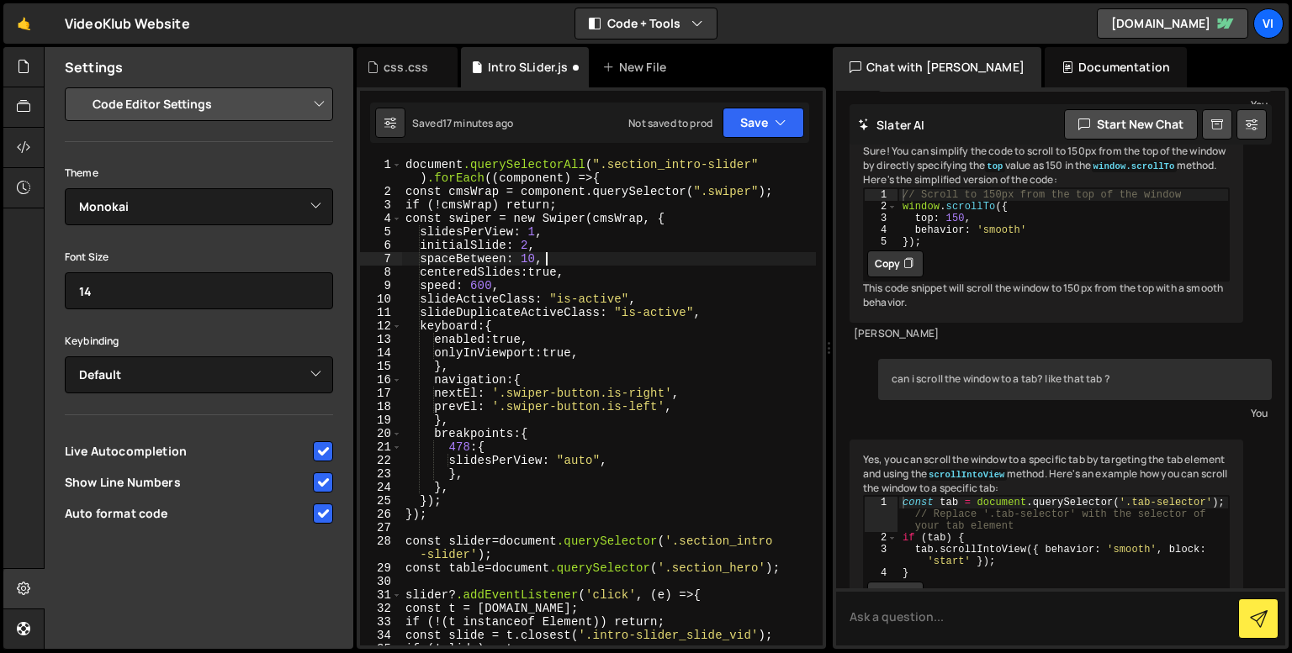
scroll to position [0, 9]
type textarea "spaceBetween: 10,"
click at [410, 73] on div "css.css" at bounding box center [405, 67] width 45 height 17
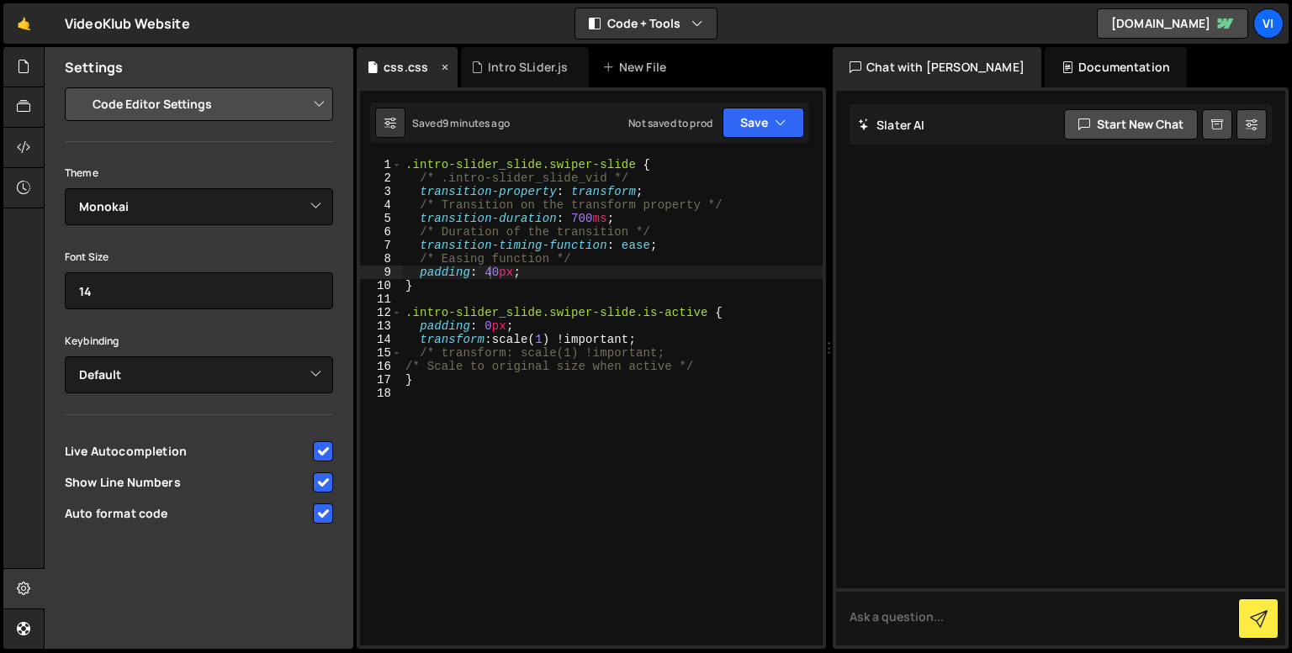
scroll to position [0, 0]
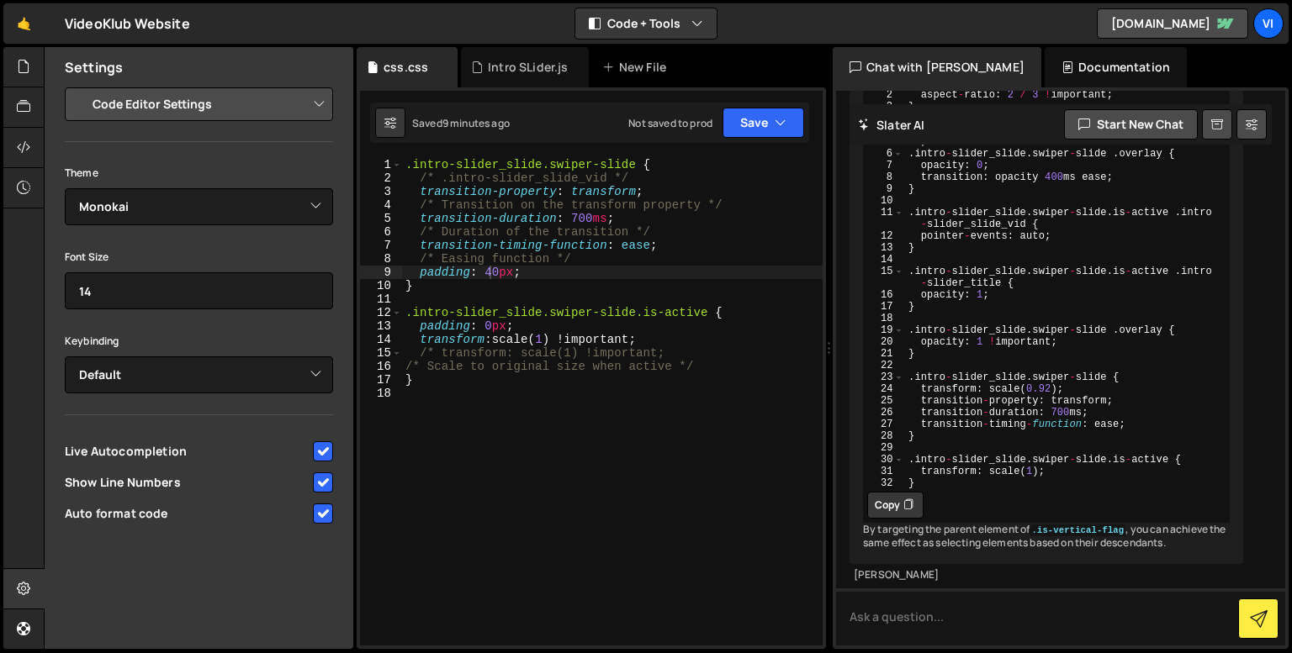
click at [447, 273] on div ".intro-slider_slide.swiper-slide { /* .intro-slider_slide_vid */ transition-pro…" at bounding box center [612, 415] width 420 height 515
click at [581, 192] on div ".intro-slider_slide.swiper-slide { /* .intro-slider_slide_vid */ transition-pro…" at bounding box center [612, 415] width 420 height 515
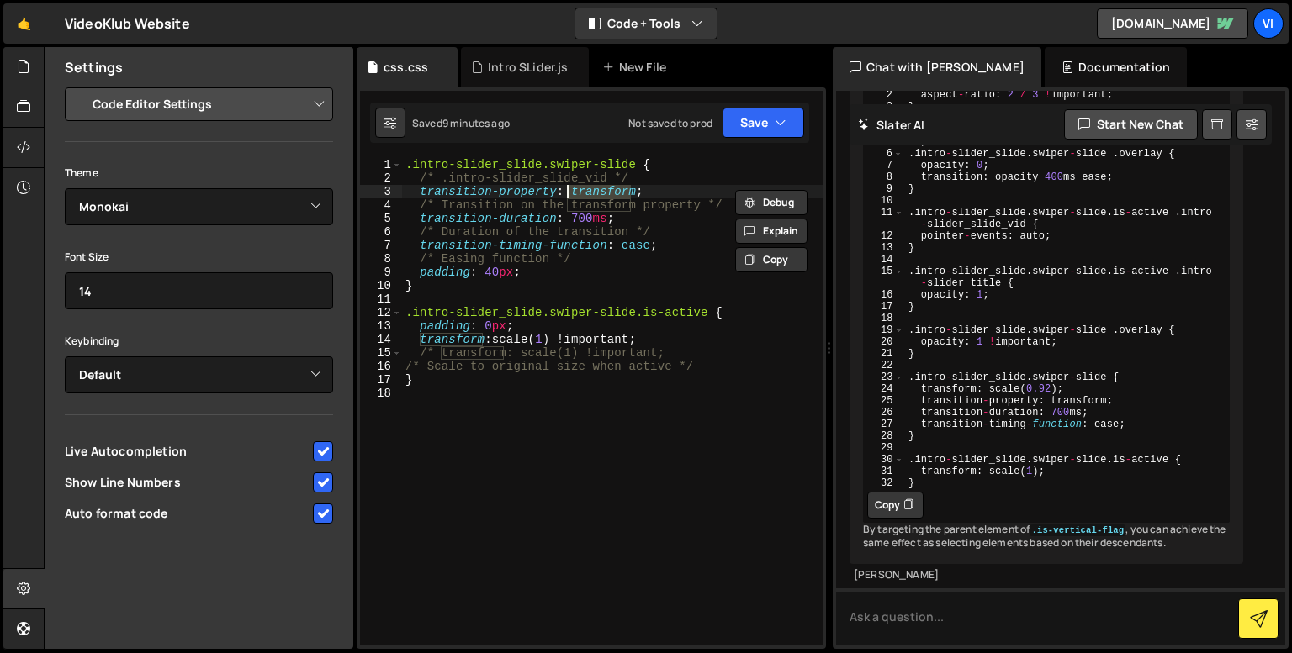
paste textarea "padding"
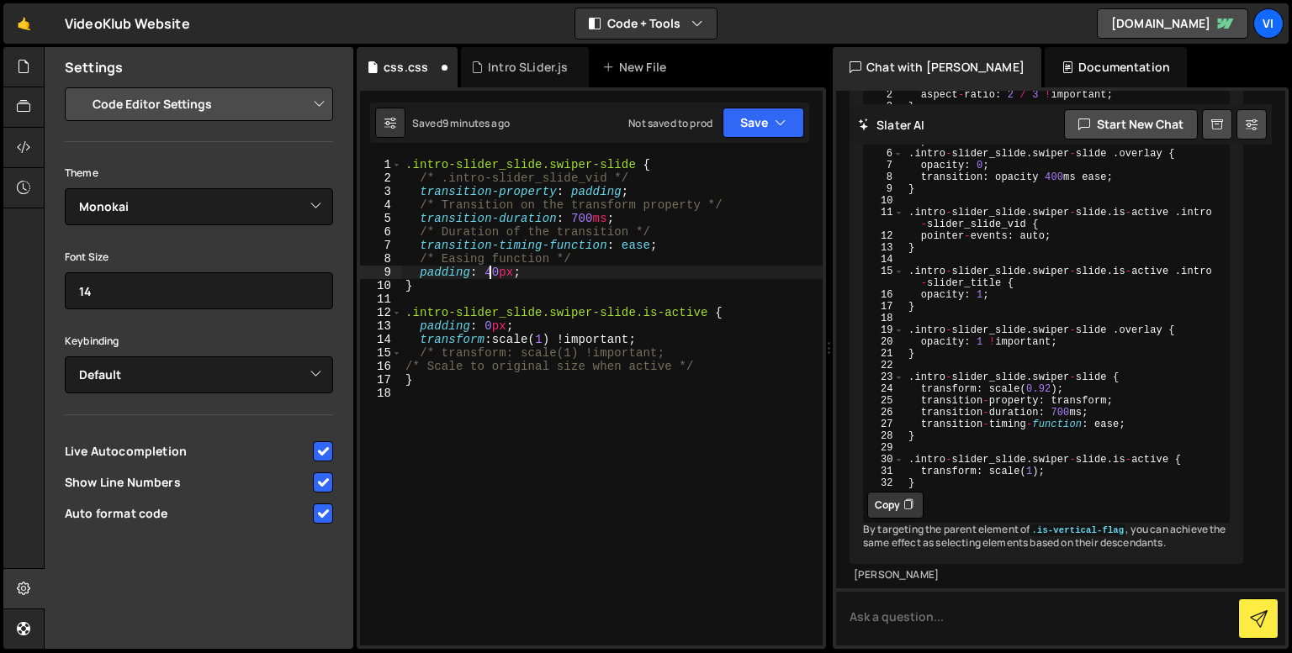
click at [490, 272] on div ".intro-slider_slide.swiper-slide { /* .intro-slider_slide_vid */ transition-pro…" at bounding box center [612, 415] width 420 height 515
type textarea "padding: 20px;"
click at [510, 82] on div "Intro SLider.js" at bounding box center [525, 67] width 128 height 40
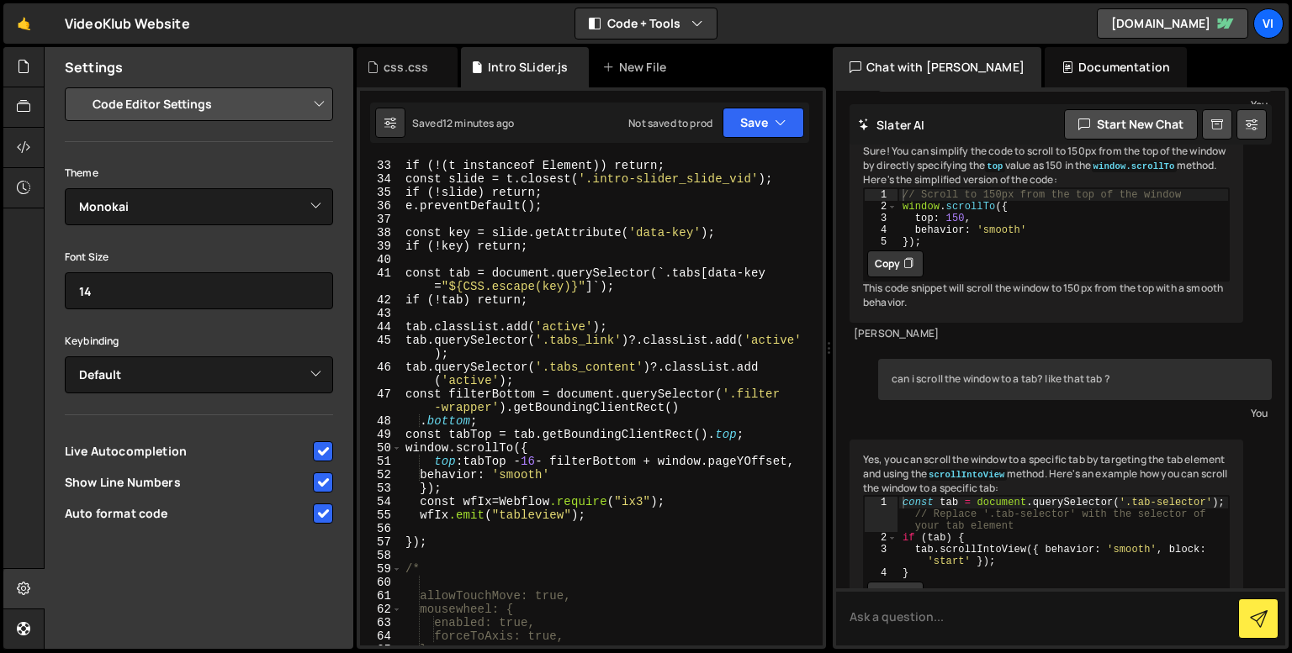
scroll to position [503, 0]
